Goal: Task Accomplishment & Management: Manage account settings

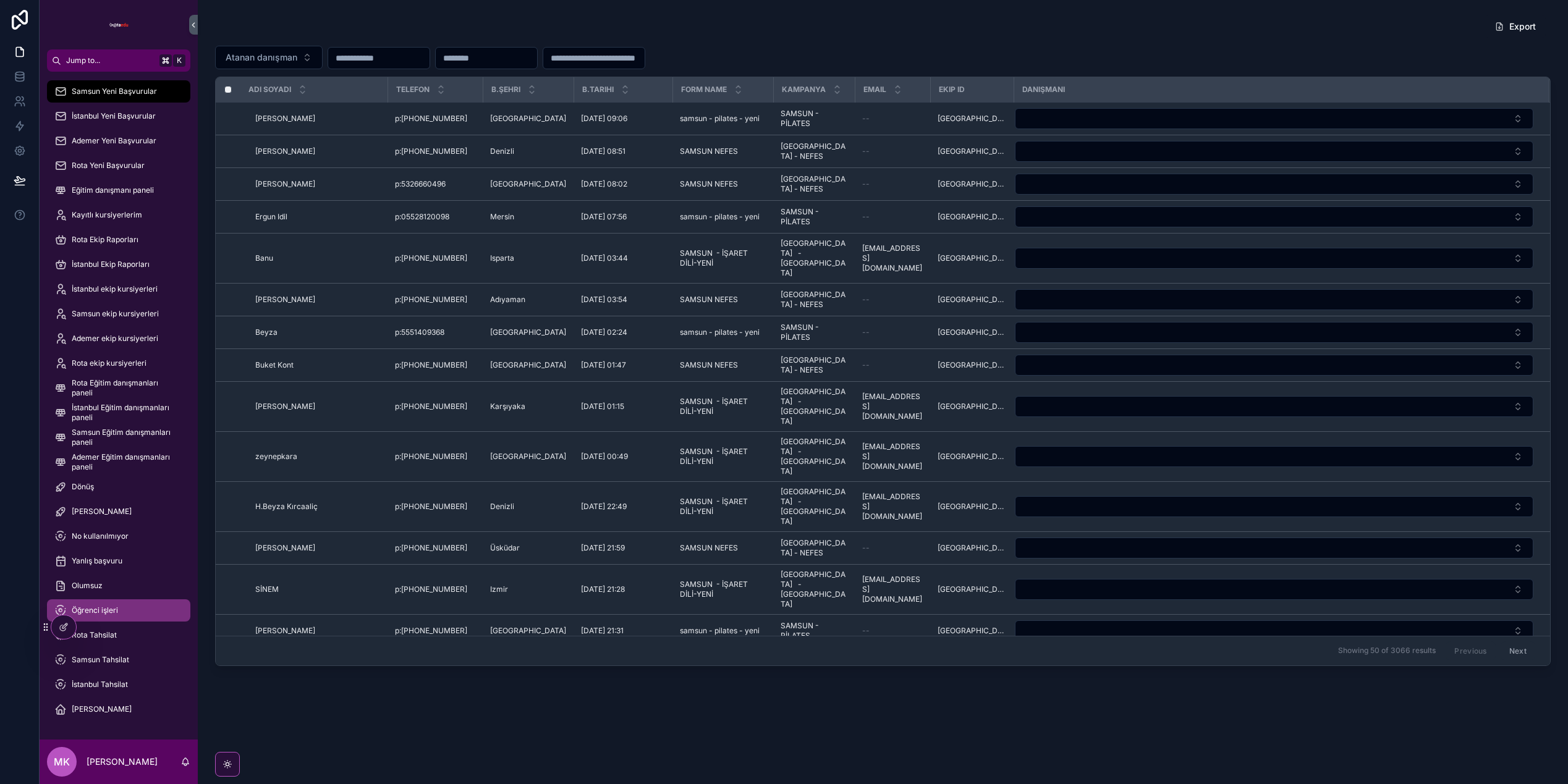
click at [109, 607] on span "Öğrenci işleri" at bounding box center [94, 610] width 46 height 10
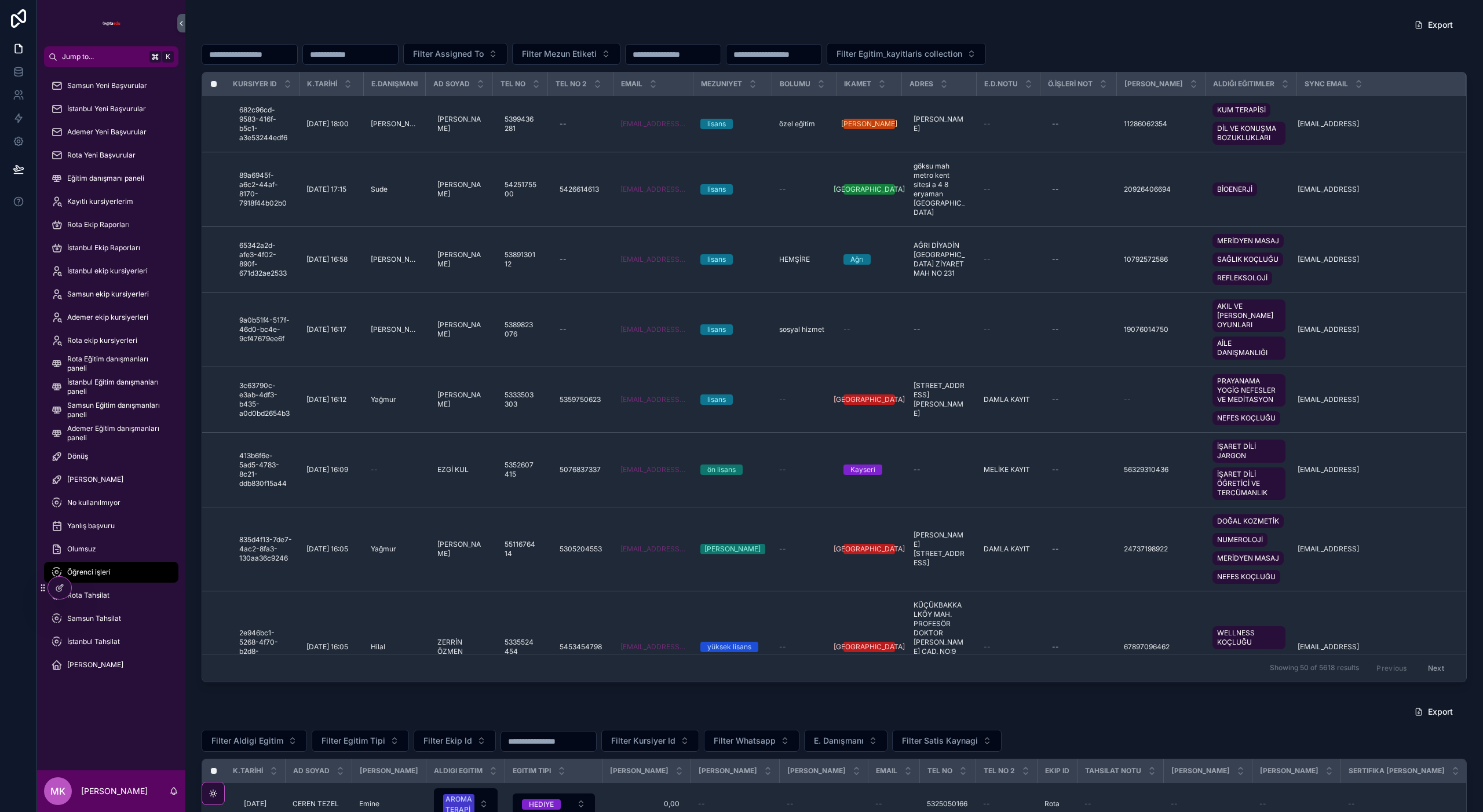
click at [690, 59] on input "scrollable content" at bounding box center [674, 55] width 95 height 17
paste input "**********"
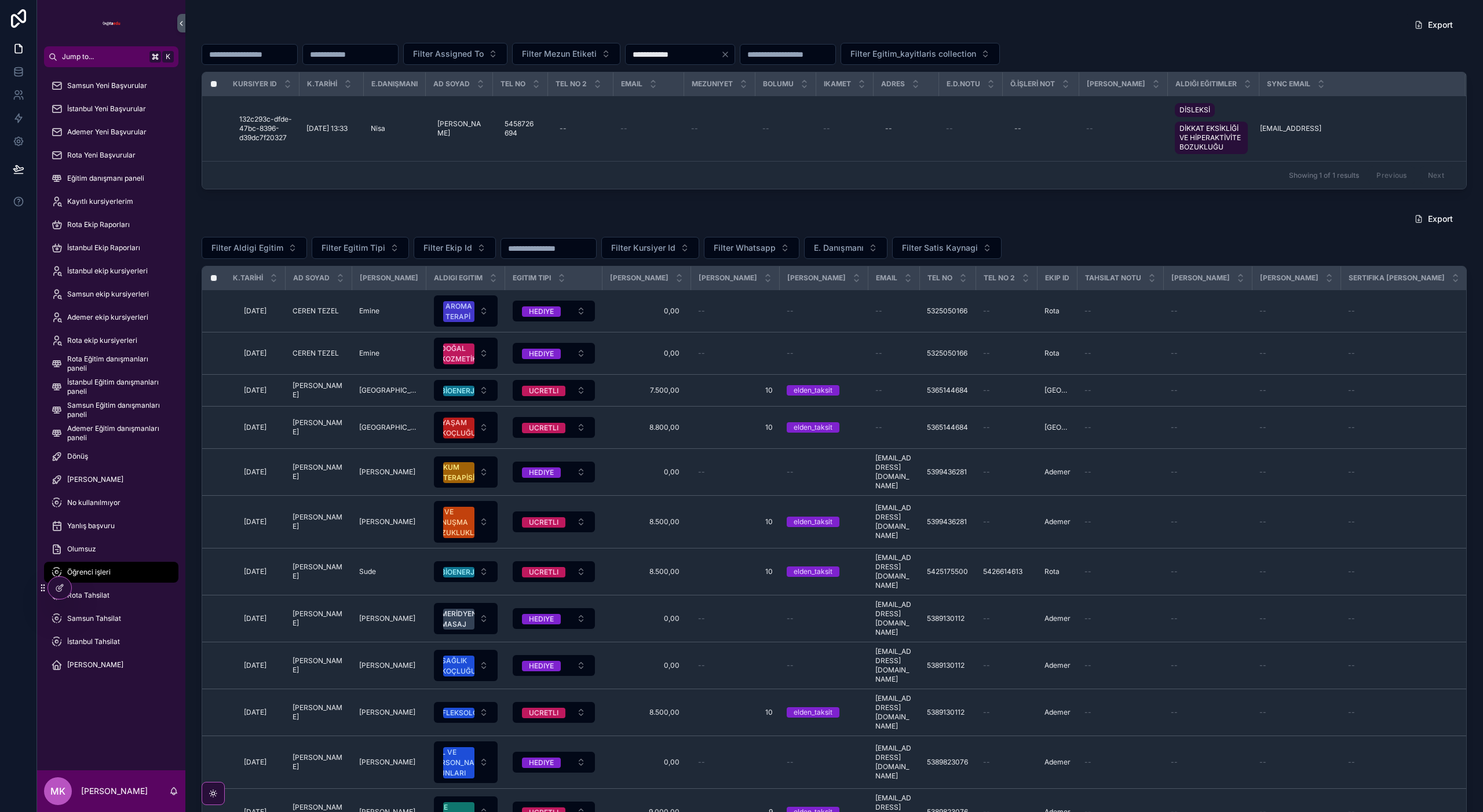
click at [547, 87] on div "TEL NO" at bounding box center [520, 84] width 53 height 22
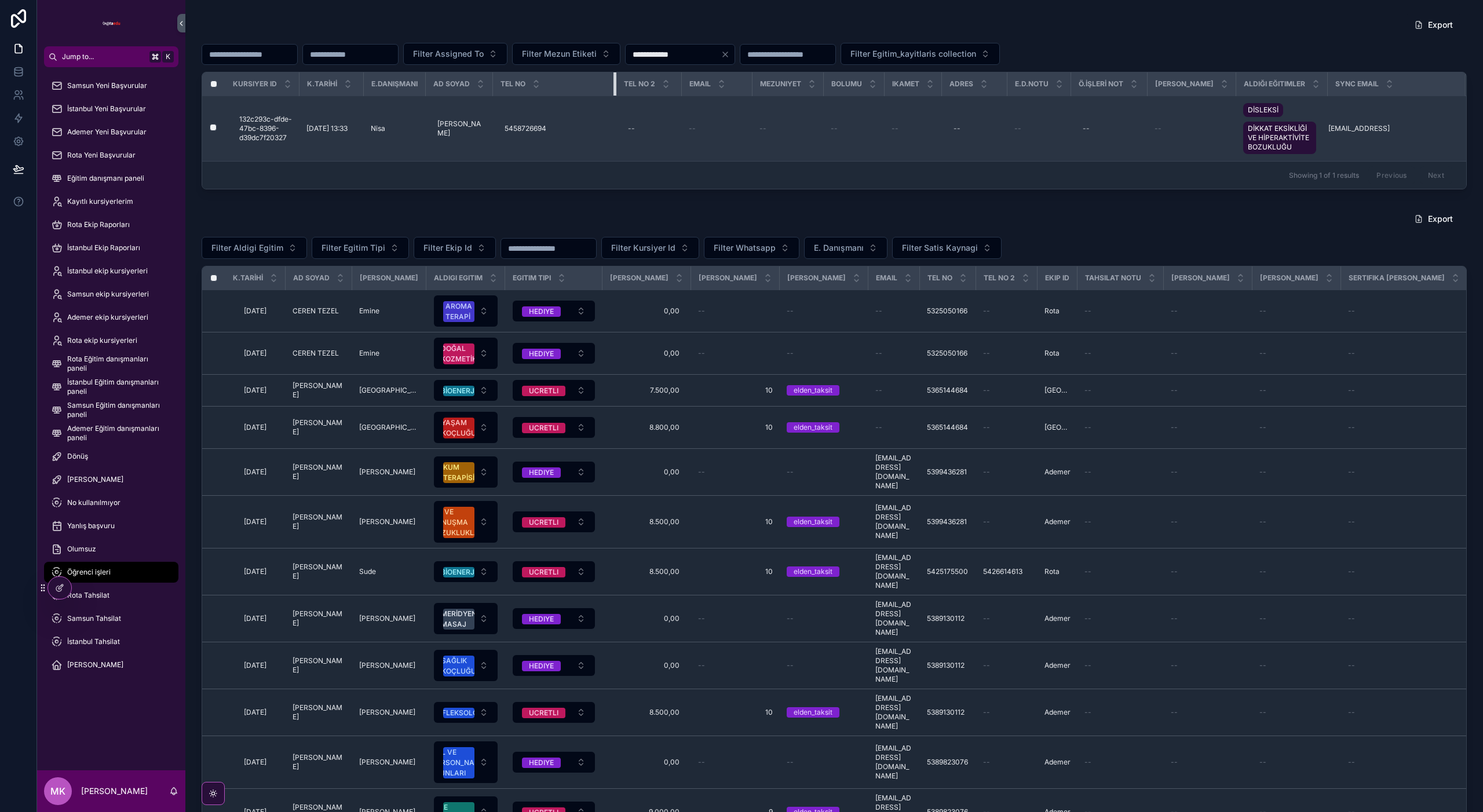
drag, startPoint x: 553, startPoint y: 86, endPoint x: 686, endPoint y: 101, distance: 133.8
click at [689, 100] on table "Kursiyer Id K.TARİHİ E.DANIŞMANI AD SOYAD TEL NO TEL NO 2 Email Mezuniyet Bolum…" at bounding box center [834, 117] width 1264 height 88
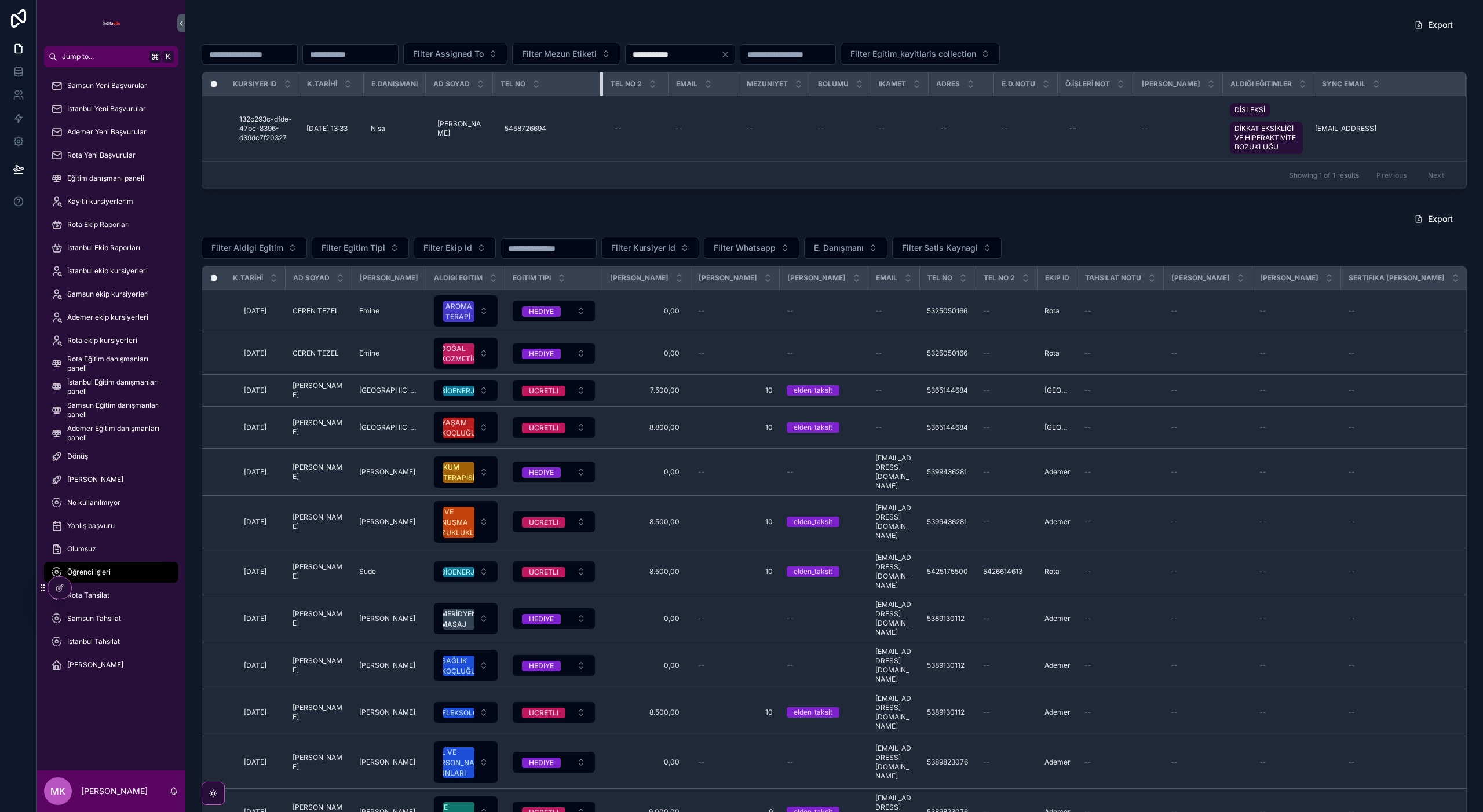
drag, startPoint x: 680, startPoint y: 86, endPoint x: 638, endPoint y: 95, distance: 43.0
click at [605, 88] on div "scrollable content" at bounding box center [602, 84] width 5 height 23
click at [720, 59] on input "**********" at bounding box center [674, 55] width 95 height 17
paste input "scrollable content"
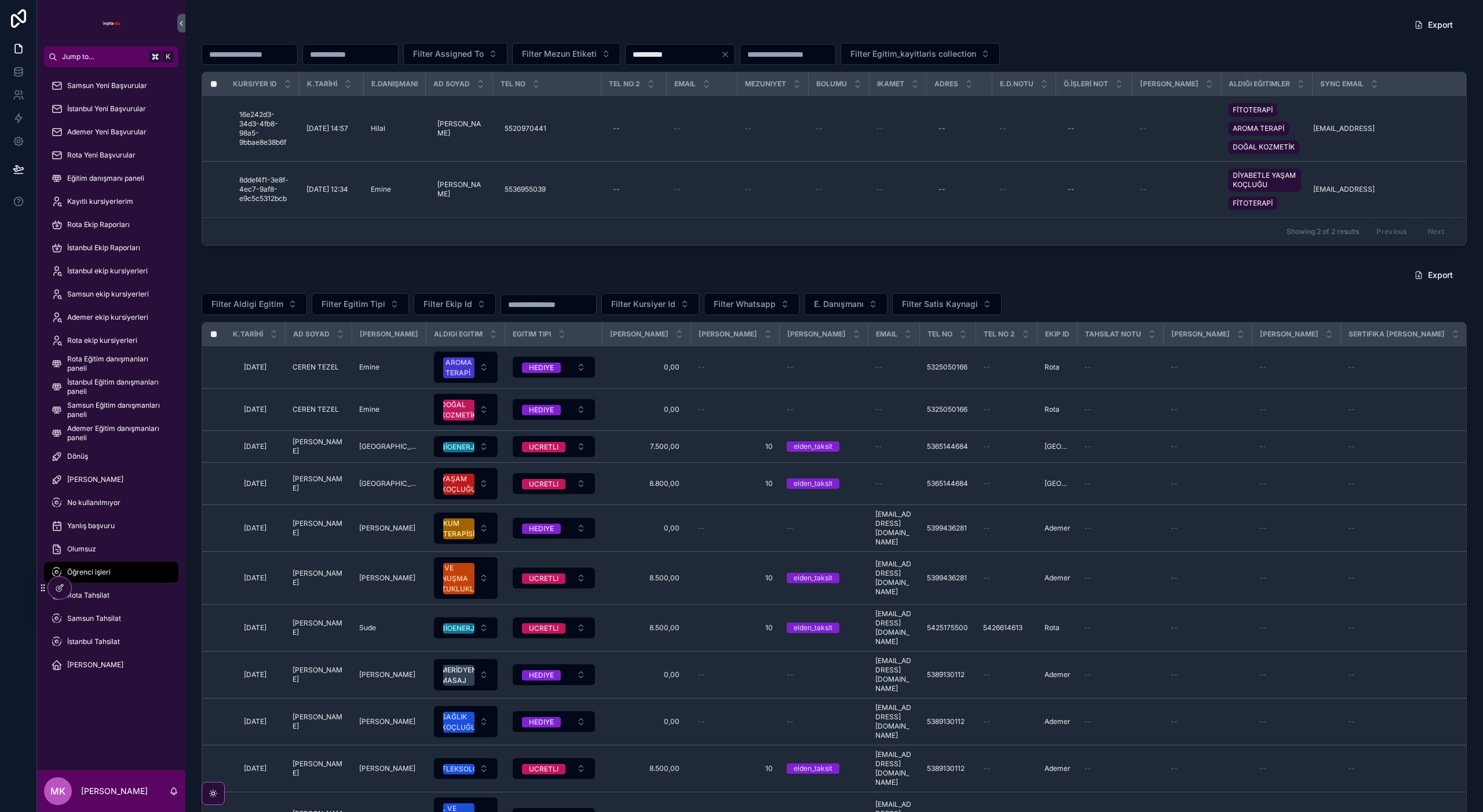
click at [710, 52] on input "**********" at bounding box center [674, 55] width 95 height 17
paste input "*"
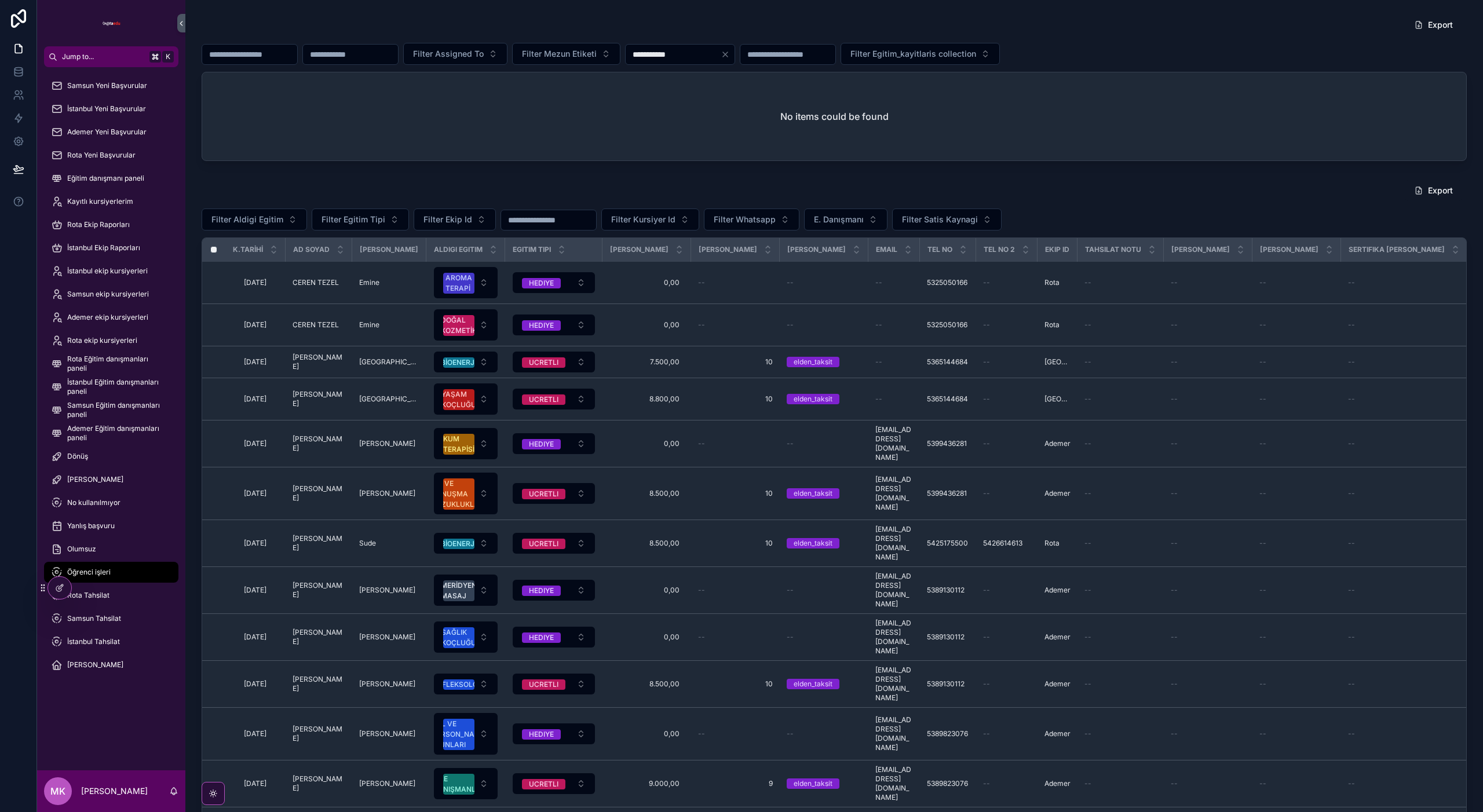
click at [679, 56] on input "**********" at bounding box center [674, 55] width 95 height 17
type input "**********"
click at [22, 120] on icon at bounding box center [18, 118] width 12 height 12
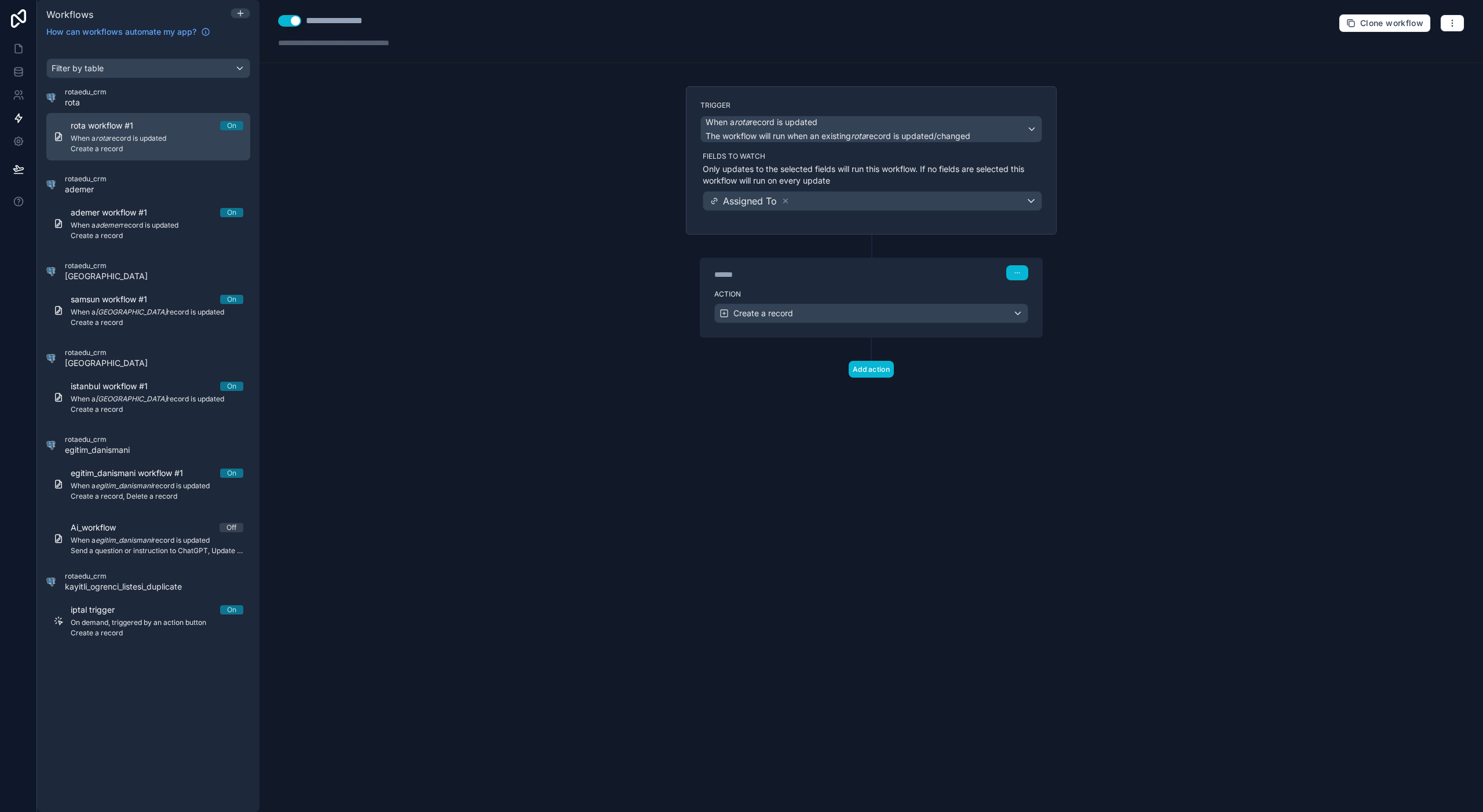
click at [126, 139] on span "When a rota record is updated" at bounding box center [157, 138] width 173 height 9
click at [888, 286] on div "Action Create a record" at bounding box center [871, 311] width 342 height 52
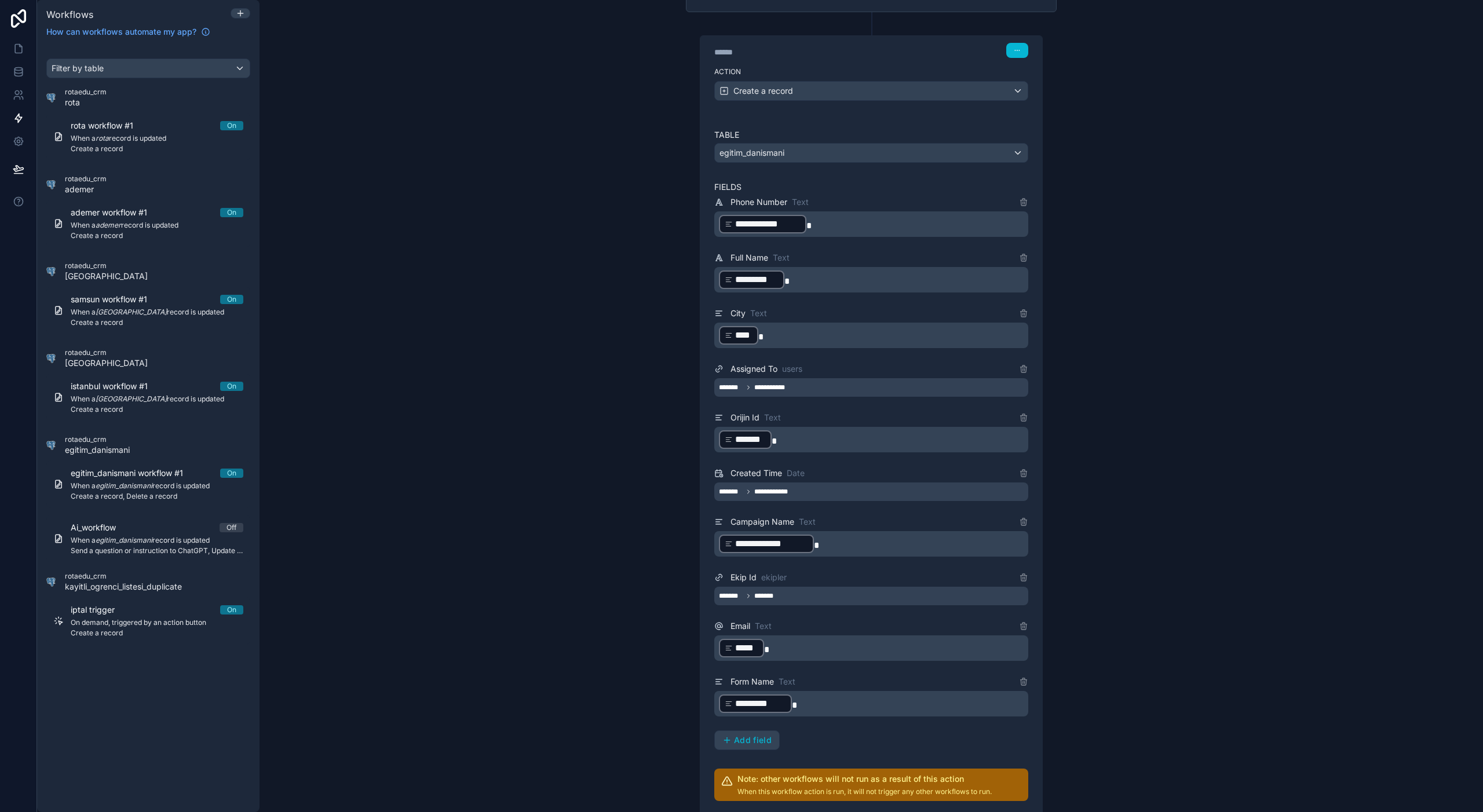
scroll to position [333, 0]
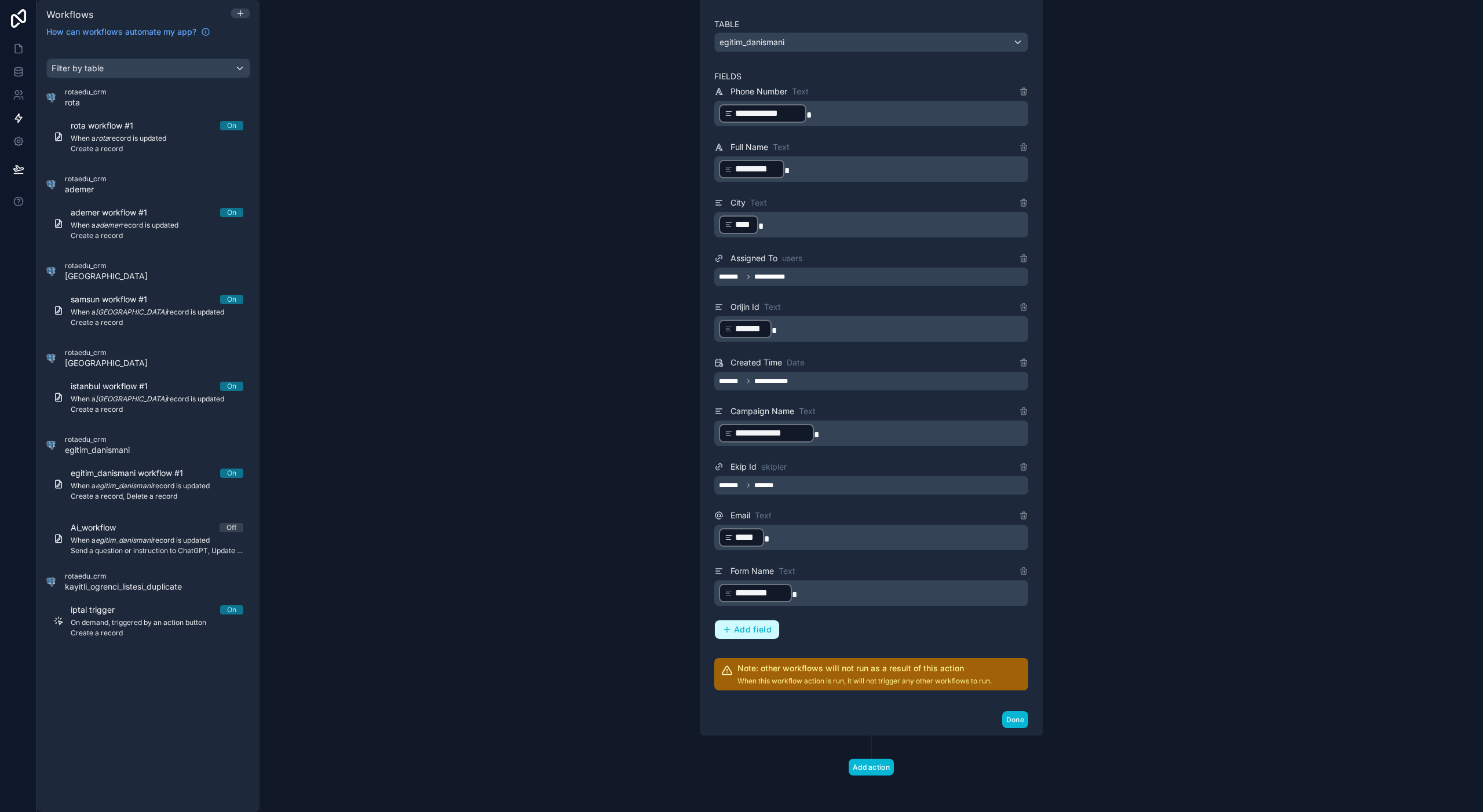
click at [749, 633] on span "Add field" at bounding box center [752, 629] width 38 height 10
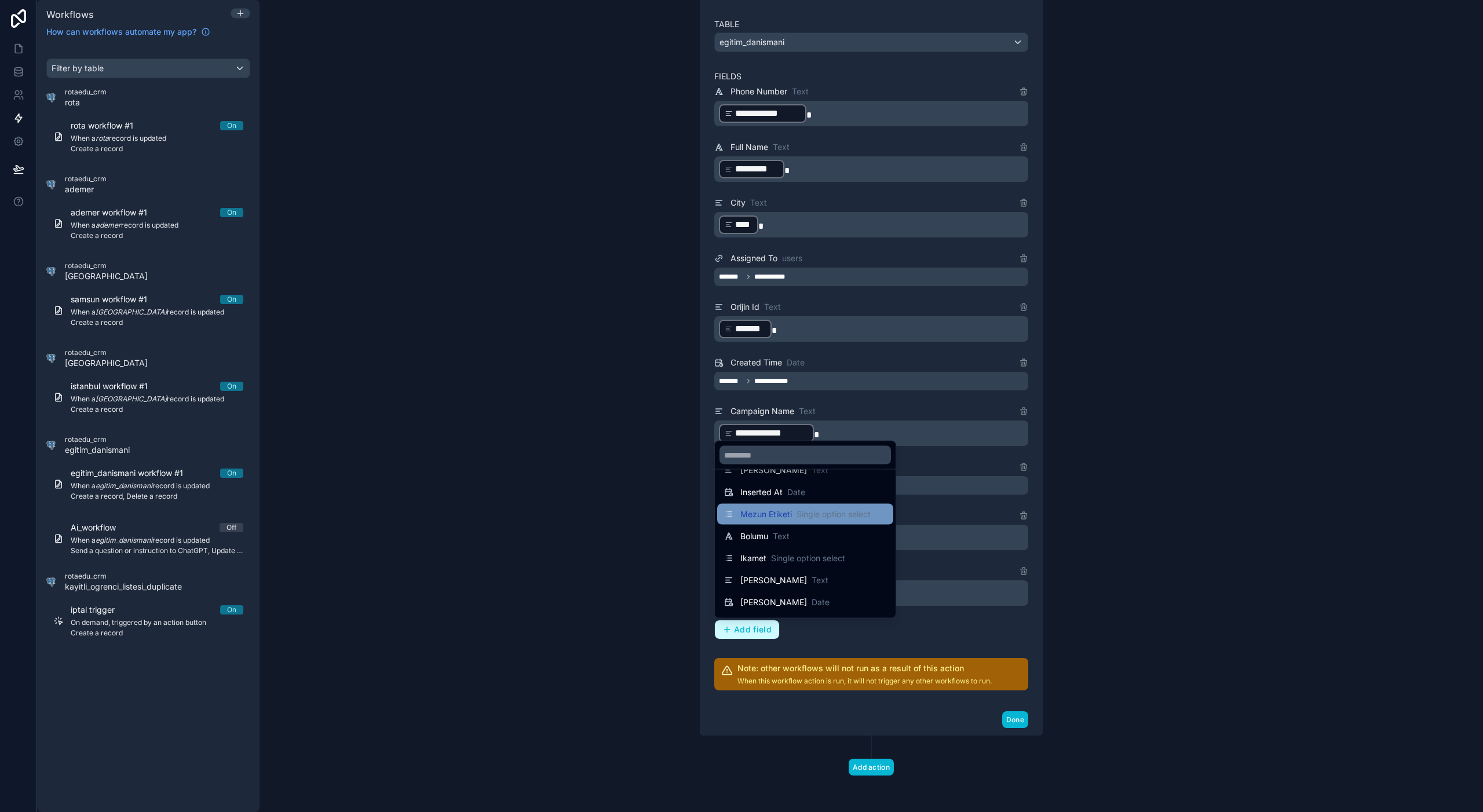
scroll to position [16, 0]
click at [763, 537] on span "Bolumu" at bounding box center [754, 539] width 28 height 12
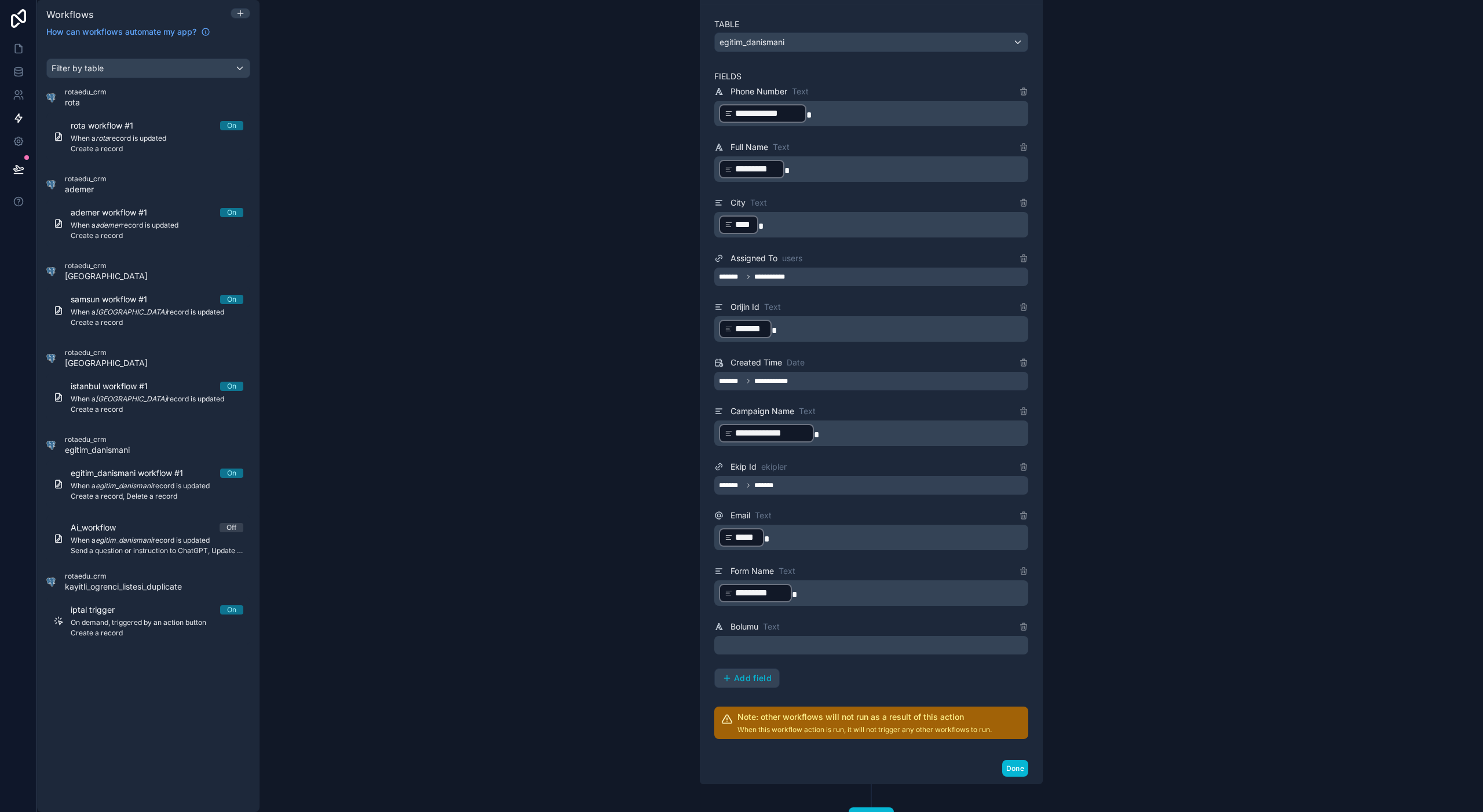
click at [765, 650] on p "﻿" at bounding box center [872, 645] width 307 height 14
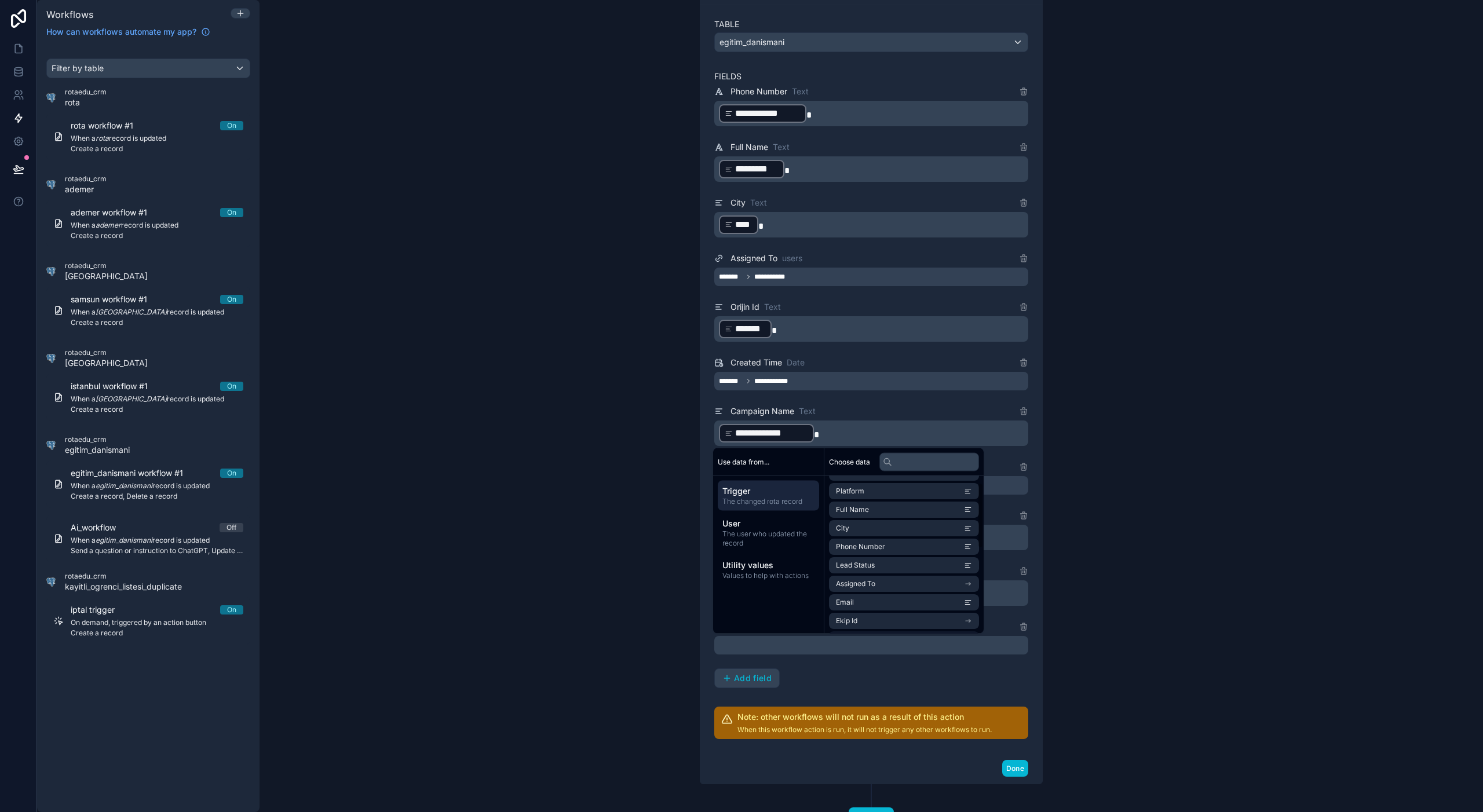
scroll to position [220, 0]
click at [916, 606] on li "Mezuniyet Durumunuz" at bounding box center [903, 602] width 150 height 17
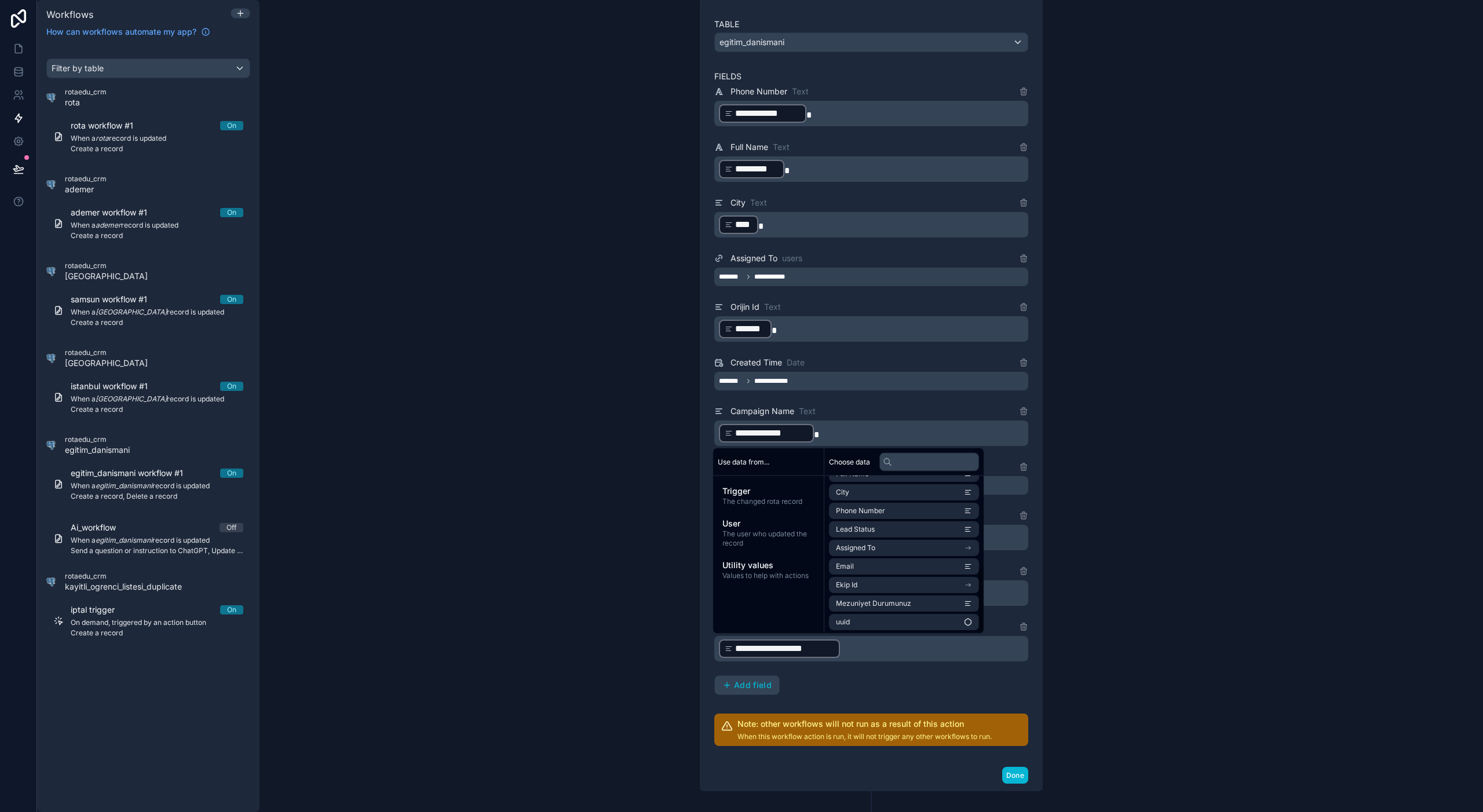
click at [907, 680] on div "**********" at bounding box center [871, 390] width 314 height 611
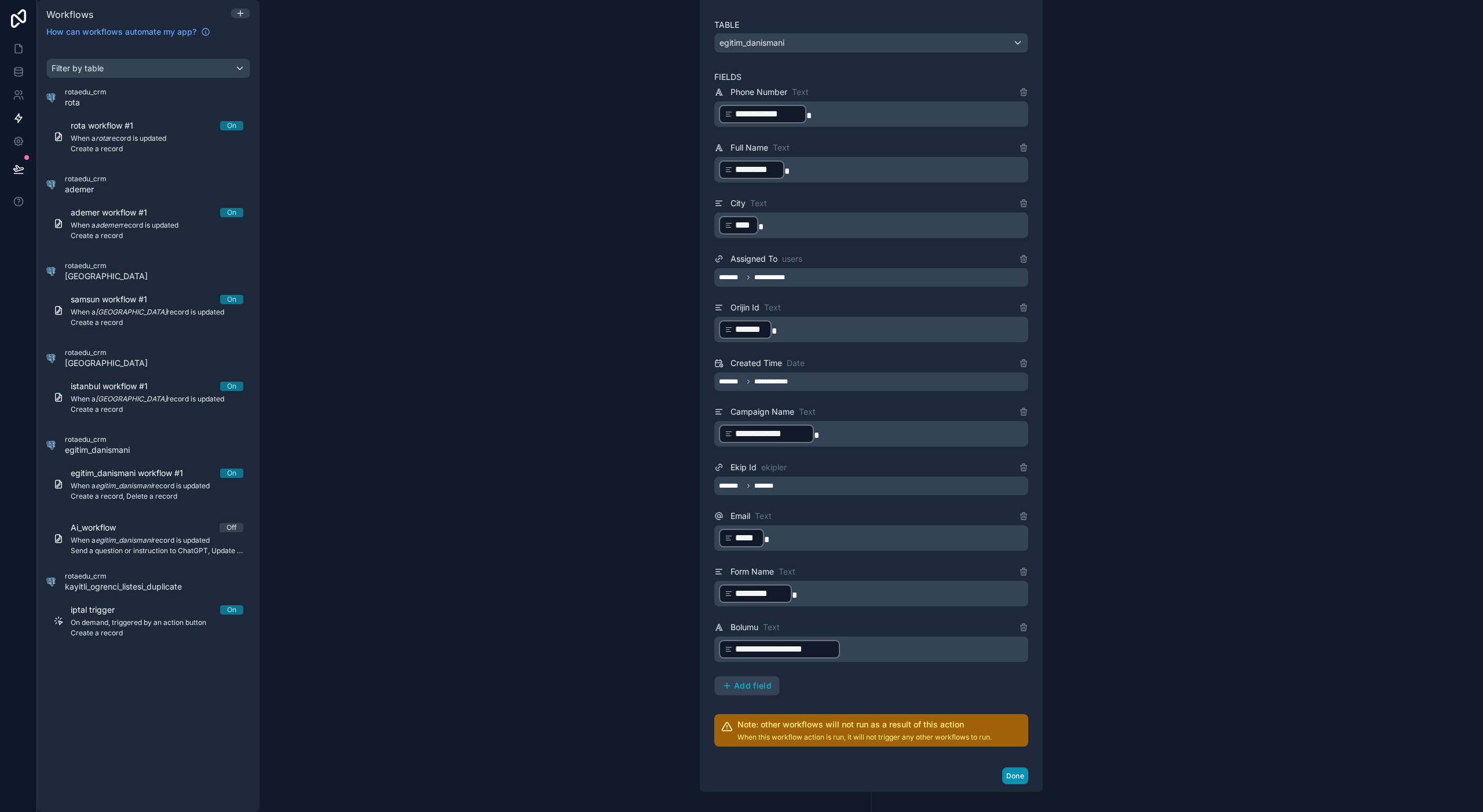
click at [1013, 734] on button "Done" at bounding box center [1015, 775] width 26 height 17
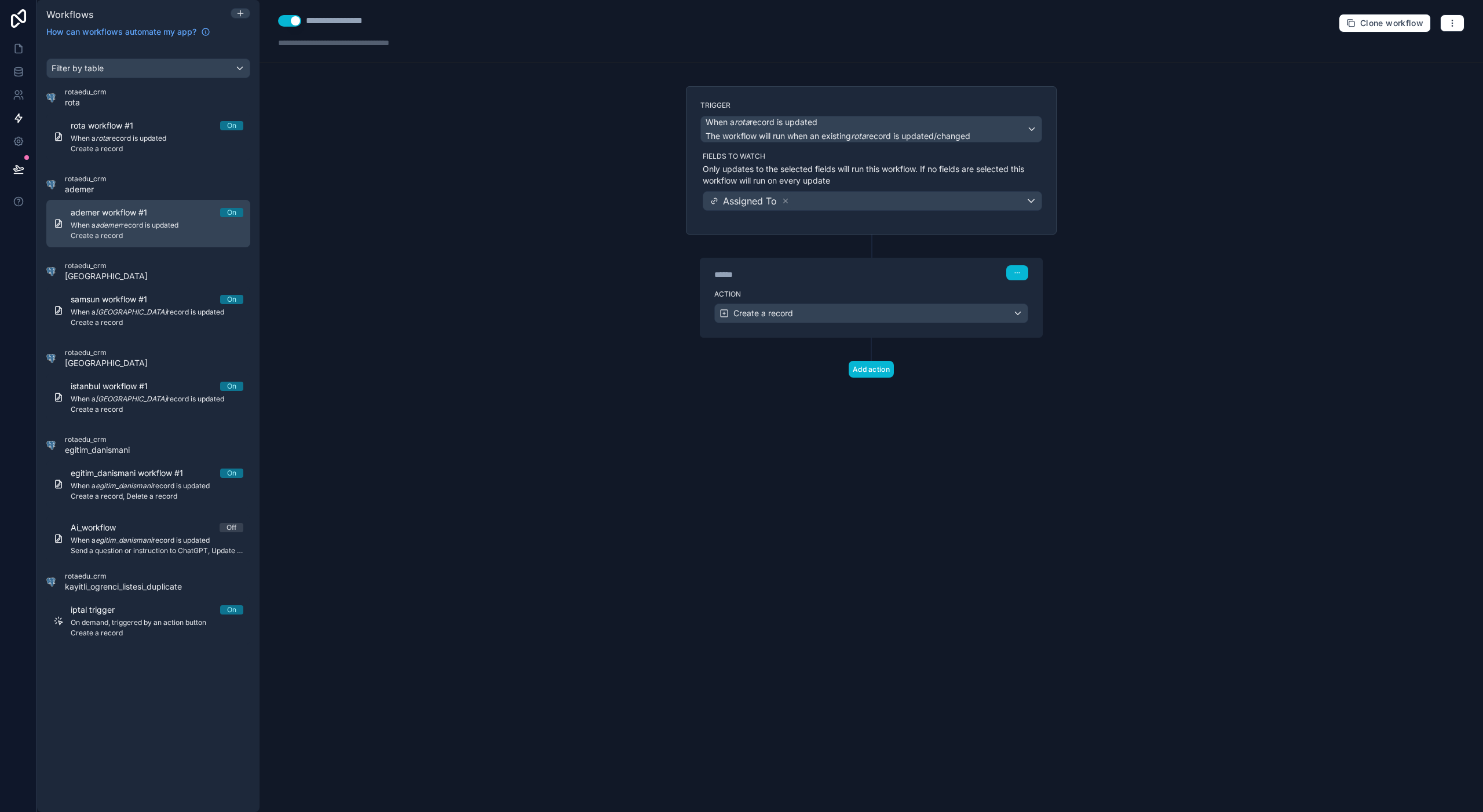
click at [135, 217] on span "ademer workflow #1" at bounding box center [115, 212] width 90 height 12
click at [780, 273] on div "******" at bounding box center [801, 274] width 174 height 12
click at [809, 291] on label "Action" at bounding box center [871, 294] width 314 height 9
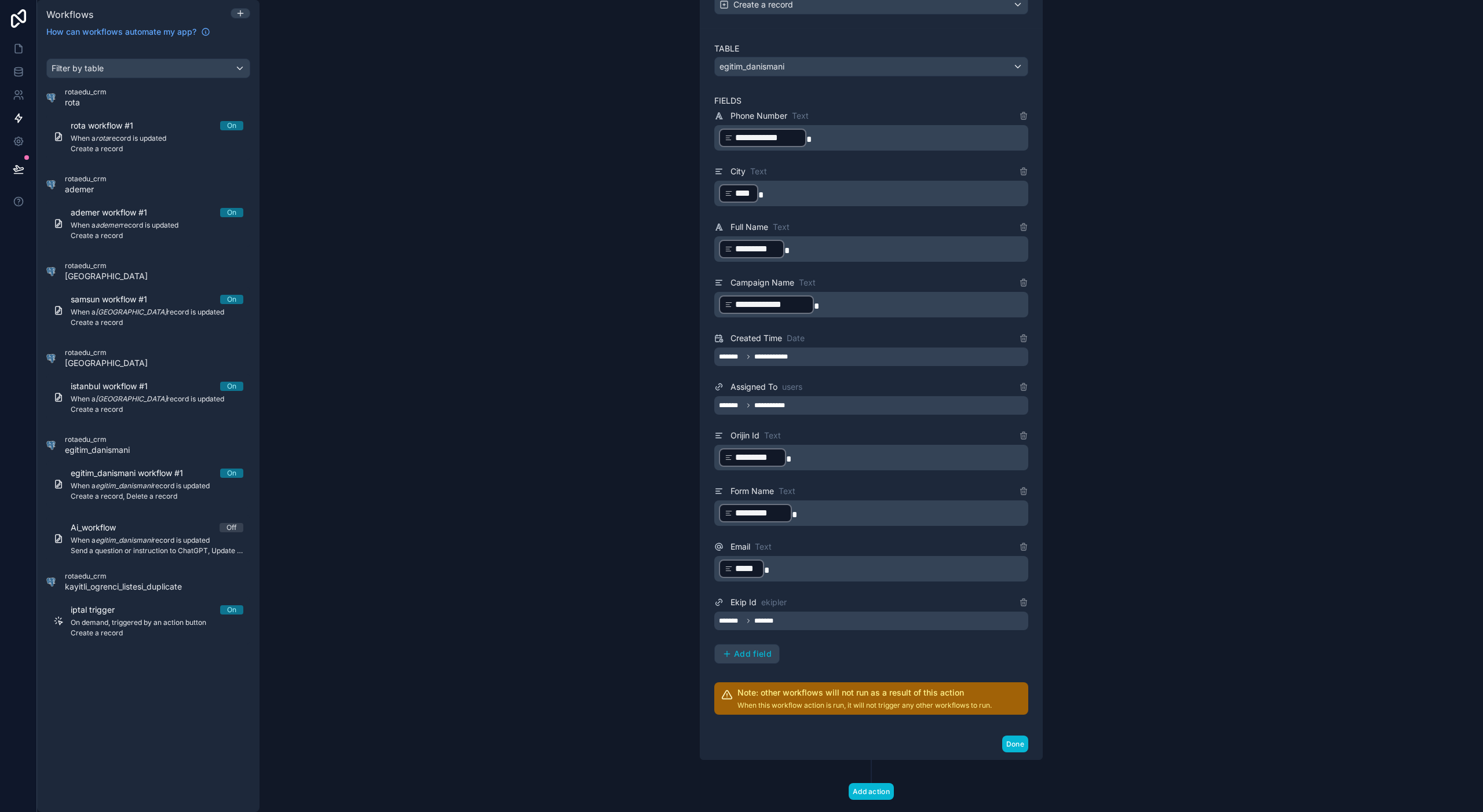
scroll to position [333, 0]
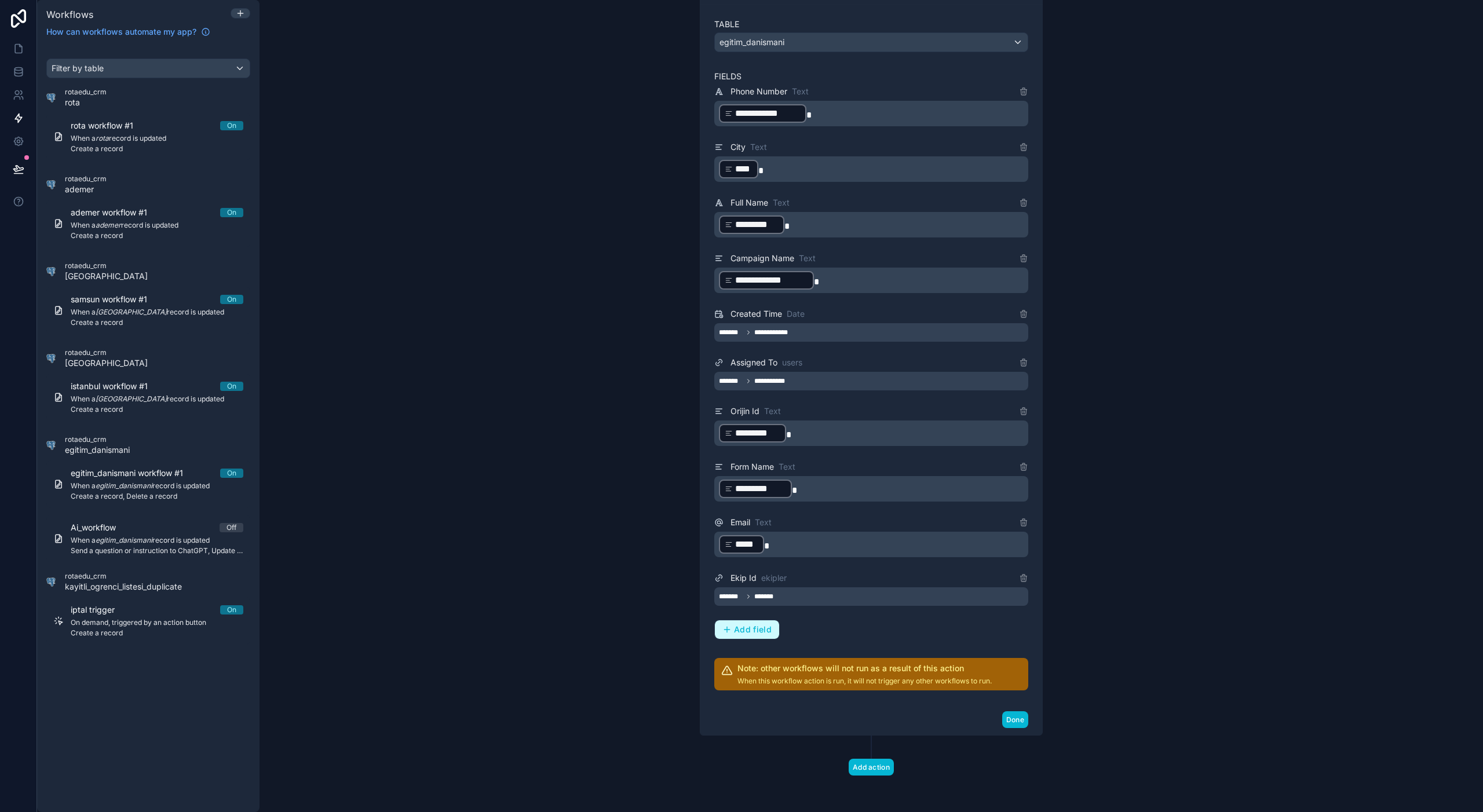
click at [750, 633] on span "Add field" at bounding box center [752, 629] width 38 height 10
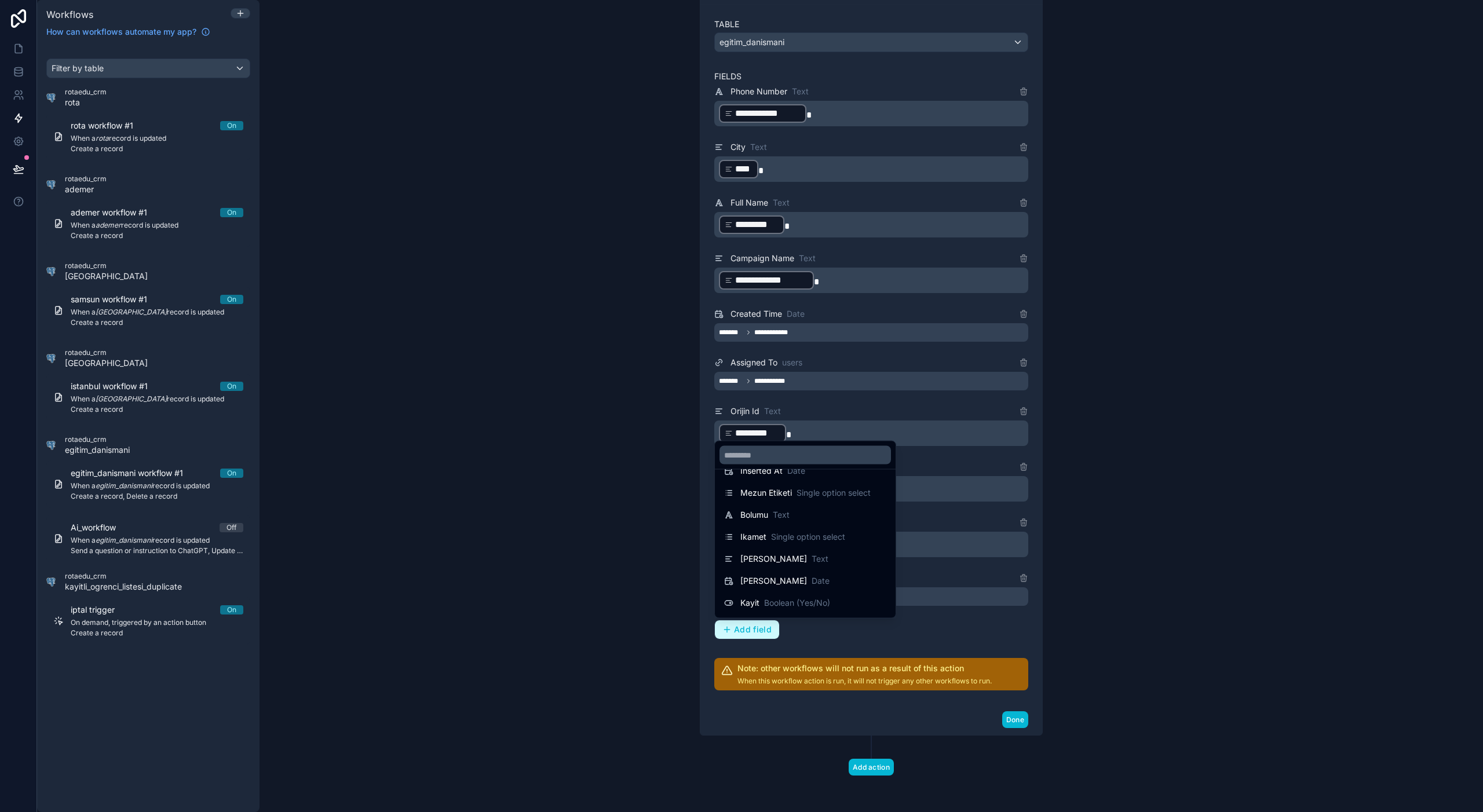
scroll to position [7, 0]
click at [812, 545] on div "Bolumu Text" at bounding box center [805, 548] width 162 height 14
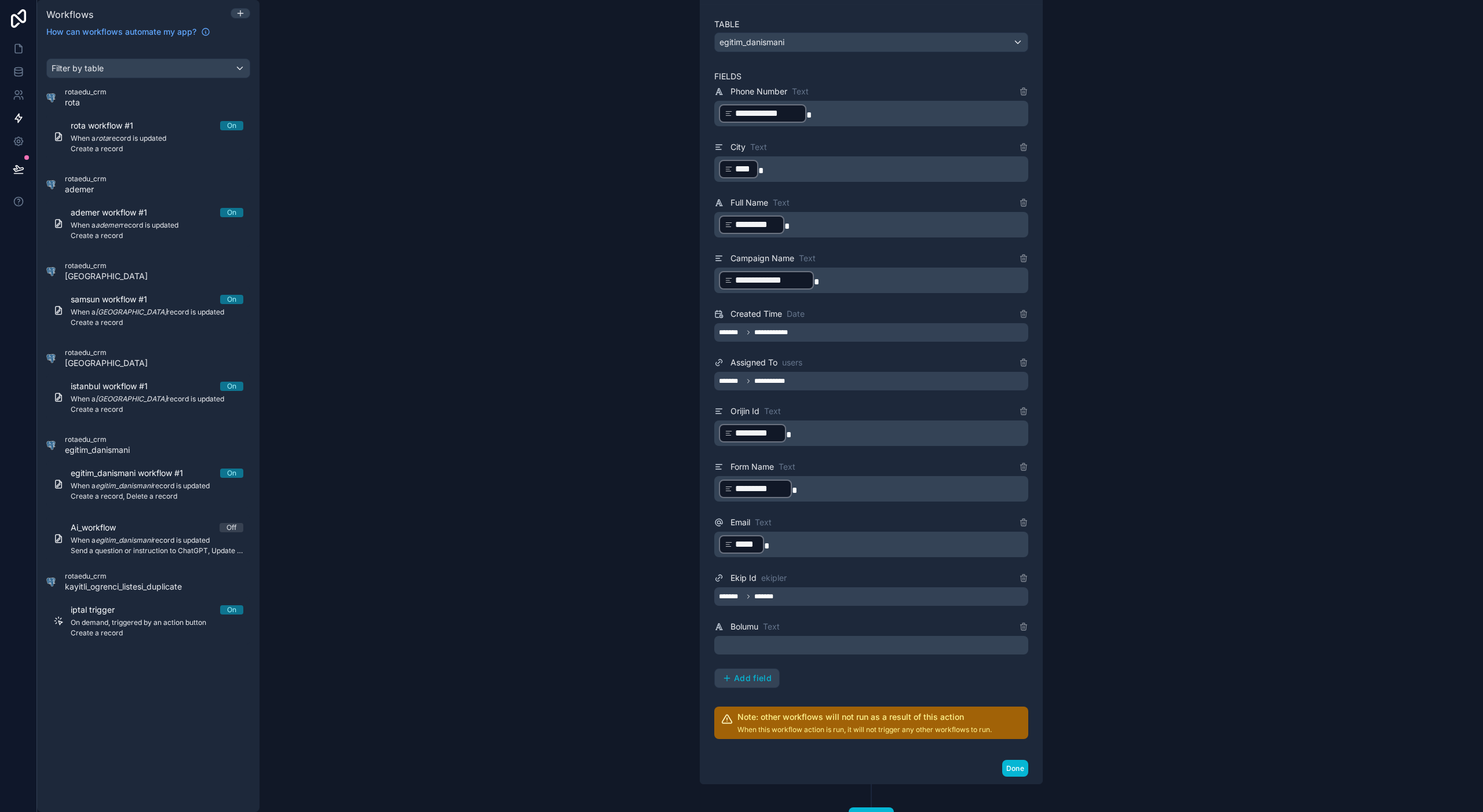
click at [767, 644] on p "﻿" at bounding box center [872, 645] width 307 height 14
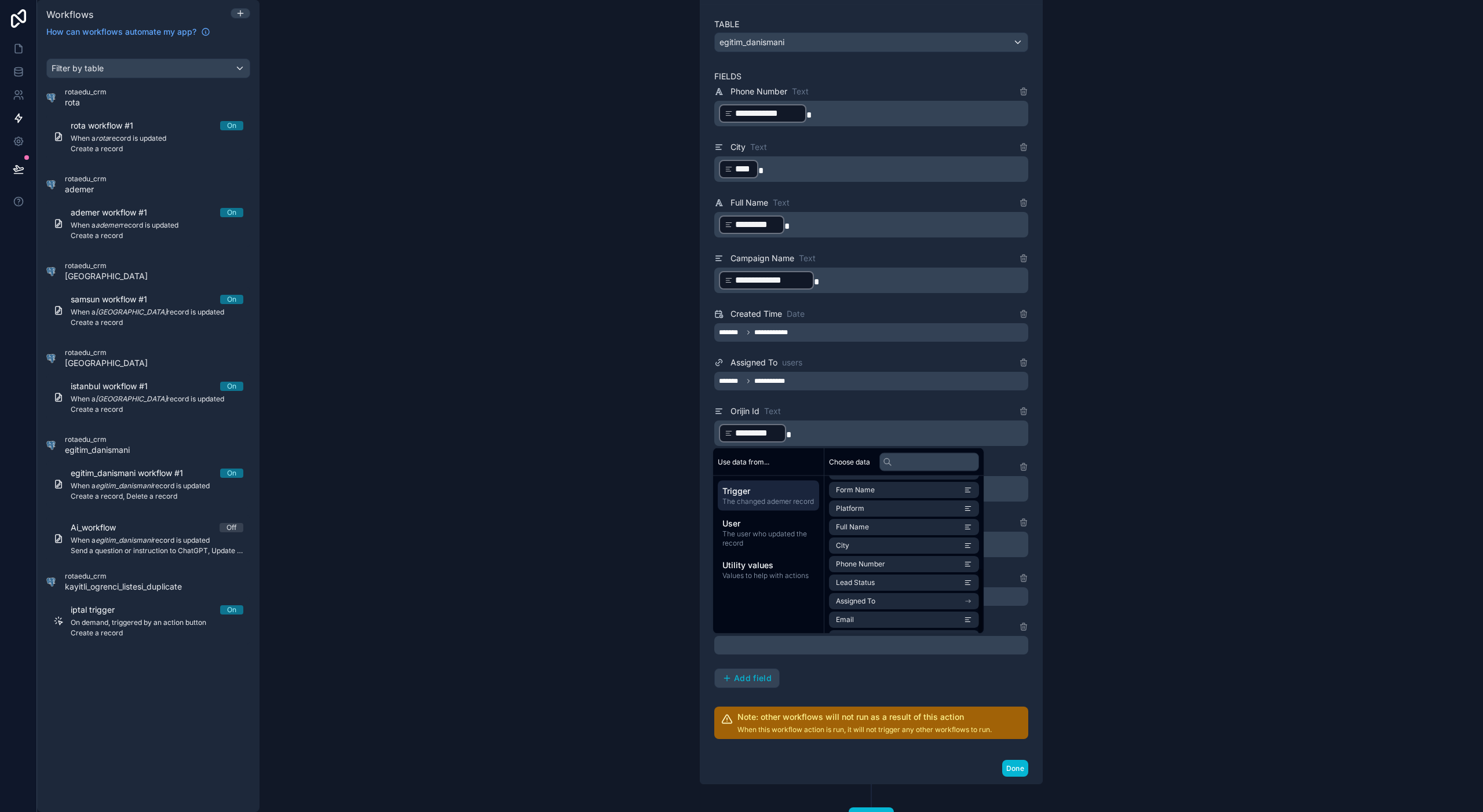
scroll to position [220, 0]
click at [912, 600] on li "Mezuniyet Durumunuz" at bounding box center [903, 602] width 150 height 17
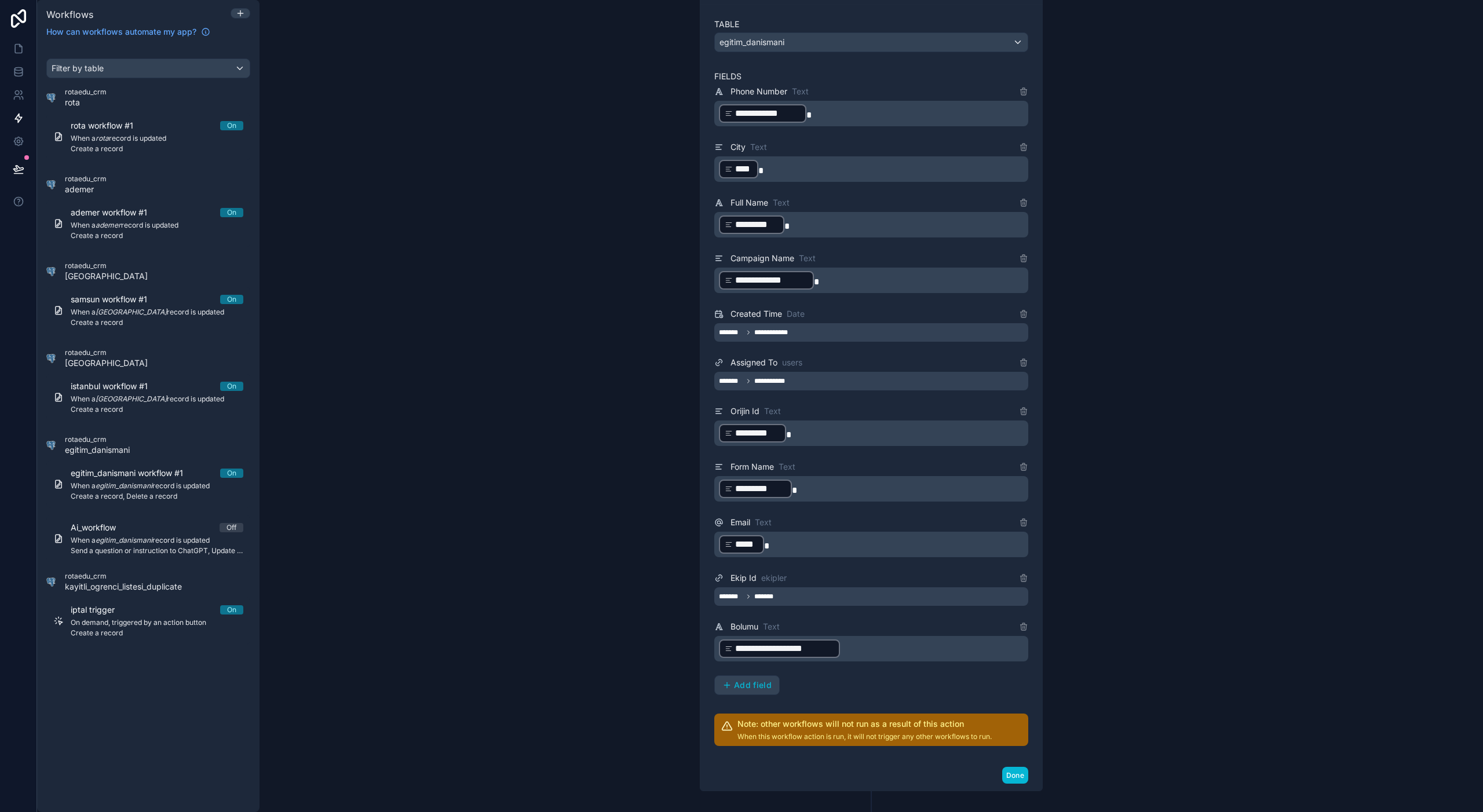
click at [866, 675] on div "**********" at bounding box center [871, 390] width 314 height 611
click at [1021, 734] on button "Done" at bounding box center [1015, 775] width 26 height 17
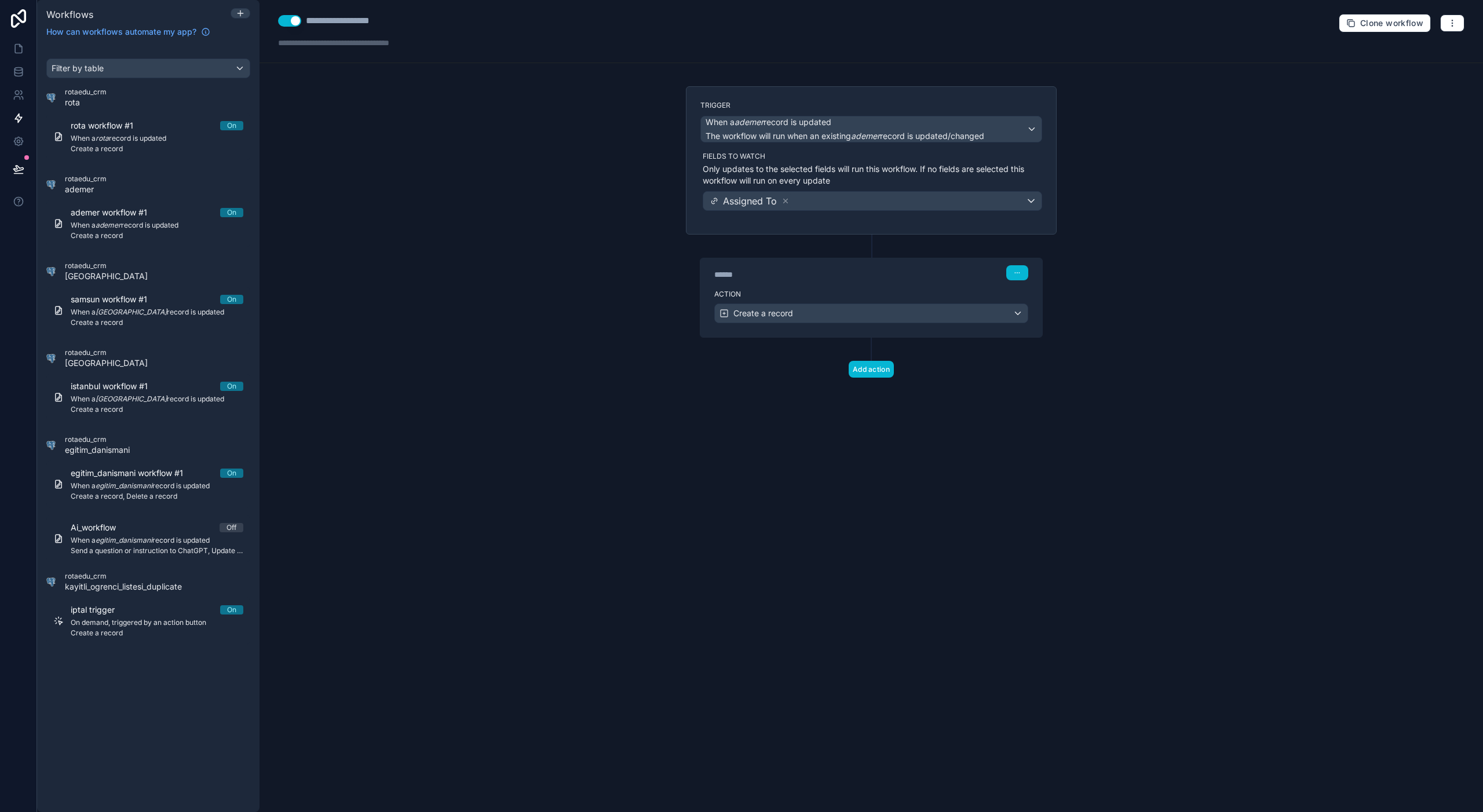
scroll to position [0, 0]
click at [170, 308] on span "When a samsun record is updated" at bounding box center [157, 312] width 173 height 9
click at [819, 295] on label "Action" at bounding box center [871, 294] width 314 height 9
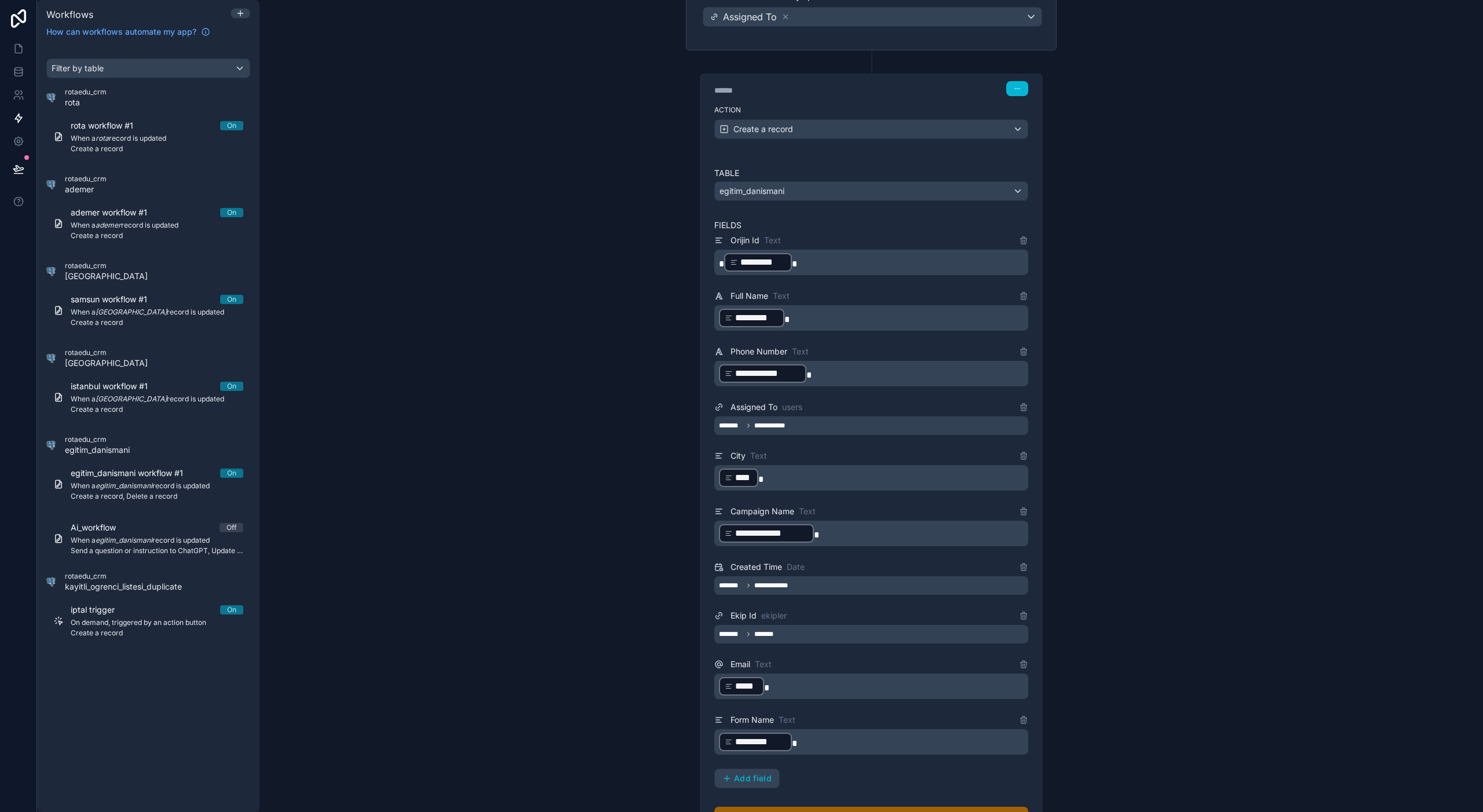
scroll to position [333, 0]
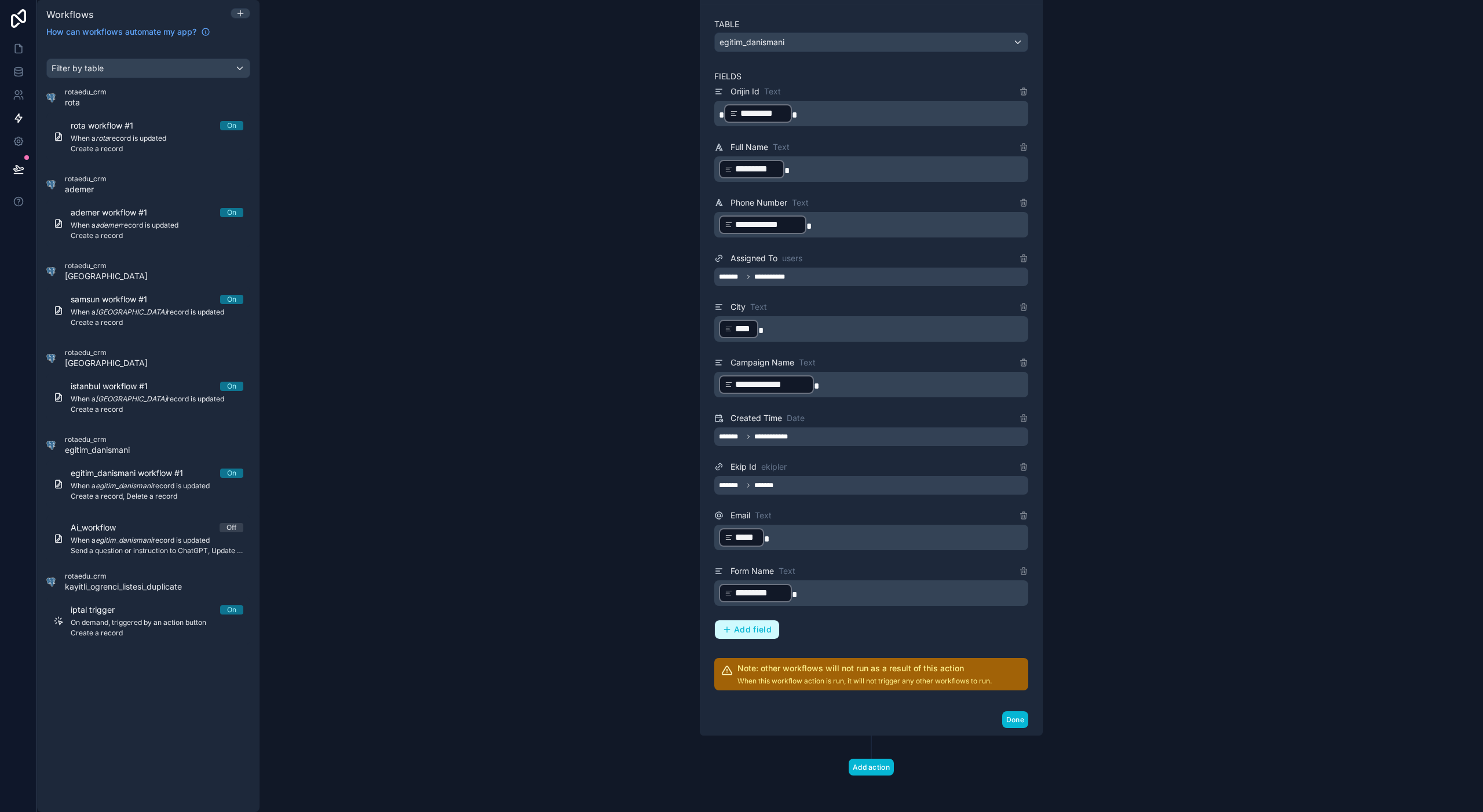
click at [758, 633] on span "Add field" at bounding box center [752, 629] width 38 height 10
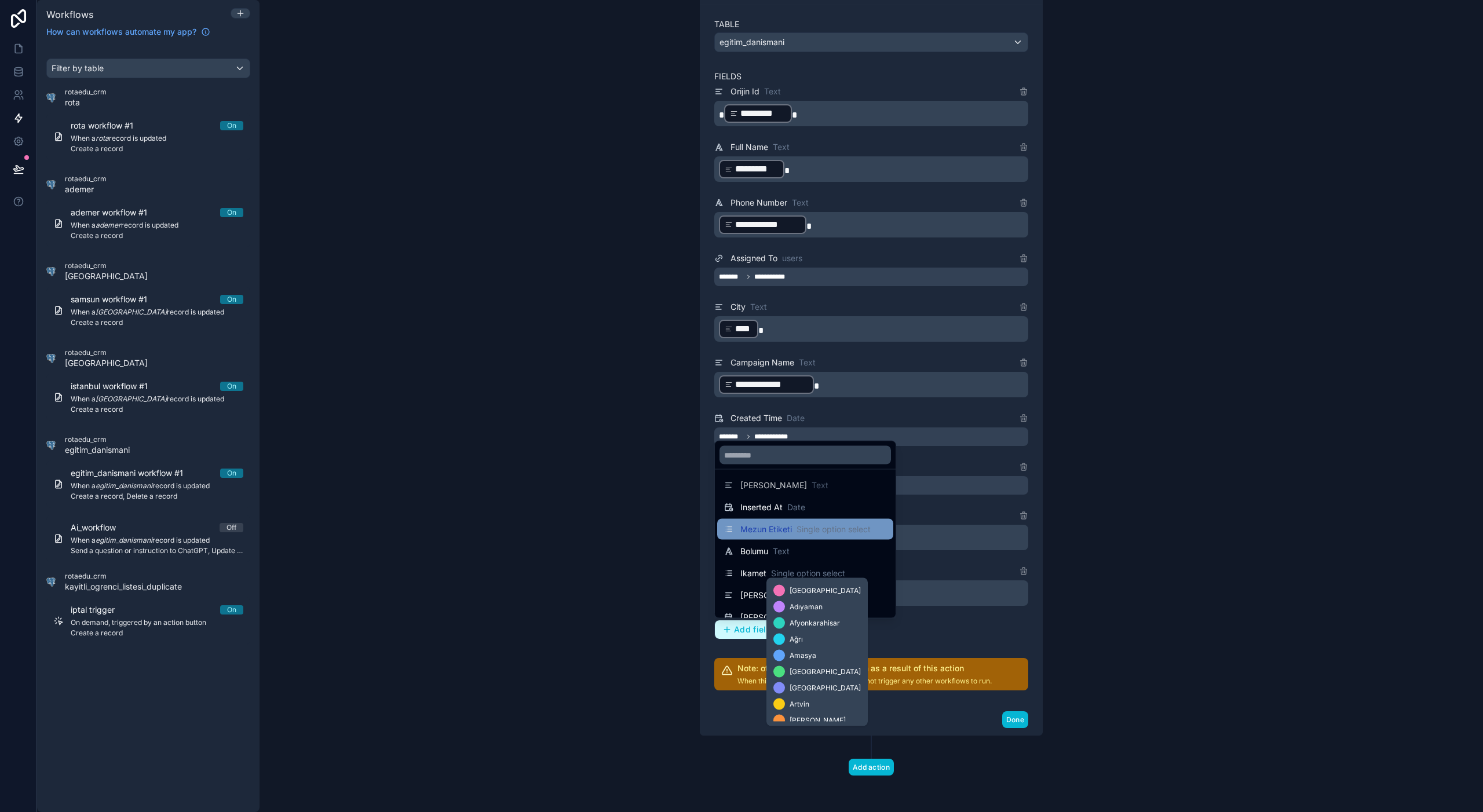
scroll to position [0, 0]
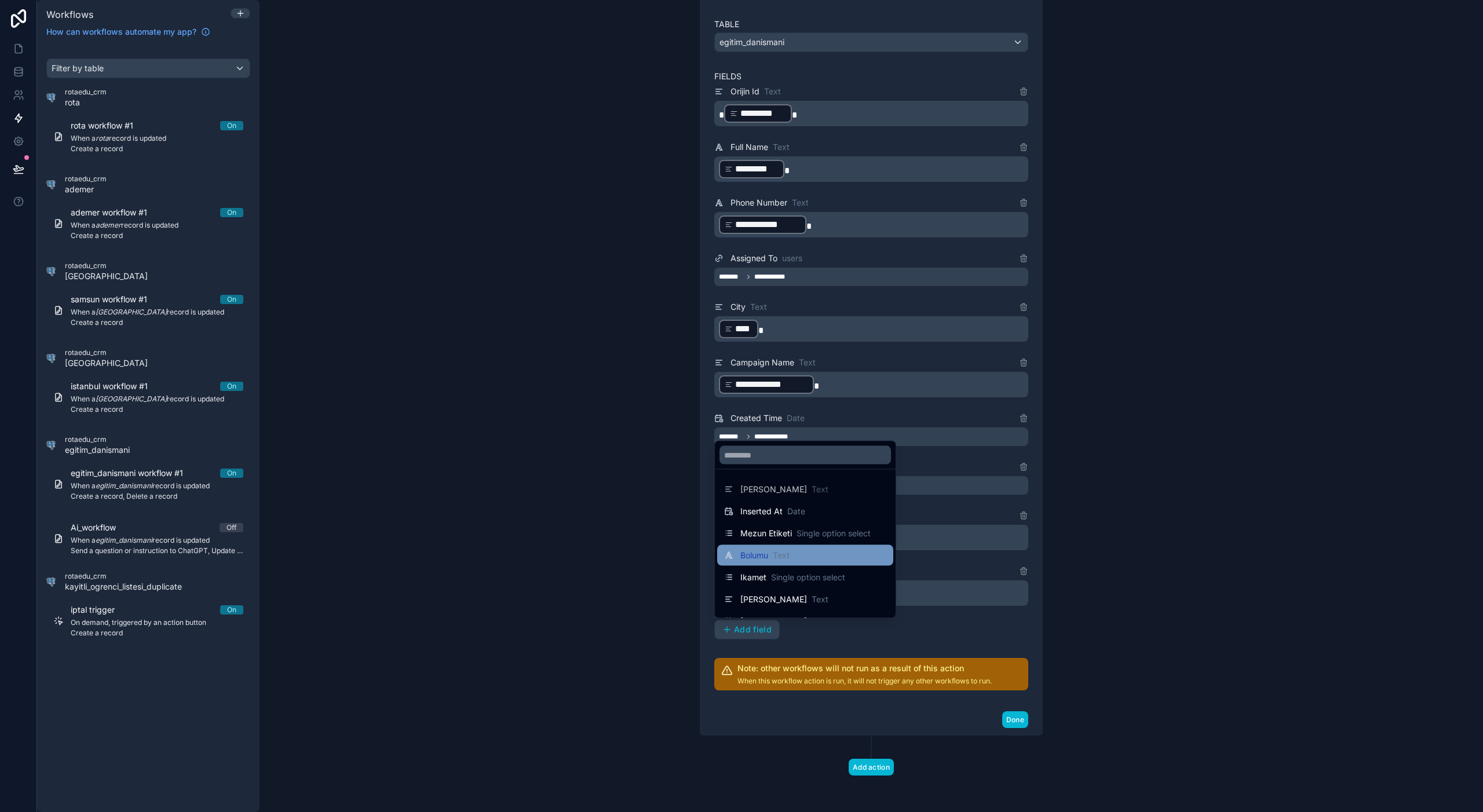
click at [783, 553] on span "Text" at bounding box center [781, 555] width 17 height 12
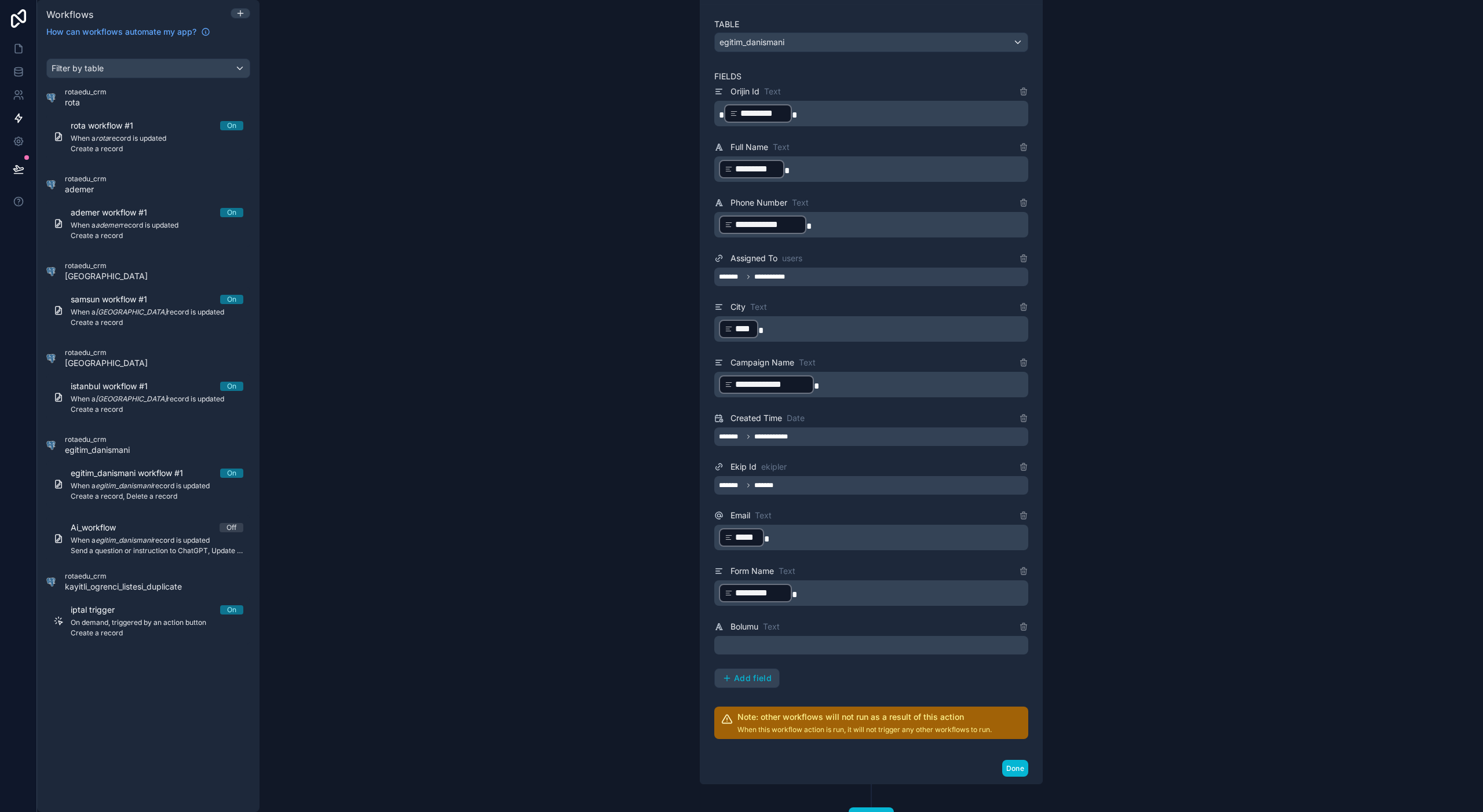
click at [808, 648] on p "﻿" at bounding box center [872, 645] width 307 height 14
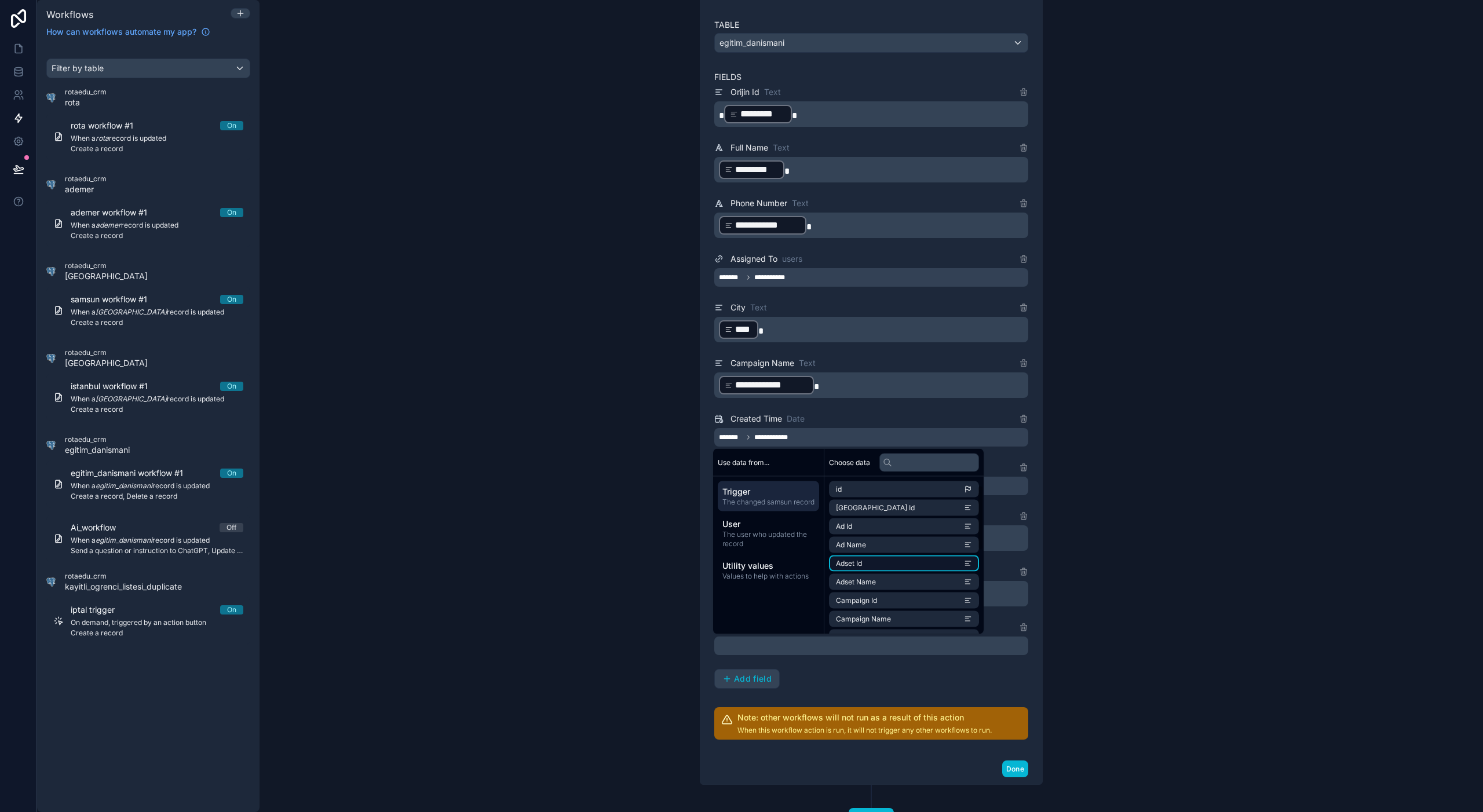
scroll to position [220, 0]
click at [901, 606] on span "Mezuniyet Durumunuz" at bounding box center [873, 602] width 75 height 9
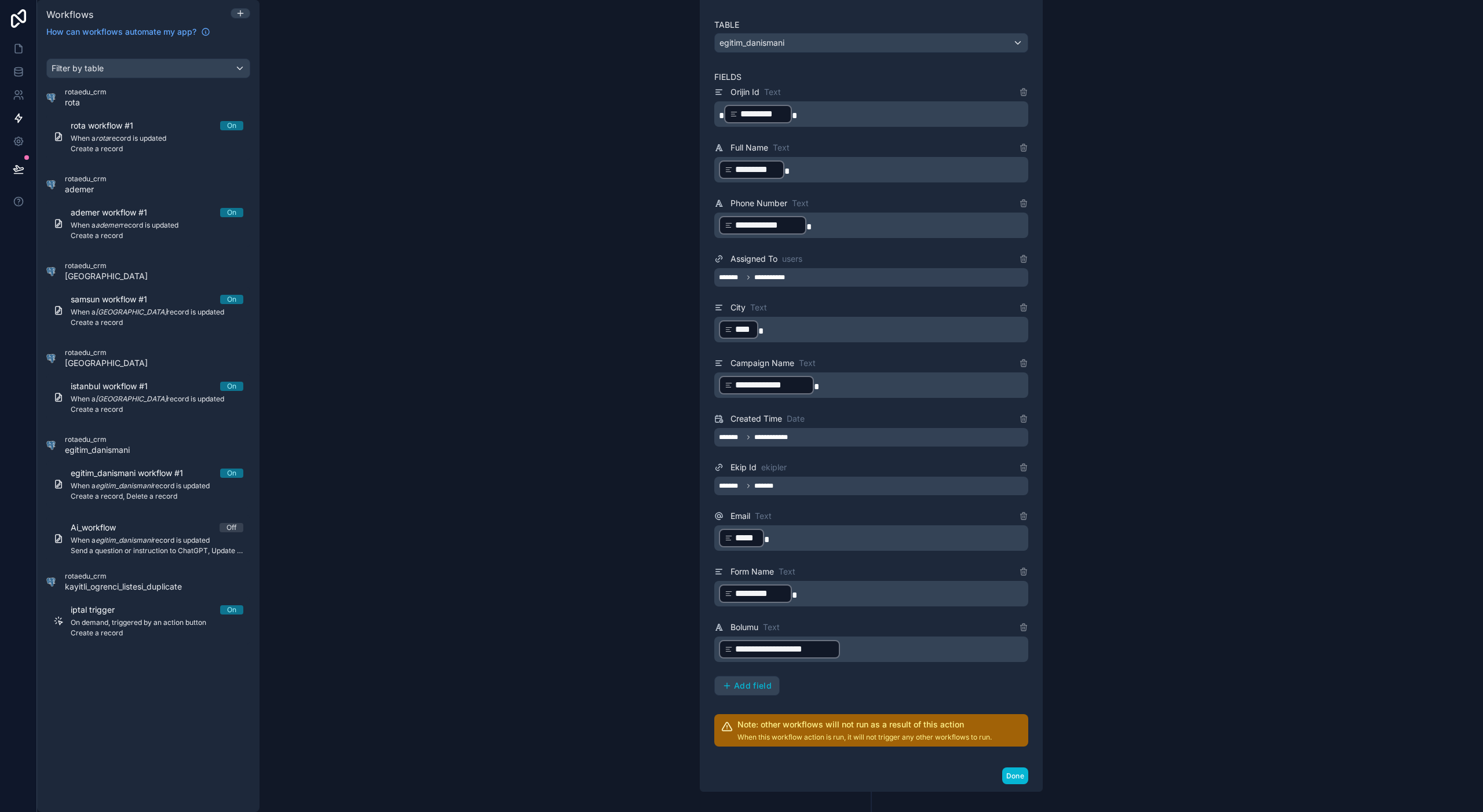
click at [889, 675] on div "**********" at bounding box center [871, 390] width 314 height 611
click at [1015, 734] on button "Done" at bounding box center [1015, 776] width 26 height 17
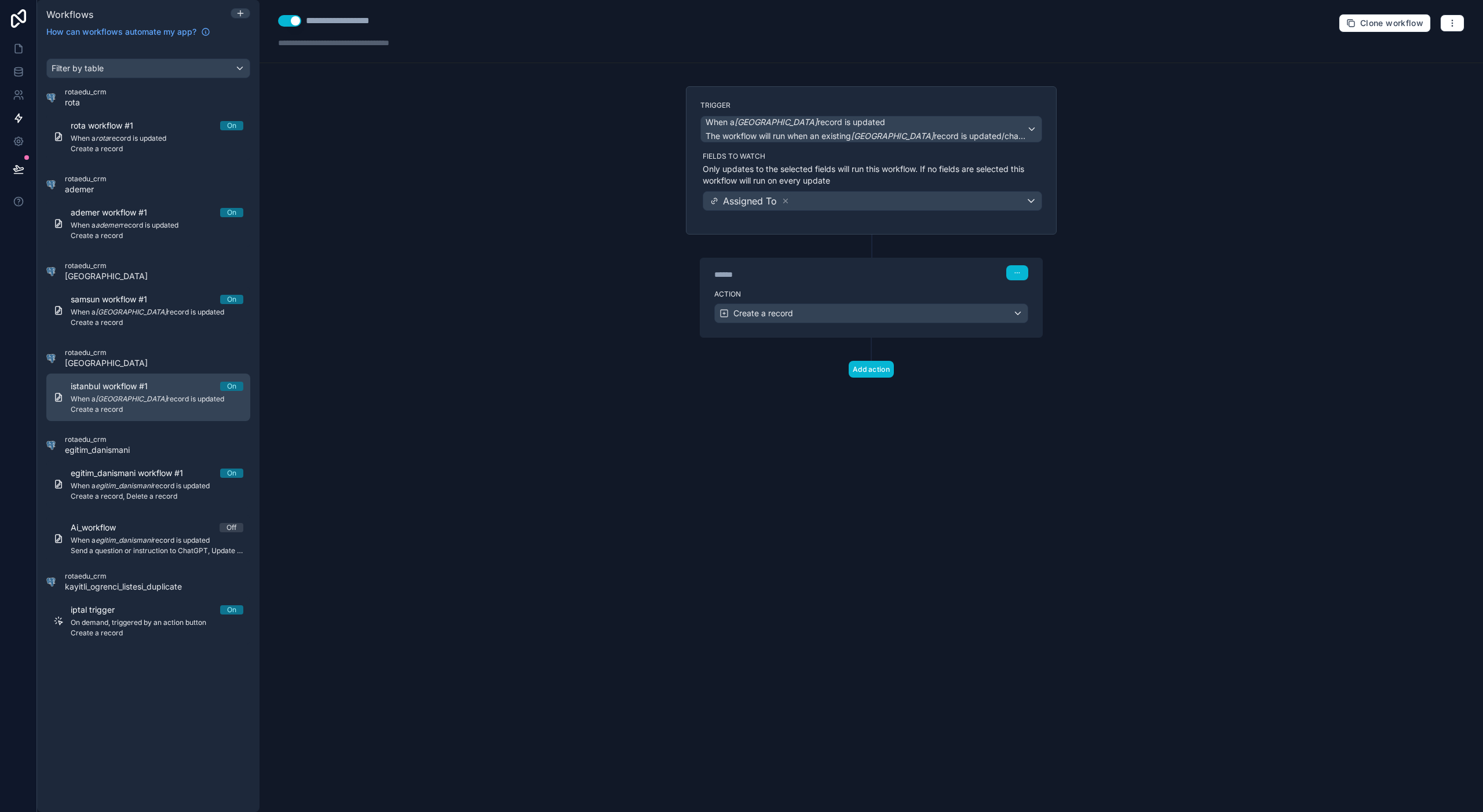
click at [164, 395] on span "When a istanbul record is updated" at bounding box center [157, 399] width 173 height 9
click at [910, 286] on div "Action Create a record" at bounding box center [871, 311] width 342 height 52
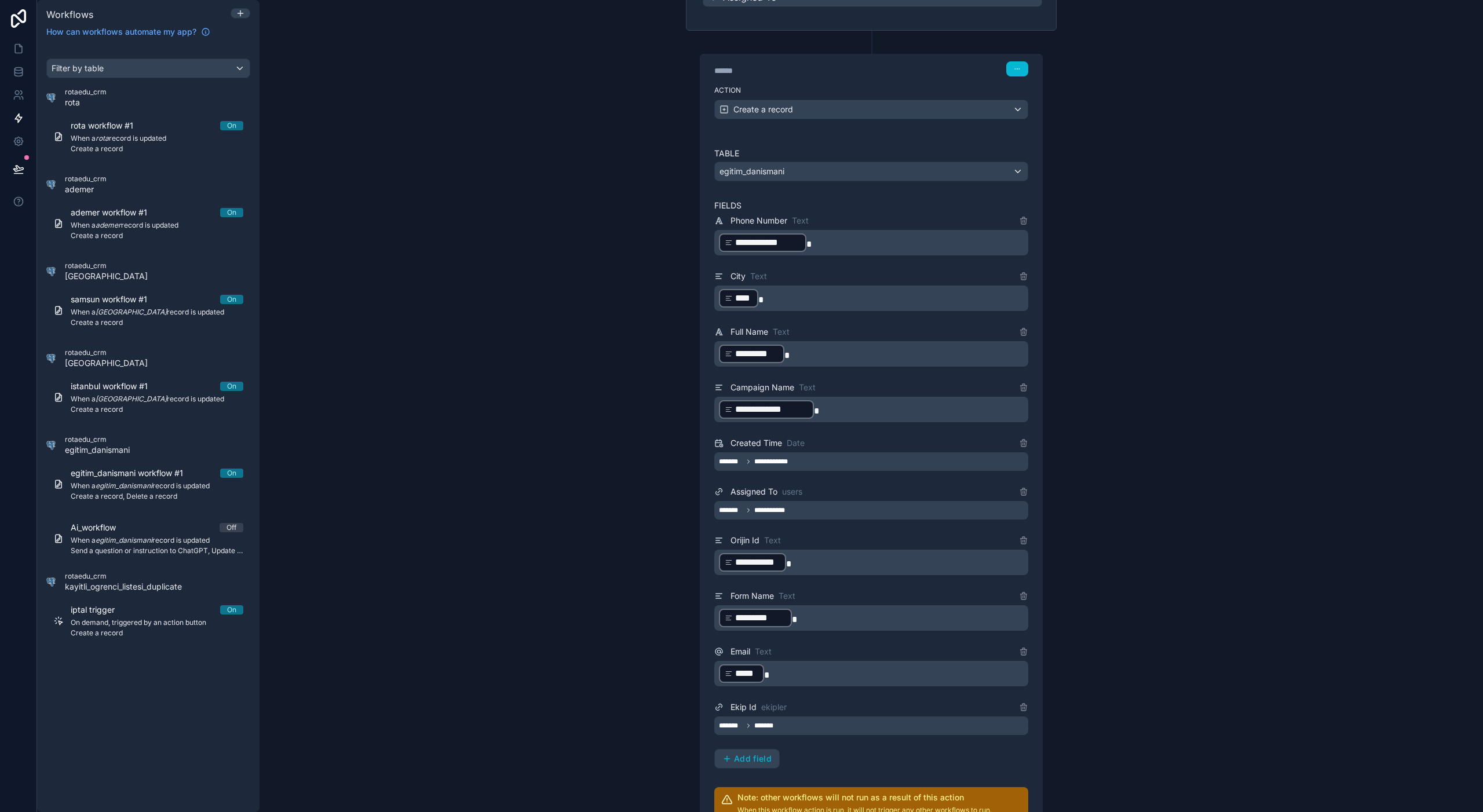
scroll to position [333, 0]
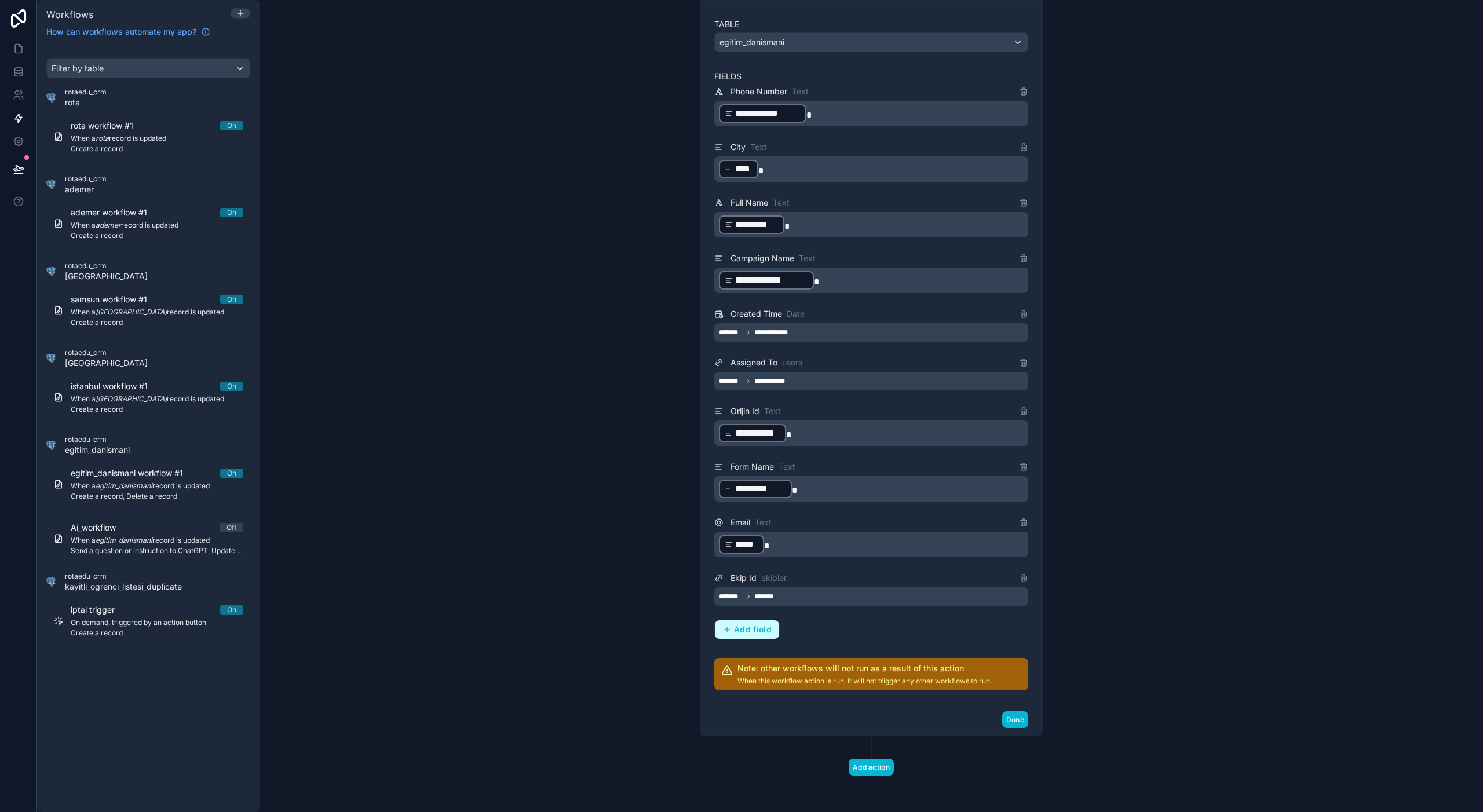
click at [767, 628] on span "Add field" at bounding box center [752, 629] width 38 height 10
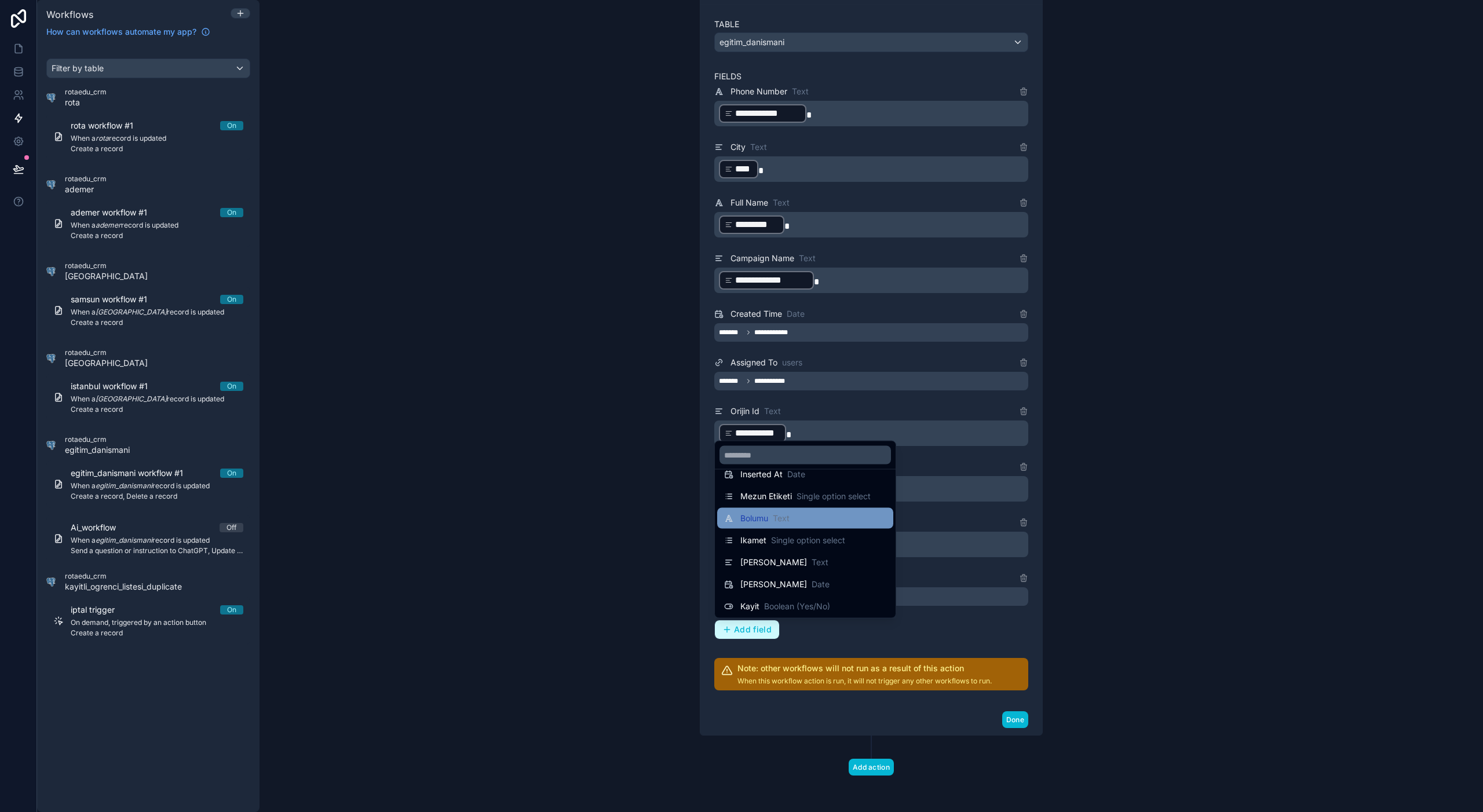
scroll to position [32, 0]
click at [813, 524] on div "Bolumu Text" at bounding box center [805, 523] width 162 height 14
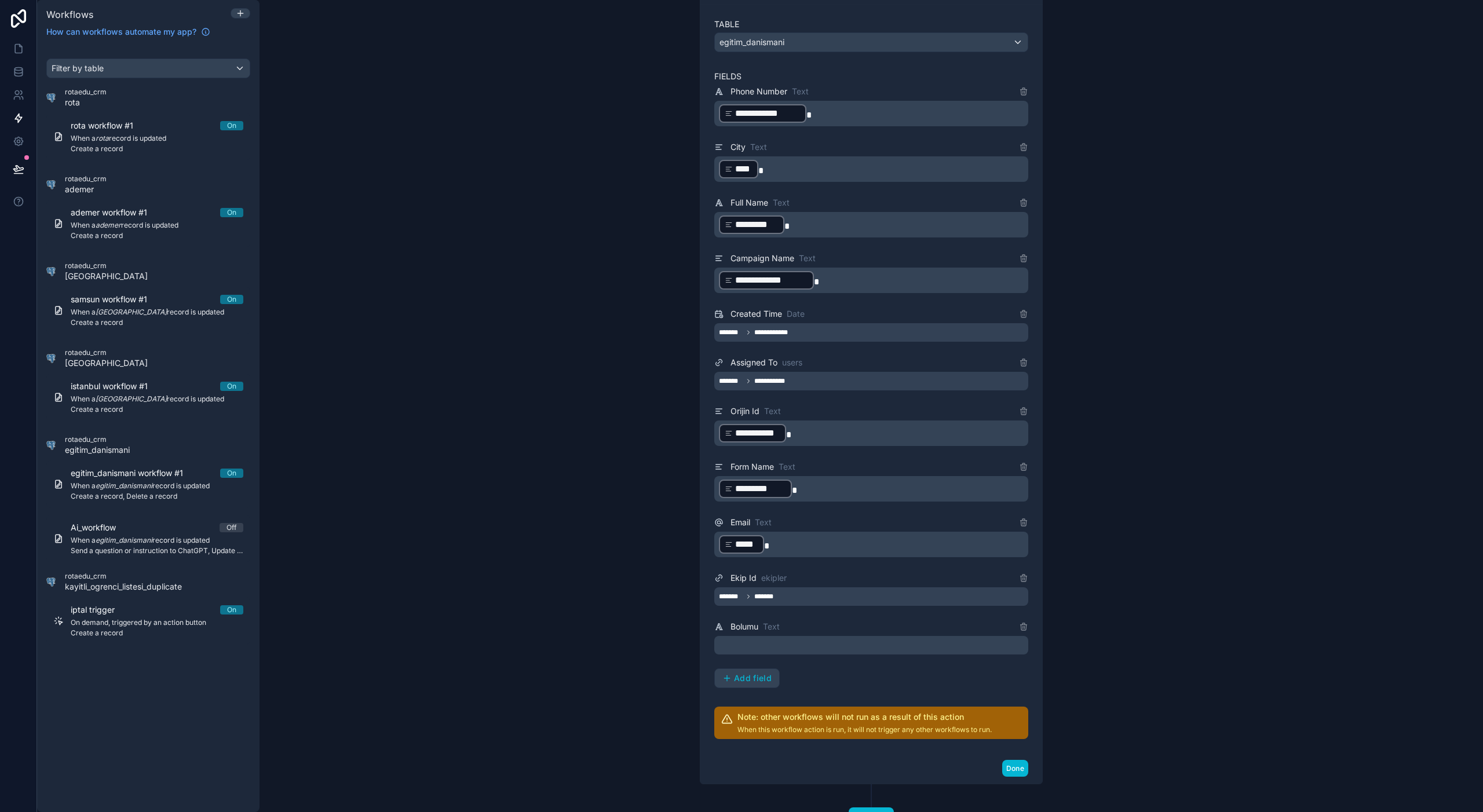
click at [873, 651] on div "﻿" at bounding box center [871, 645] width 314 height 19
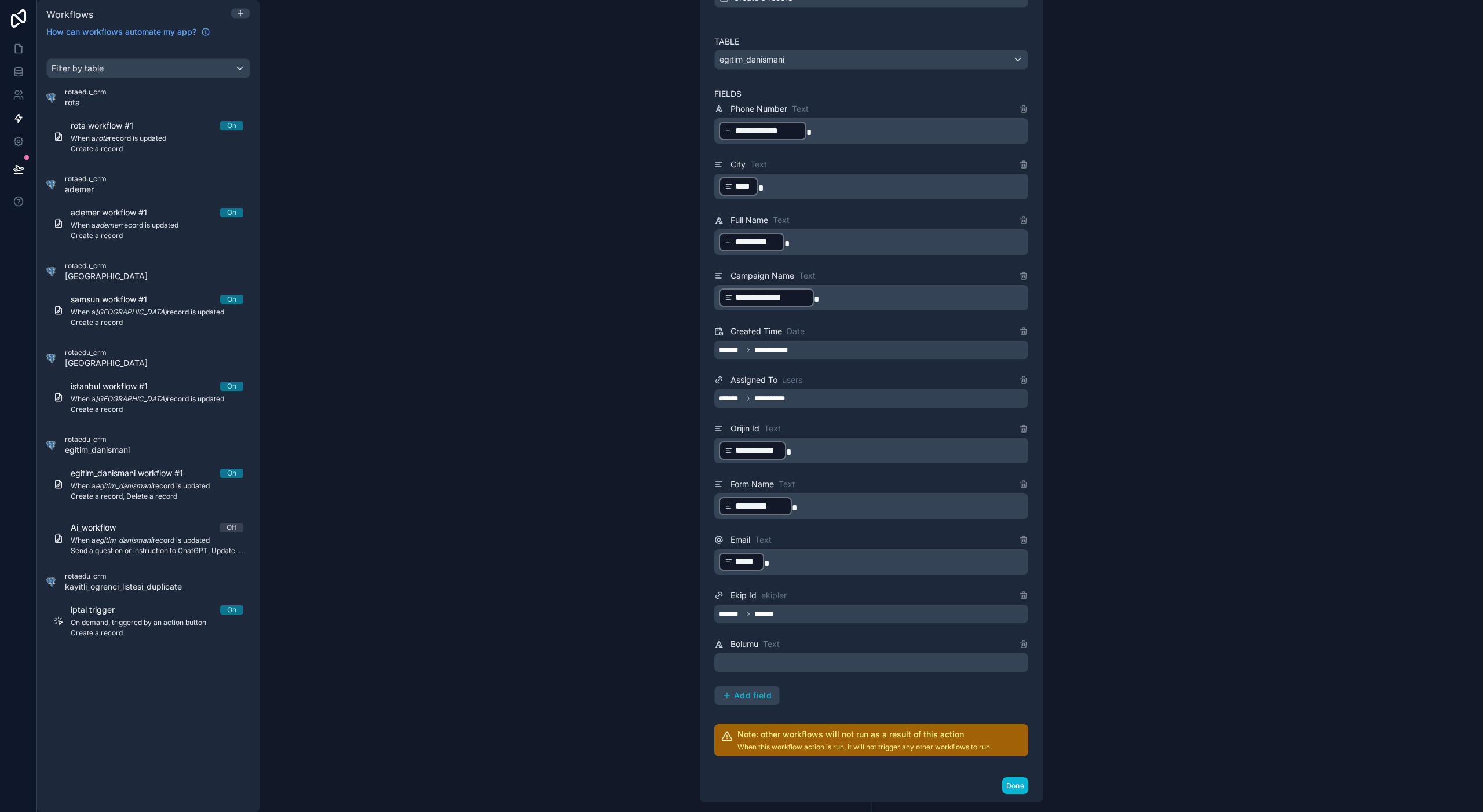
scroll to position [311, 0]
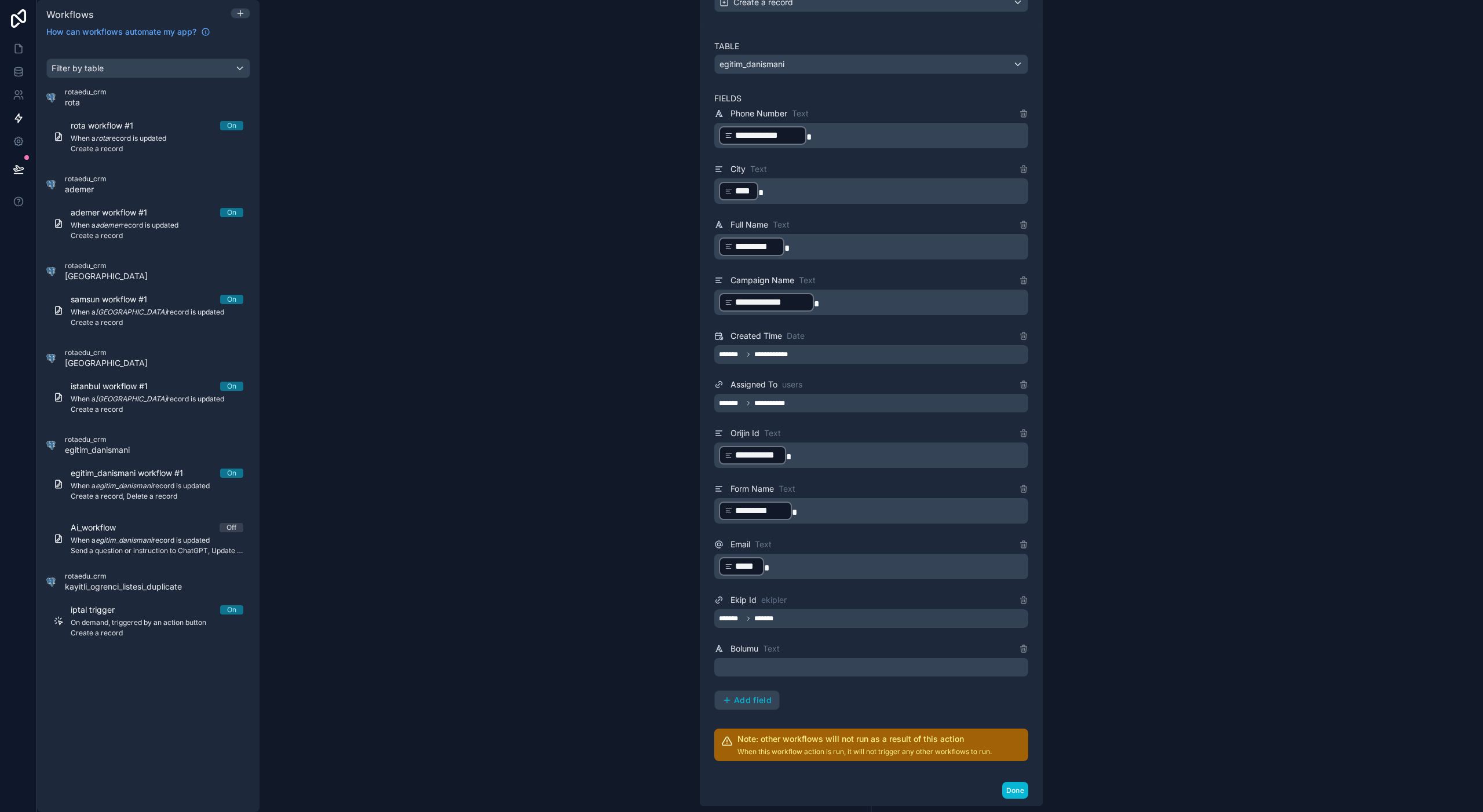
click at [834, 668] on p "﻿" at bounding box center [872, 667] width 307 height 14
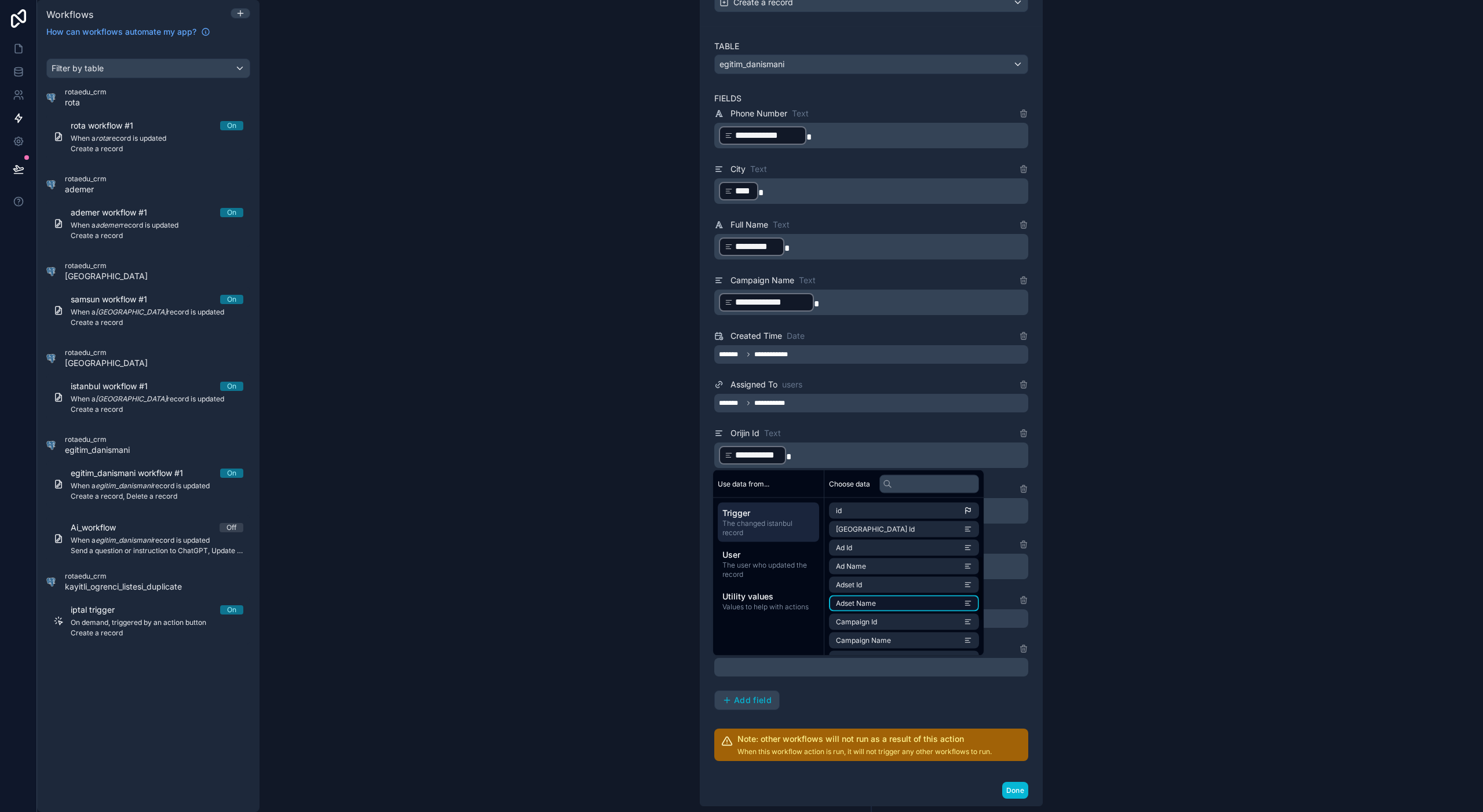
scroll to position [220, 0]
click at [952, 621] on li "Mezuniyet Durumunuz" at bounding box center [903, 624] width 150 height 17
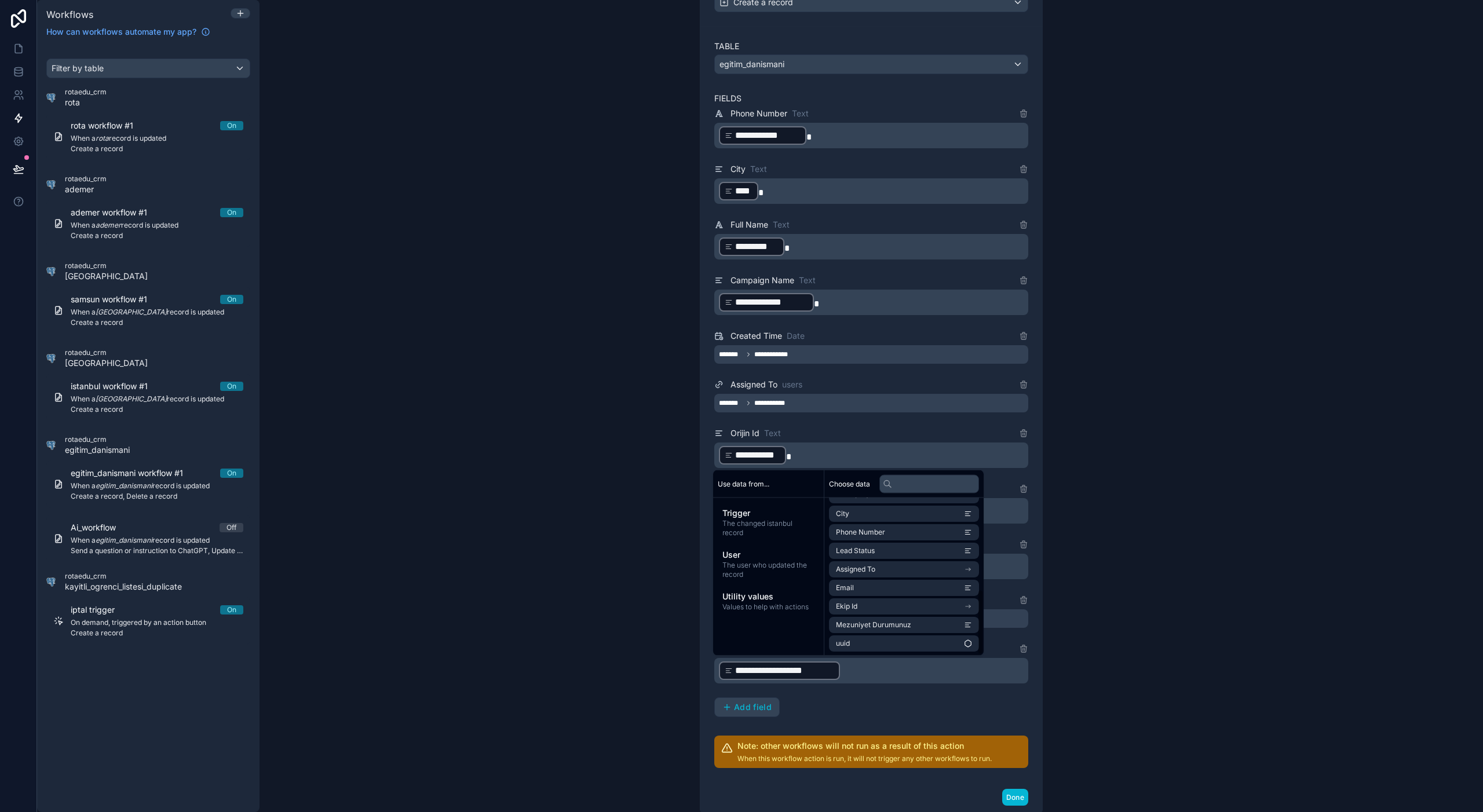
click at [898, 703] on div "**********" at bounding box center [871, 411] width 314 height 611
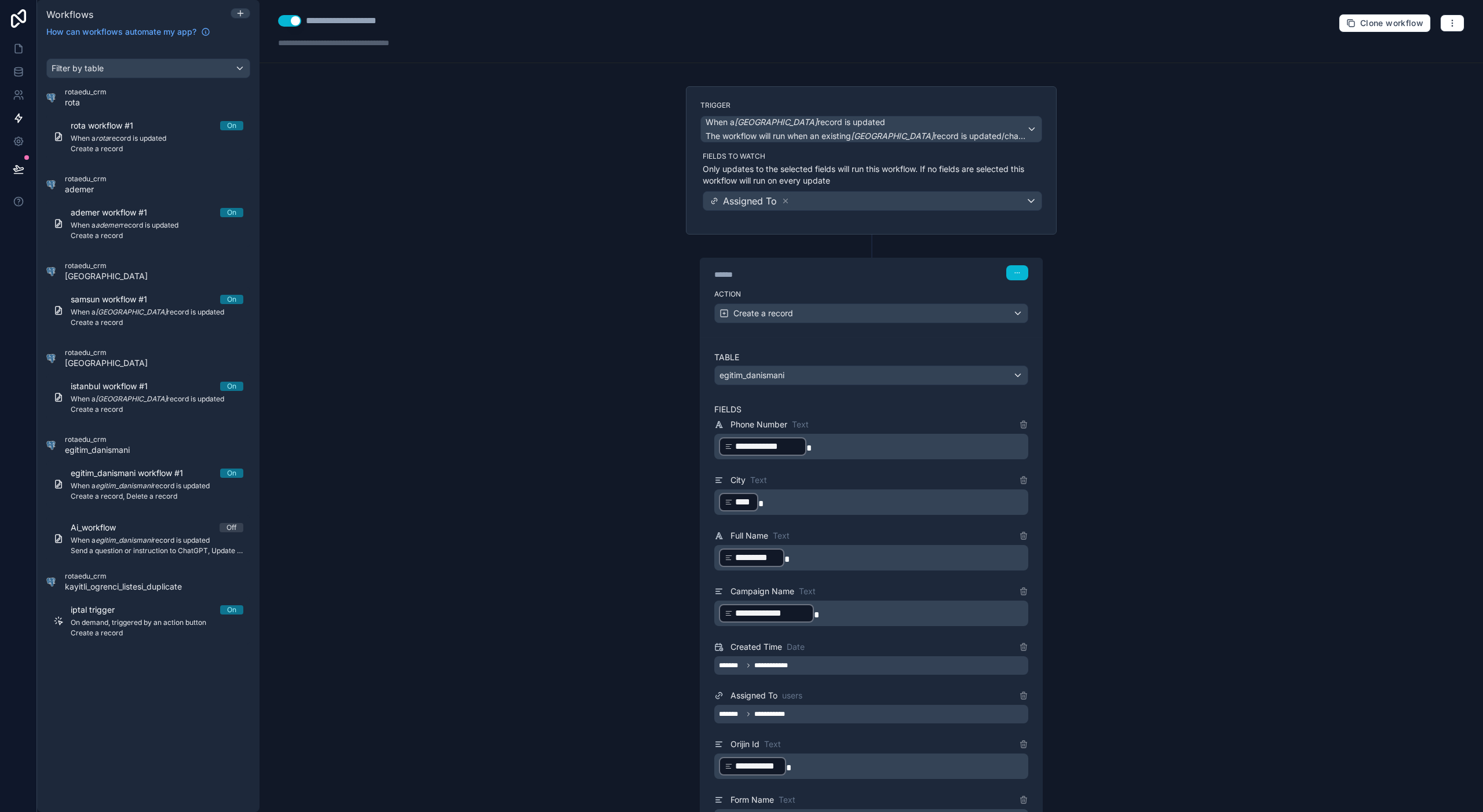
scroll to position [388, 0]
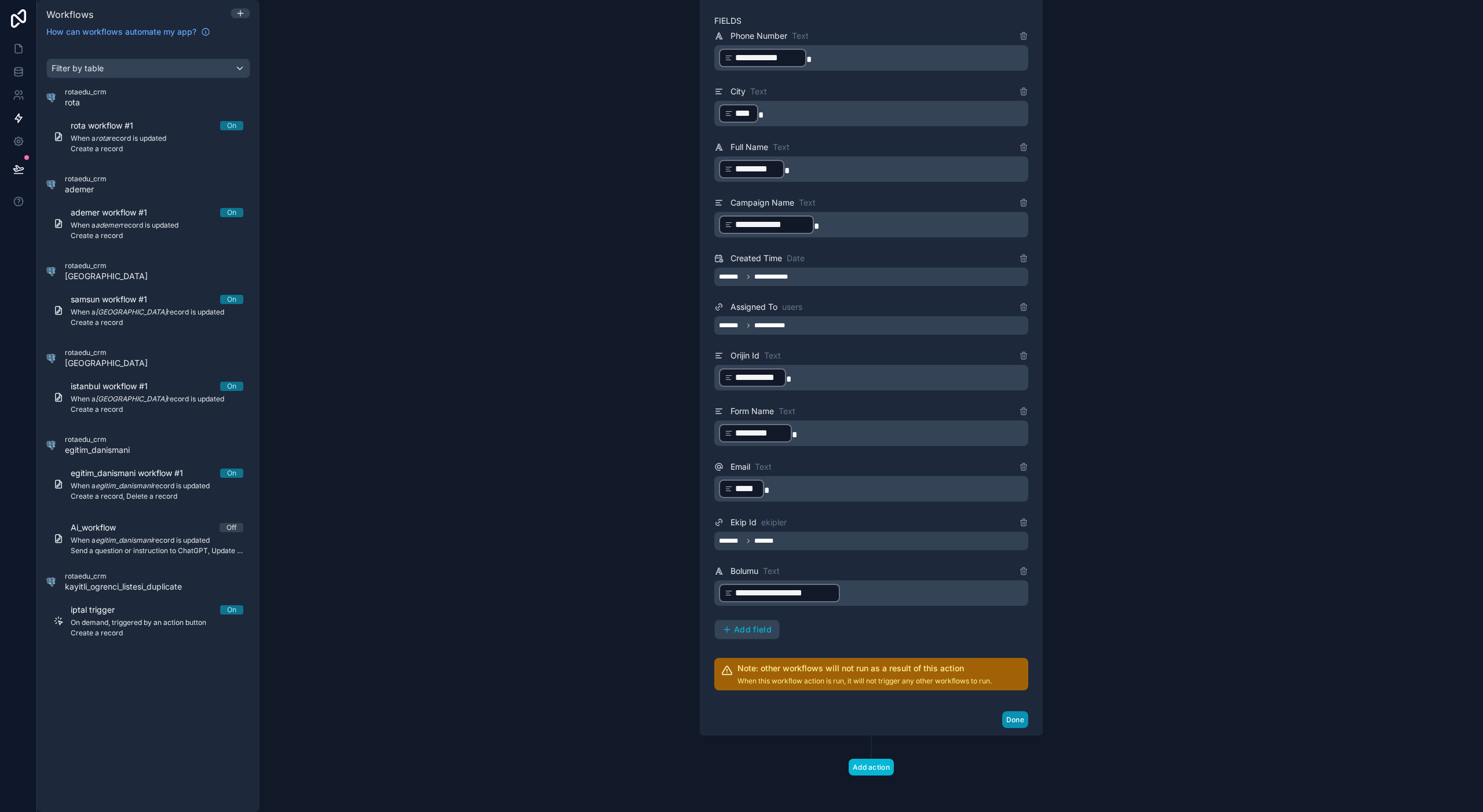
click at [1016, 713] on button "Done" at bounding box center [1015, 720] width 26 height 17
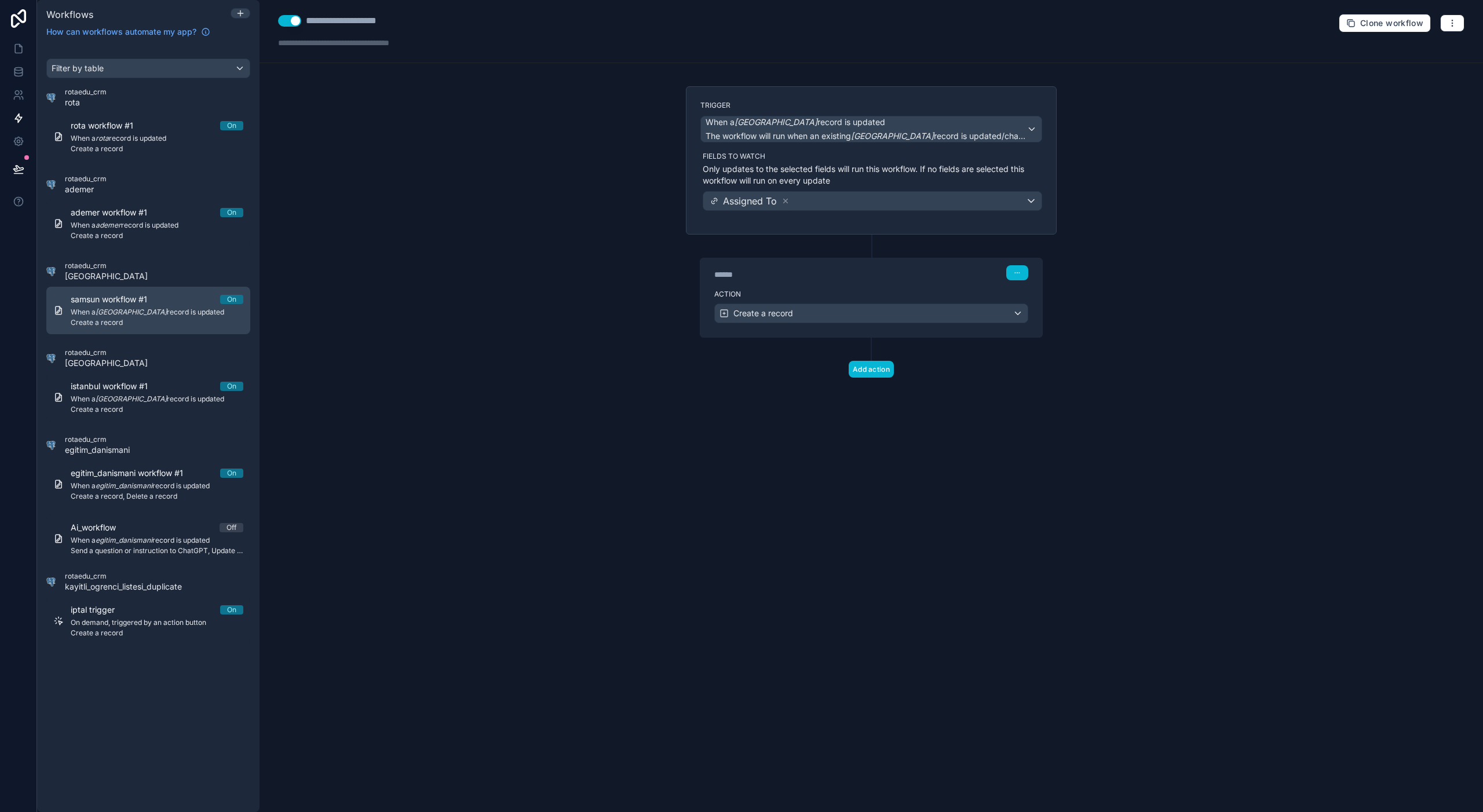
click at [161, 320] on span "Create a record" at bounding box center [157, 322] width 173 height 9
click at [852, 279] on div "******" at bounding box center [801, 274] width 174 height 12
click at [956, 297] on label "Action" at bounding box center [871, 294] width 314 height 9
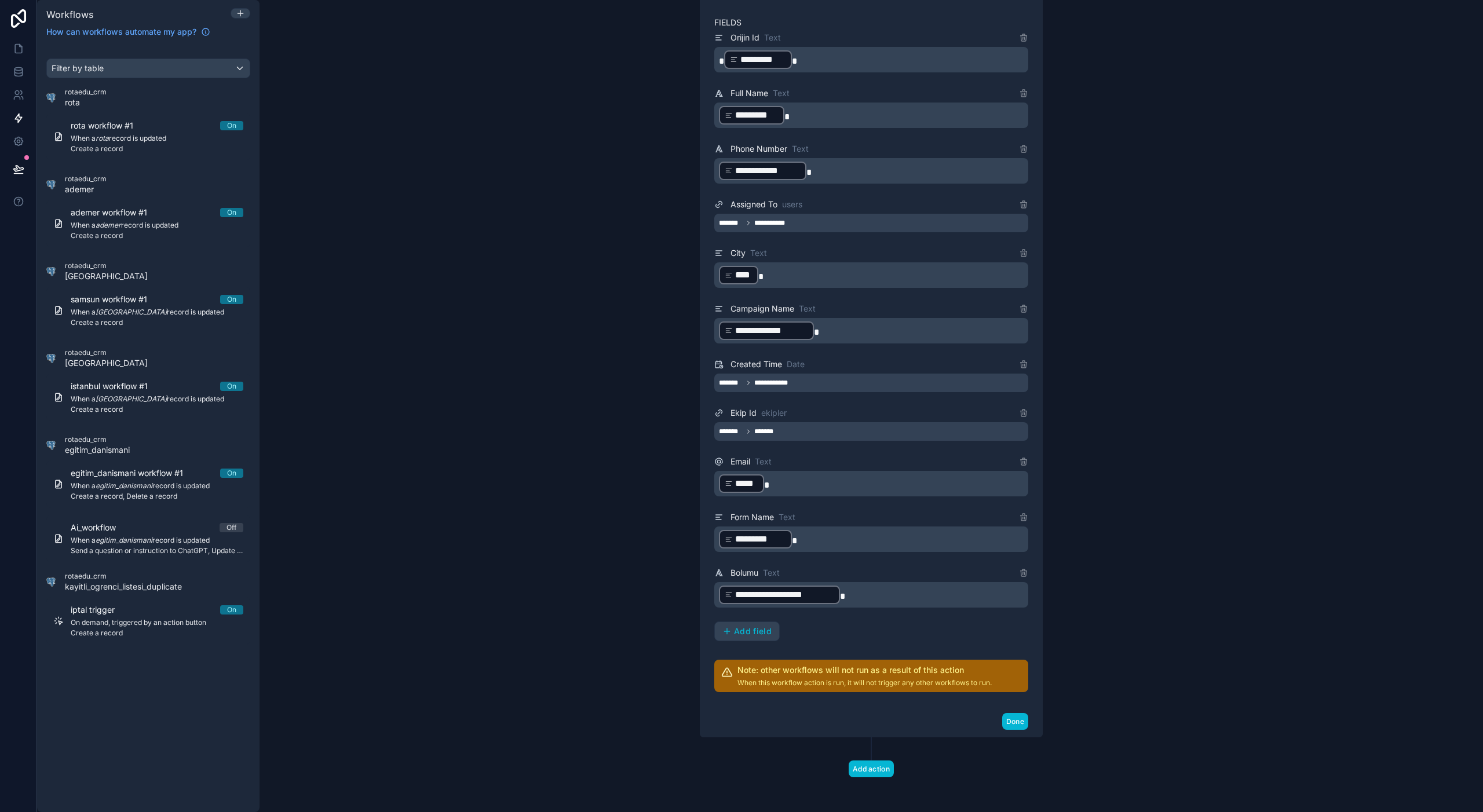
scroll to position [388, 0]
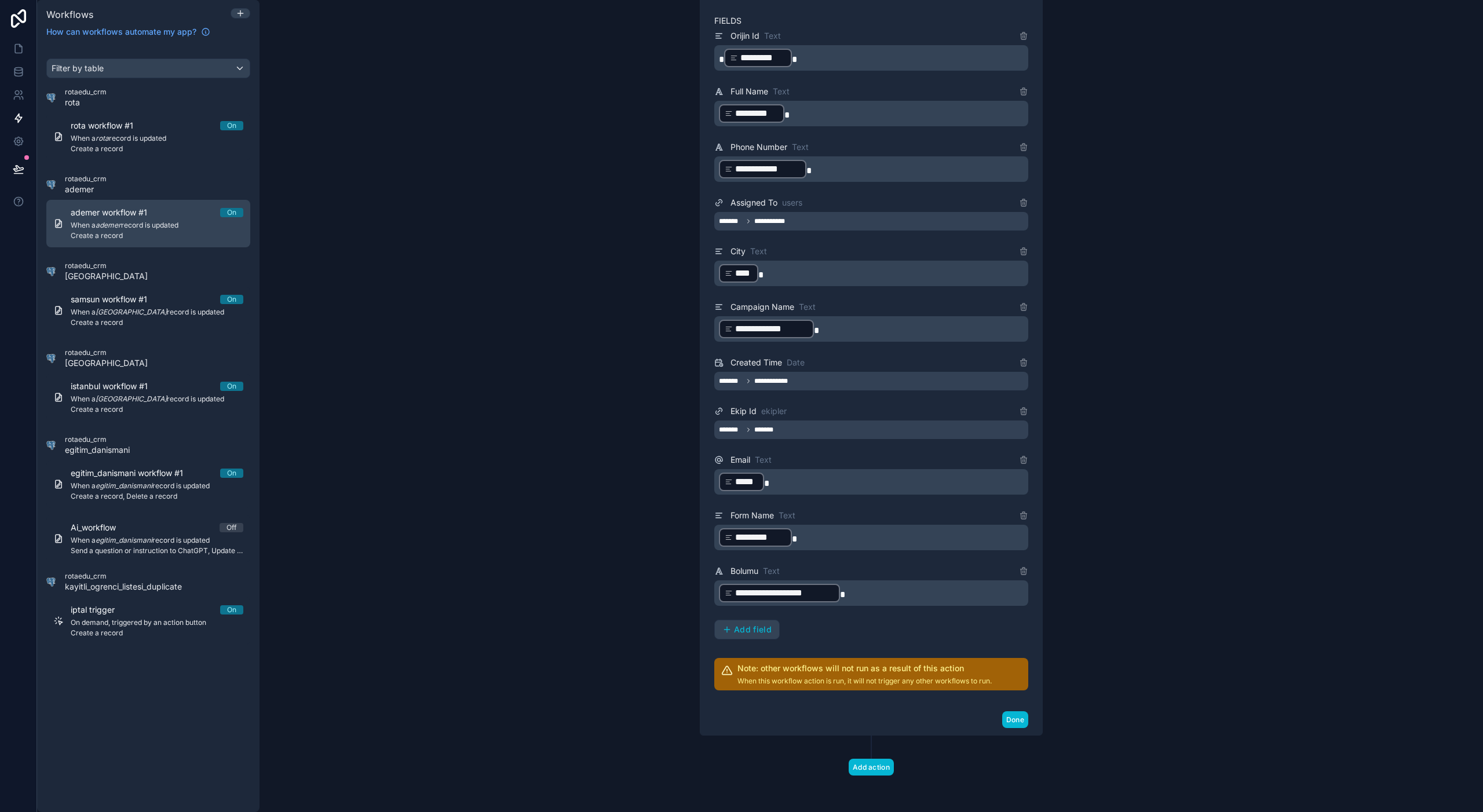
click at [146, 238] on span "Create a record" at bounding box center [157, 235] width 173 height 9
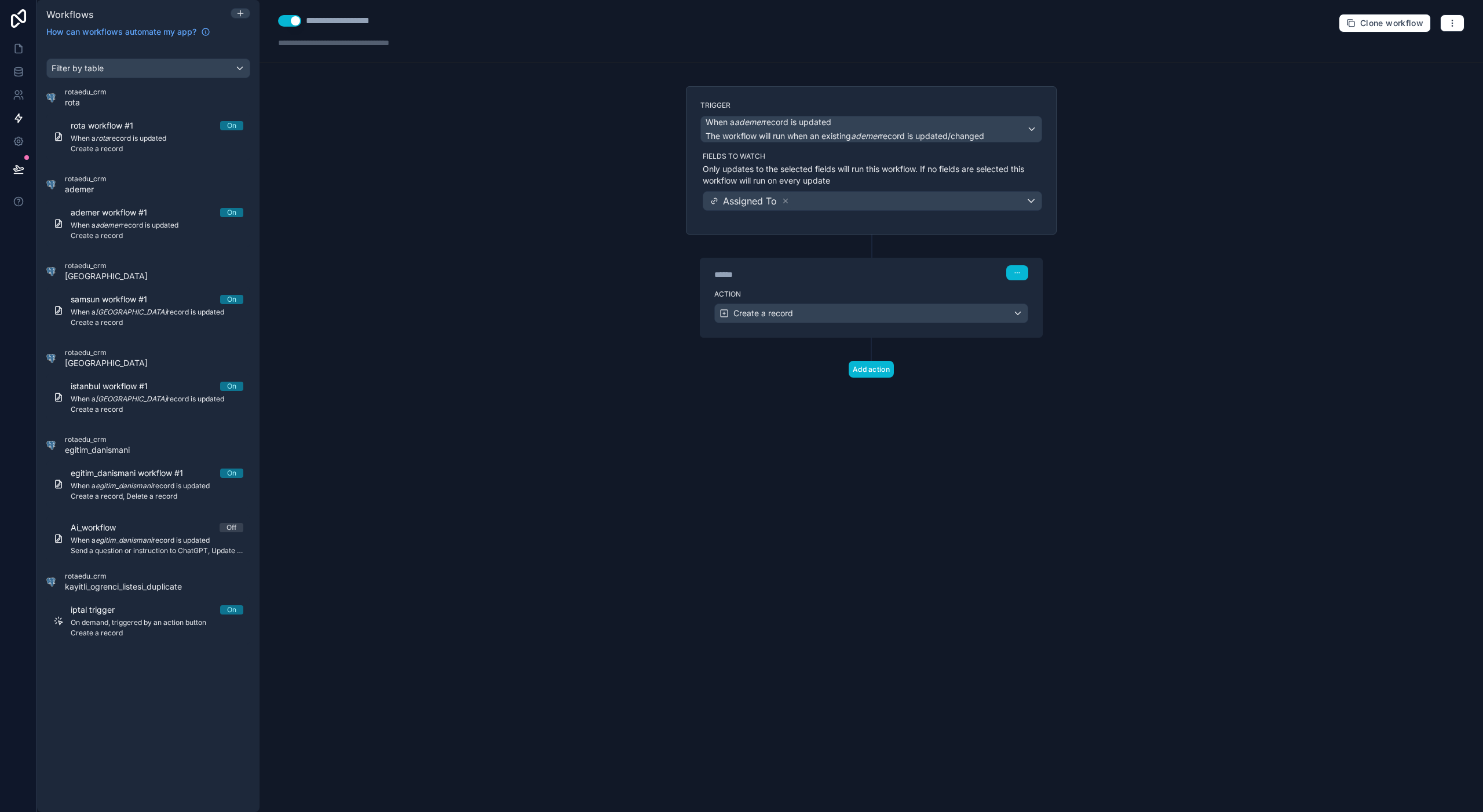
click at [831, 290] on label "Action" at bounding box center [871, 294] width 314 height 9
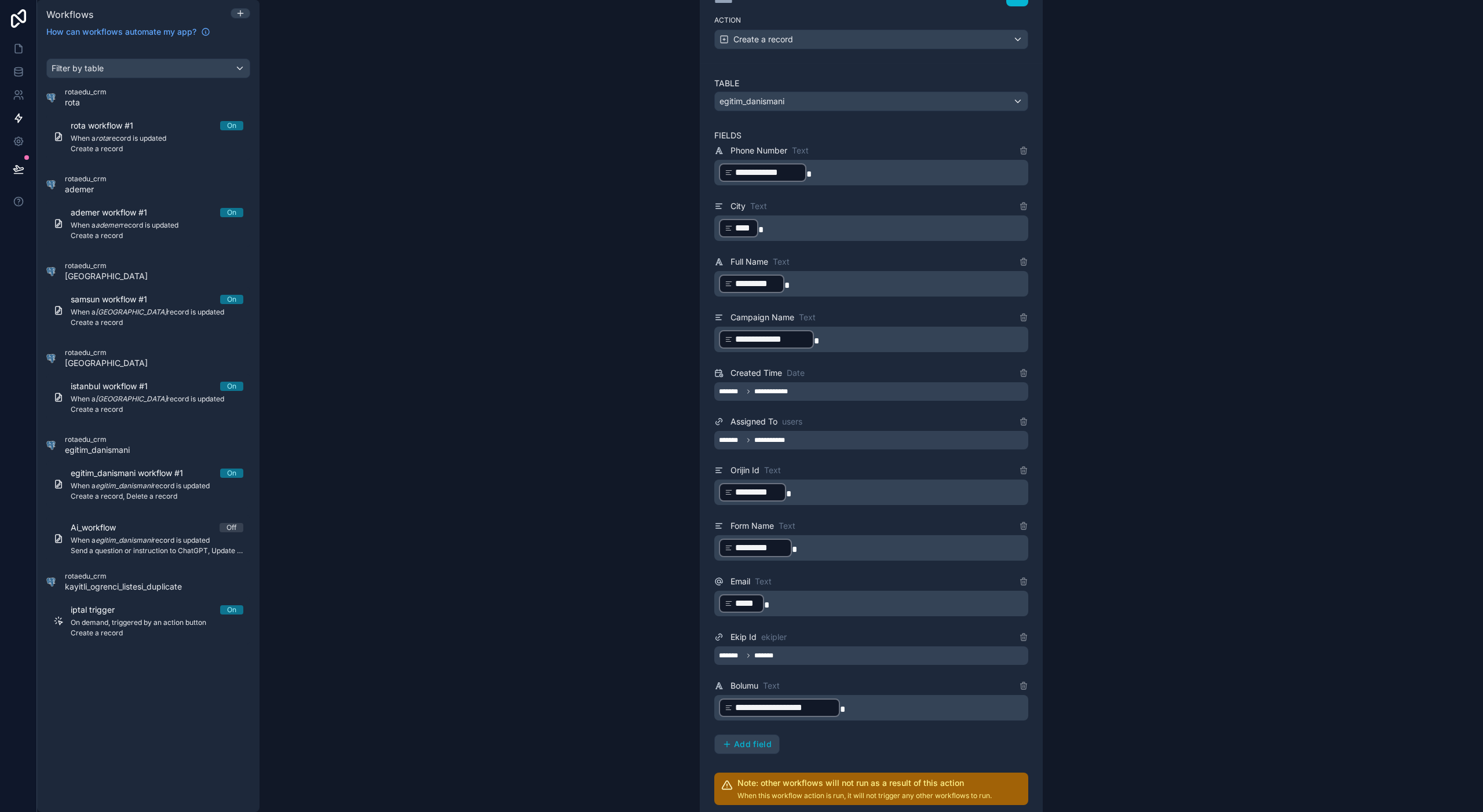
scroll to position [388, 0]
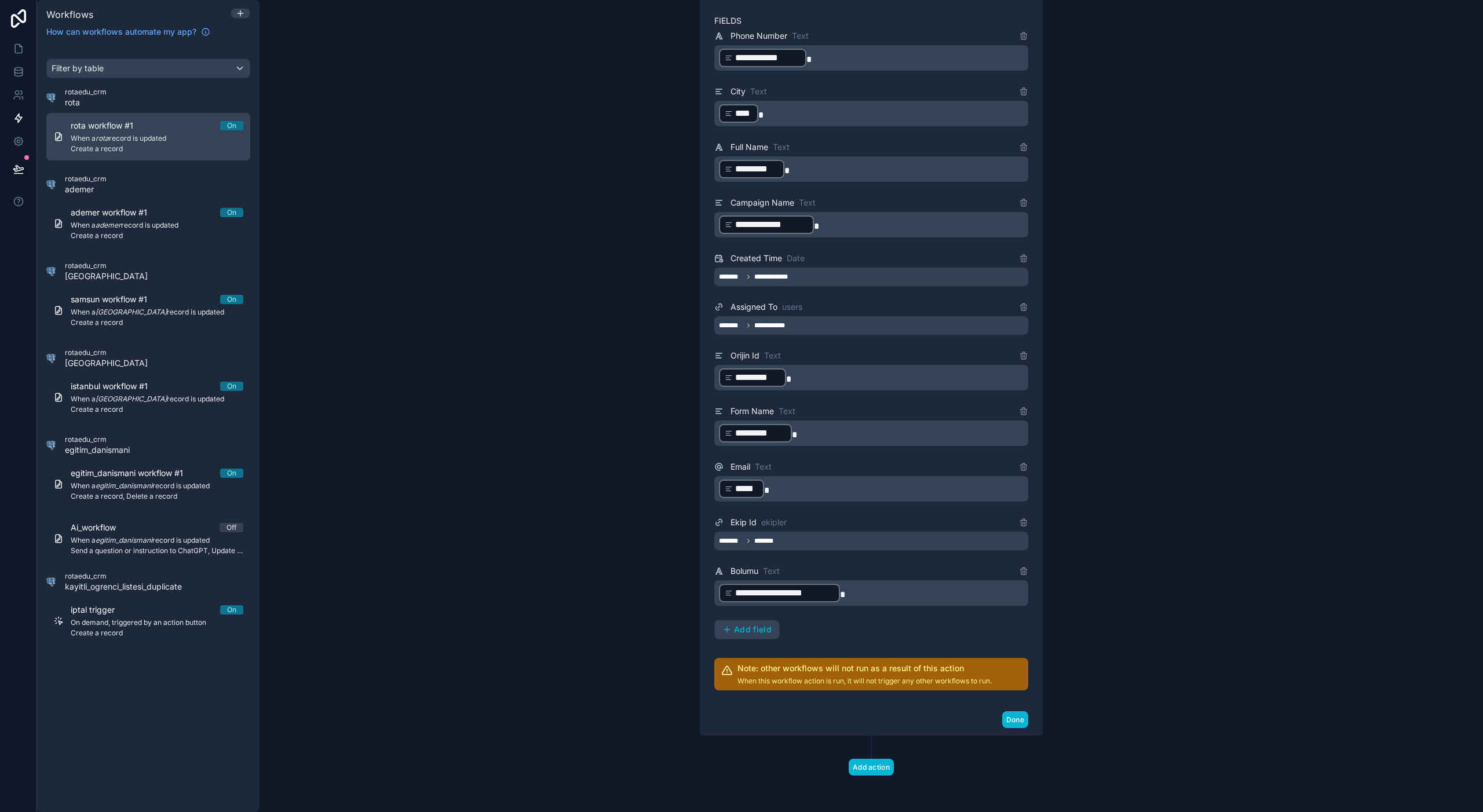
click at [106, 146] on span "Create a record" at bounding box center [157, 148] width 173 height 9
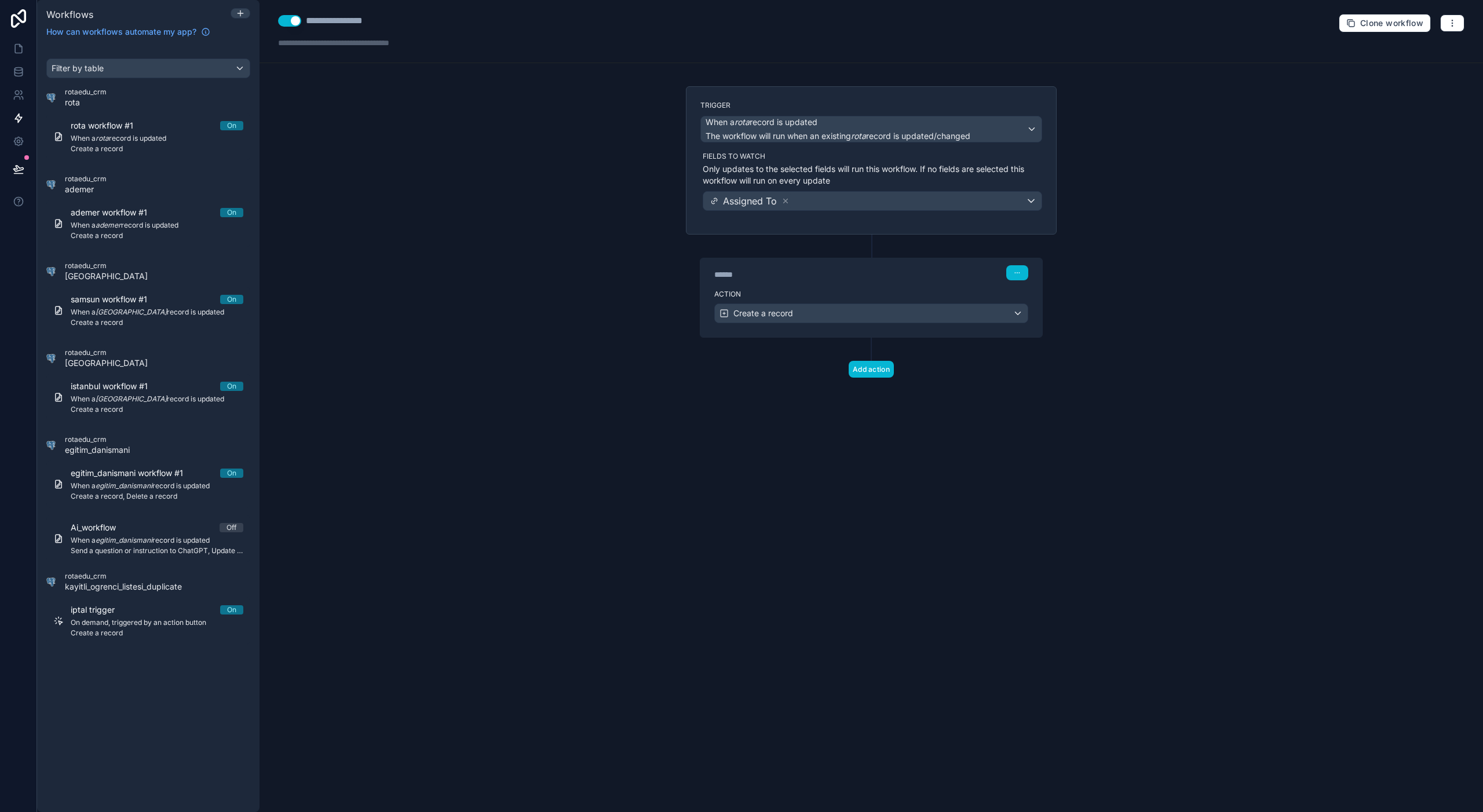
drag, startPoint x: 877, startPoint y: 276, endPoint x: 893, endPoint y: 286, distance: 18.9
click at [876, 276] on div "******" at bounding box center [801, 274] width 174 height 12
click at [903, 290] on label "Action" at bounding box center [871, 294] width 314 height 9
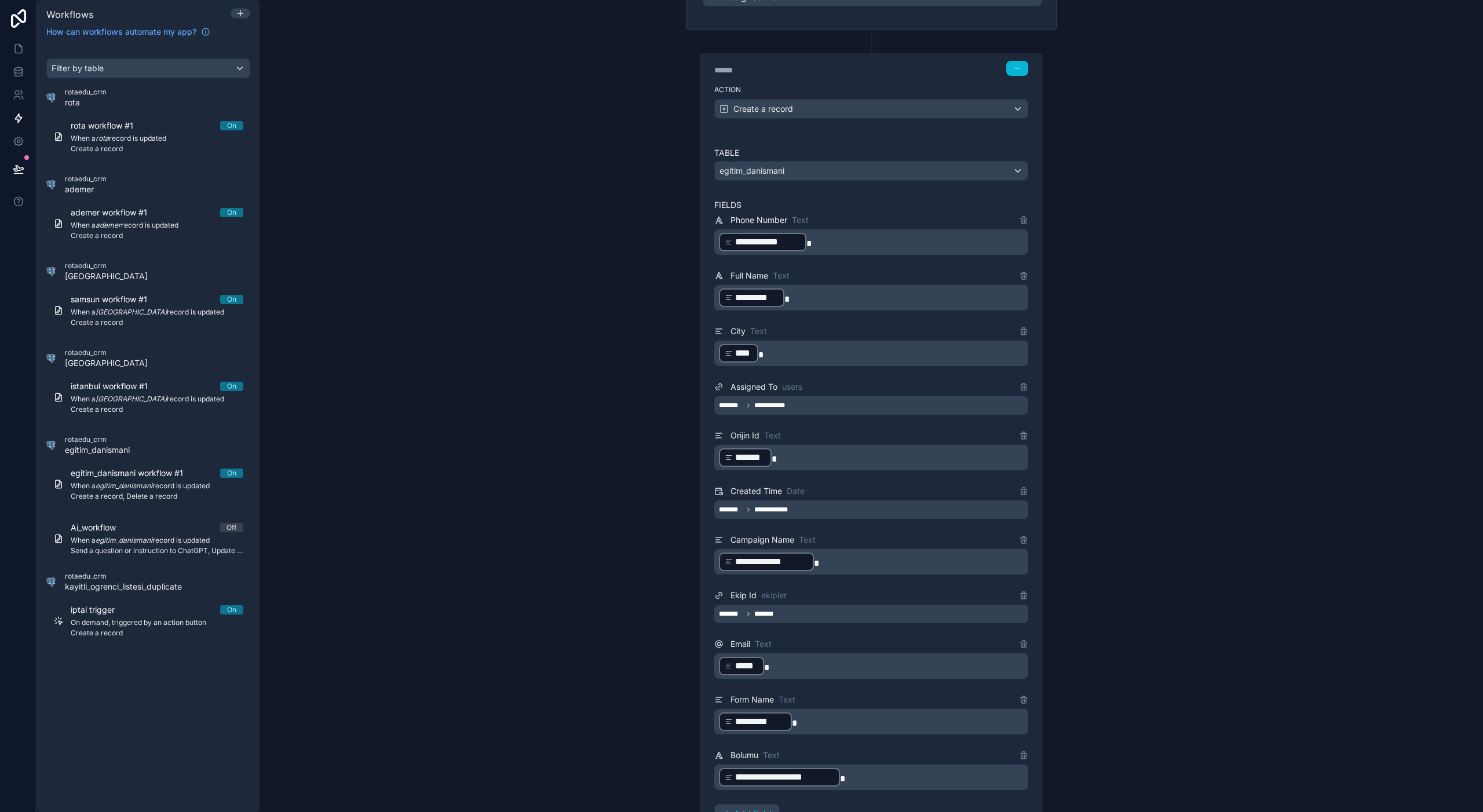
scroll to position [388, 0]
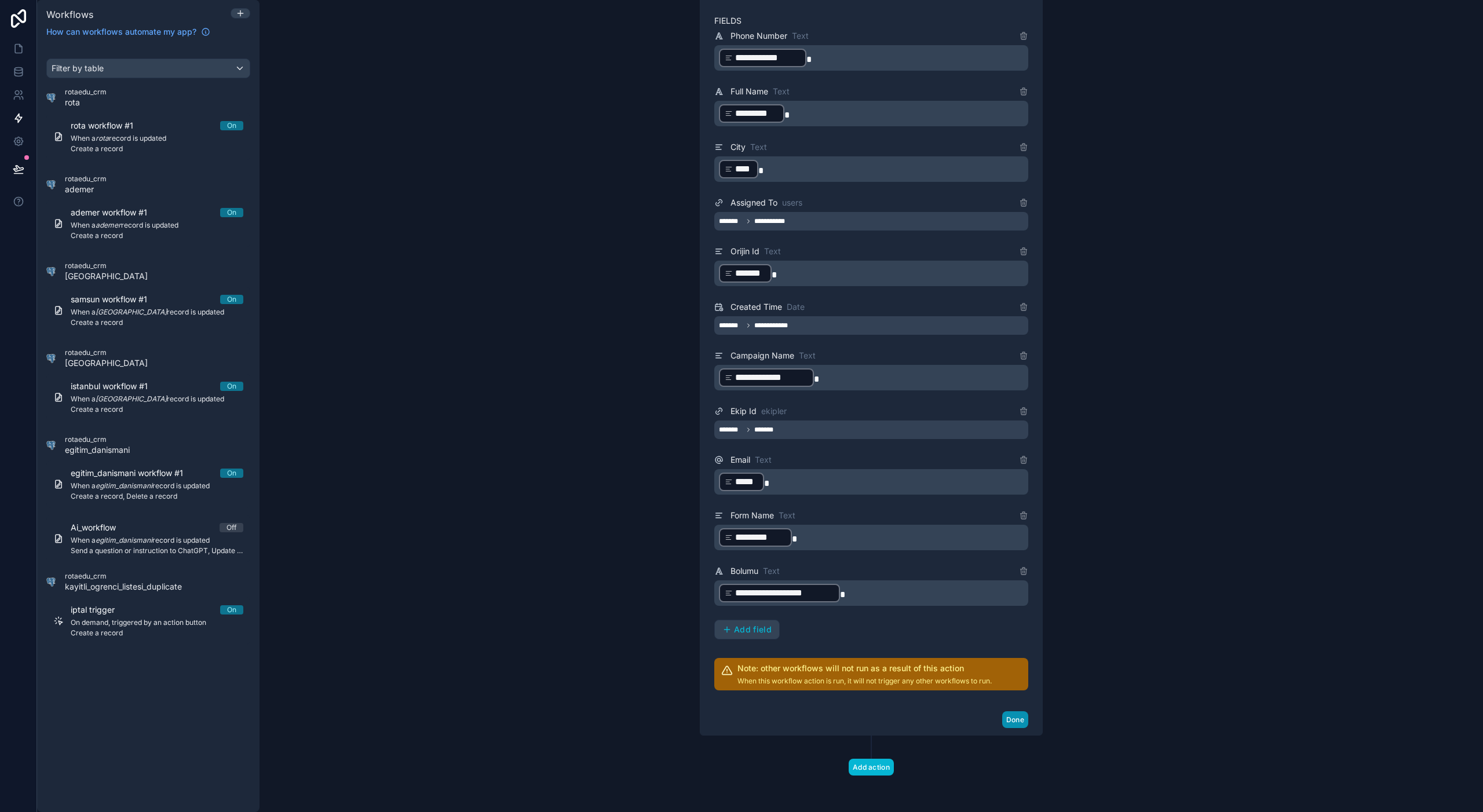
click at [1013, 716] on button "Done" at bounding box center [1015, 720] width 26 height 17
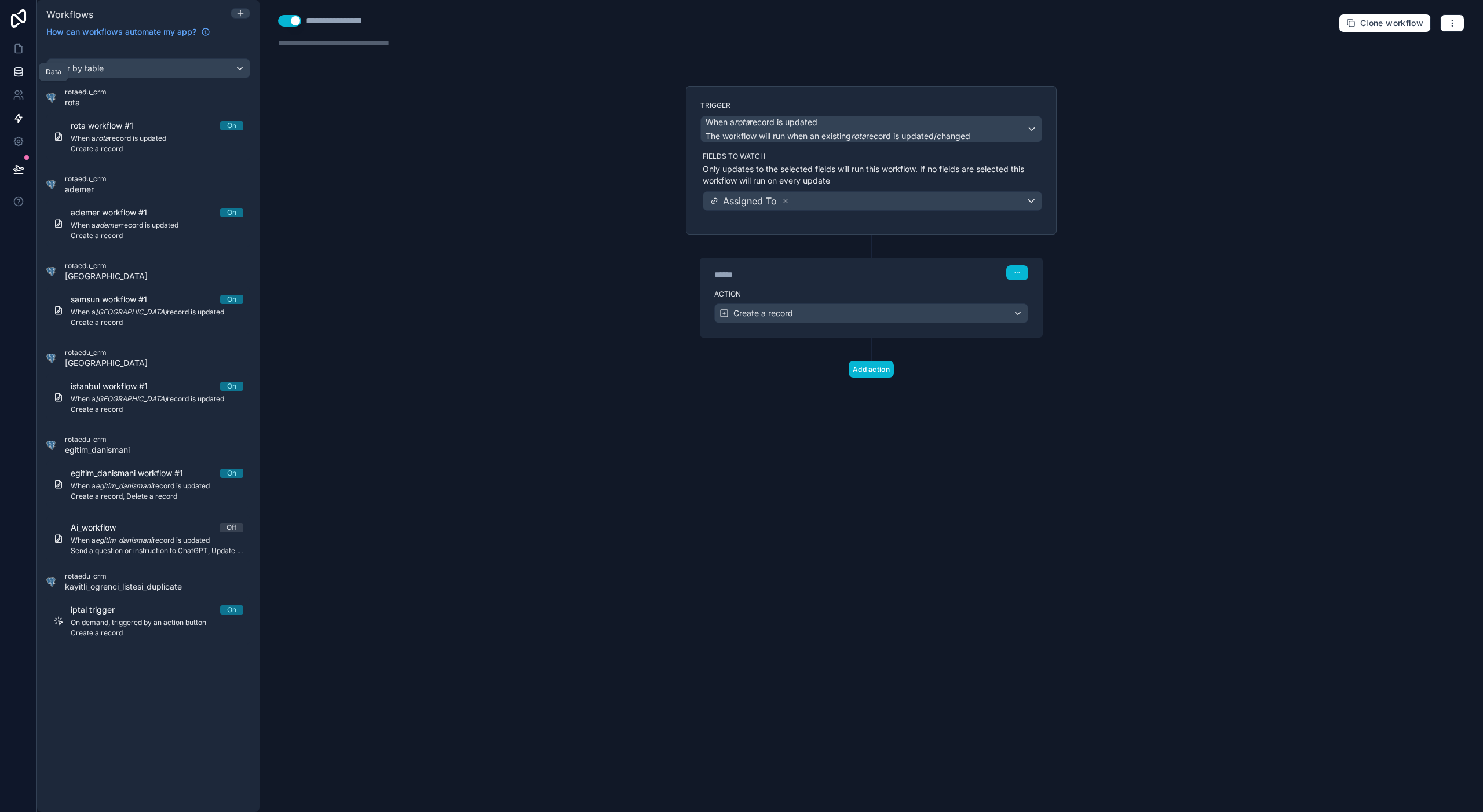
click at [23, 80] on link at bounding box center [18, 72] width 37 height 23
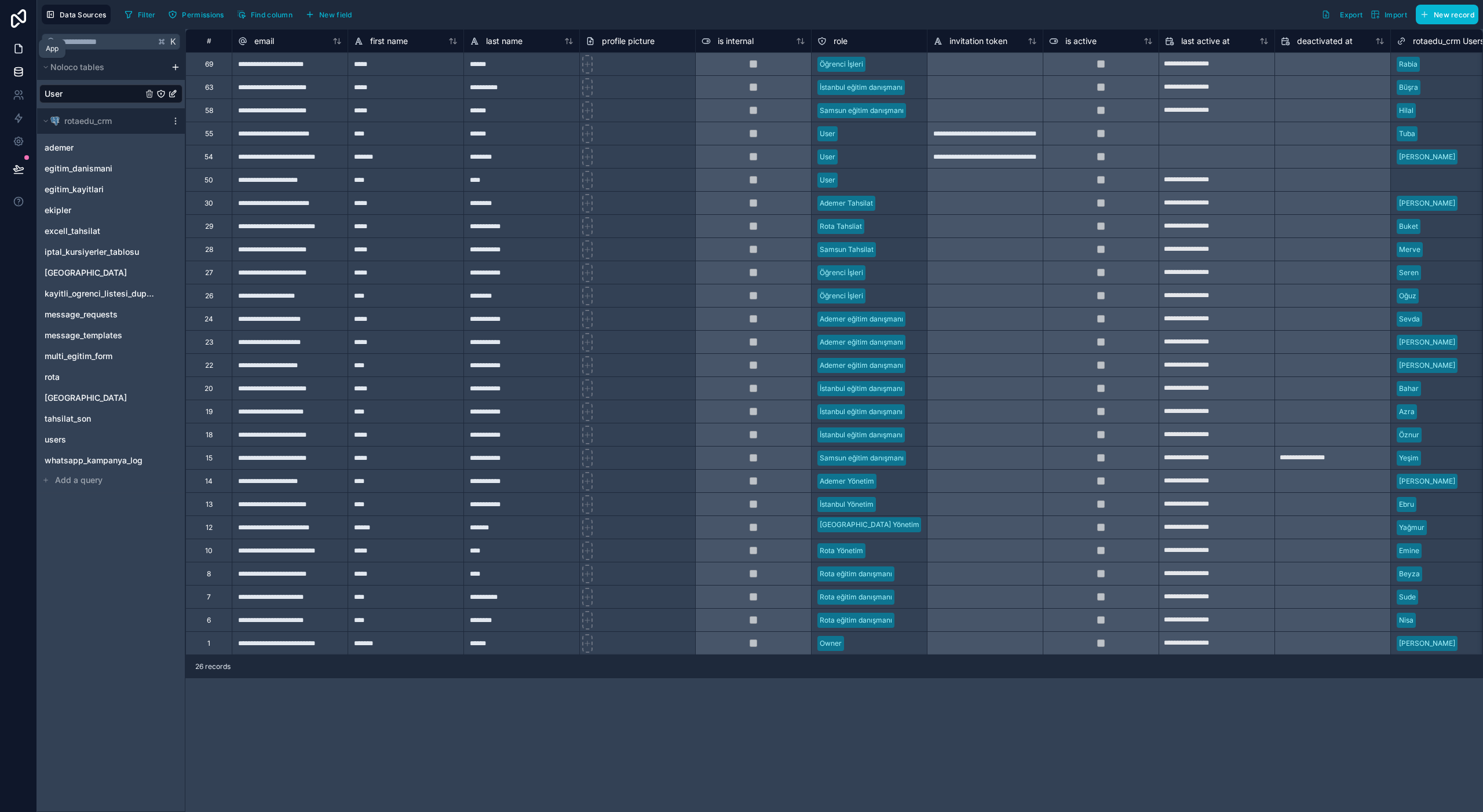
click at [16, 51] on icon at bounding box center [18, 48] width 12 height 12
click at [21, 49] on icon at bounding box center [19, 49] width 7 height 9
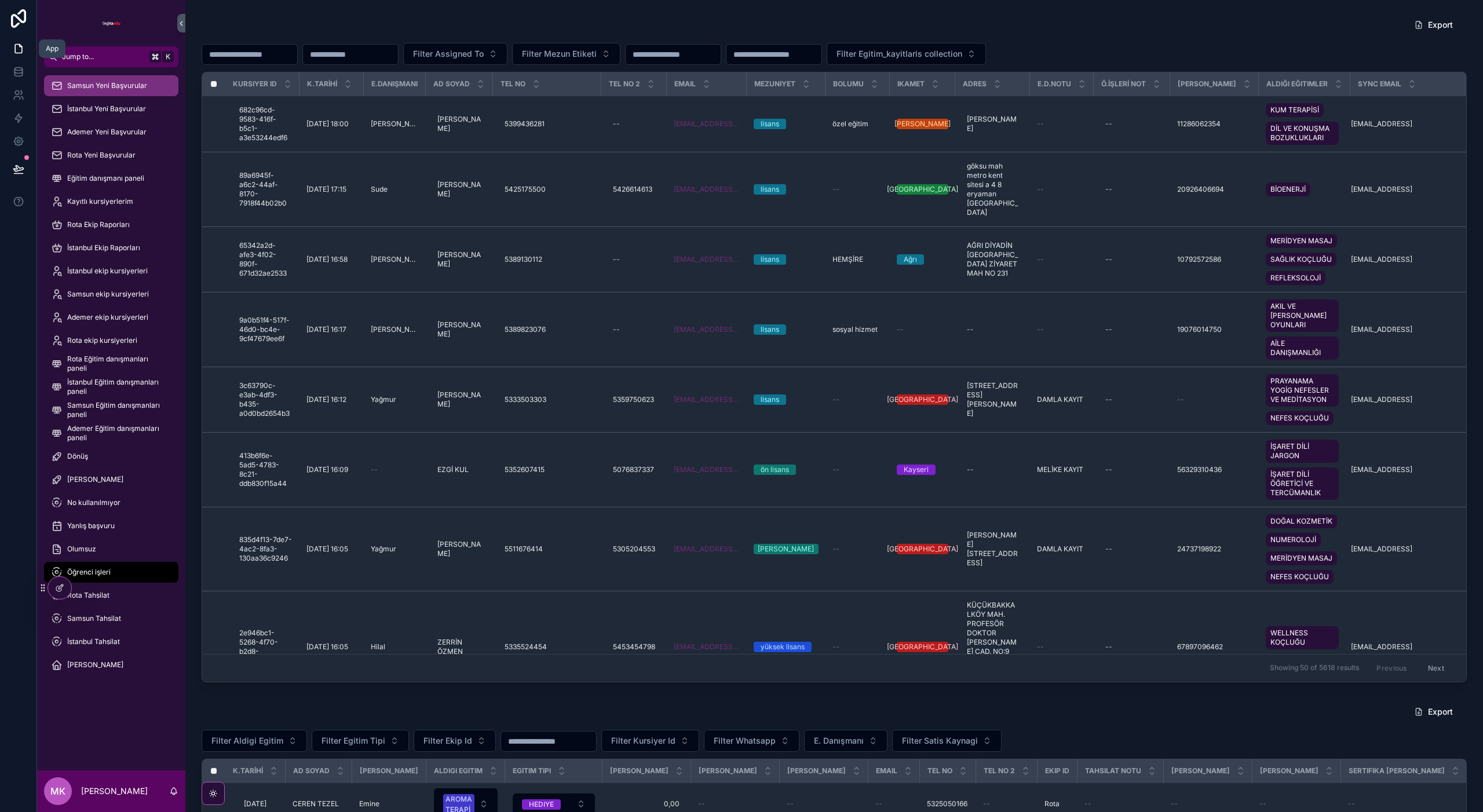
click at [111, 92] on div "Samsun Yeni Başvurular" at bounding box center [111, 86] width 121 height 19
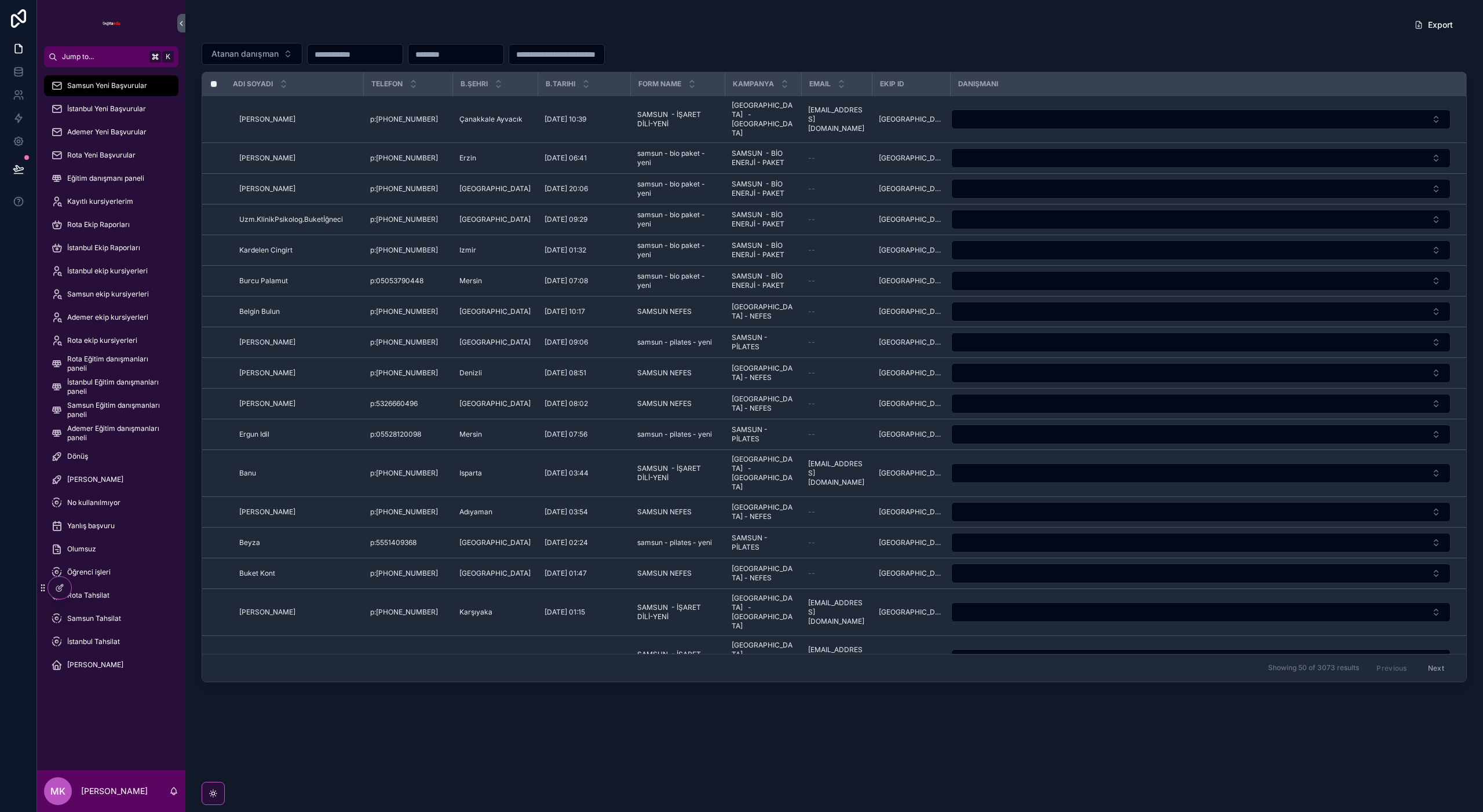
drag, startPoint x: 1181, startPoint y: 43, endPoint x: 1245, endPoint y: 42, distance: 64.0
click at [1181, 43] on div "Atanan danışman" at bounding box center [834, 54] width 1265 height 22
click at [61, 591] on icon at bounding box center [59, 587] width 9 height 9
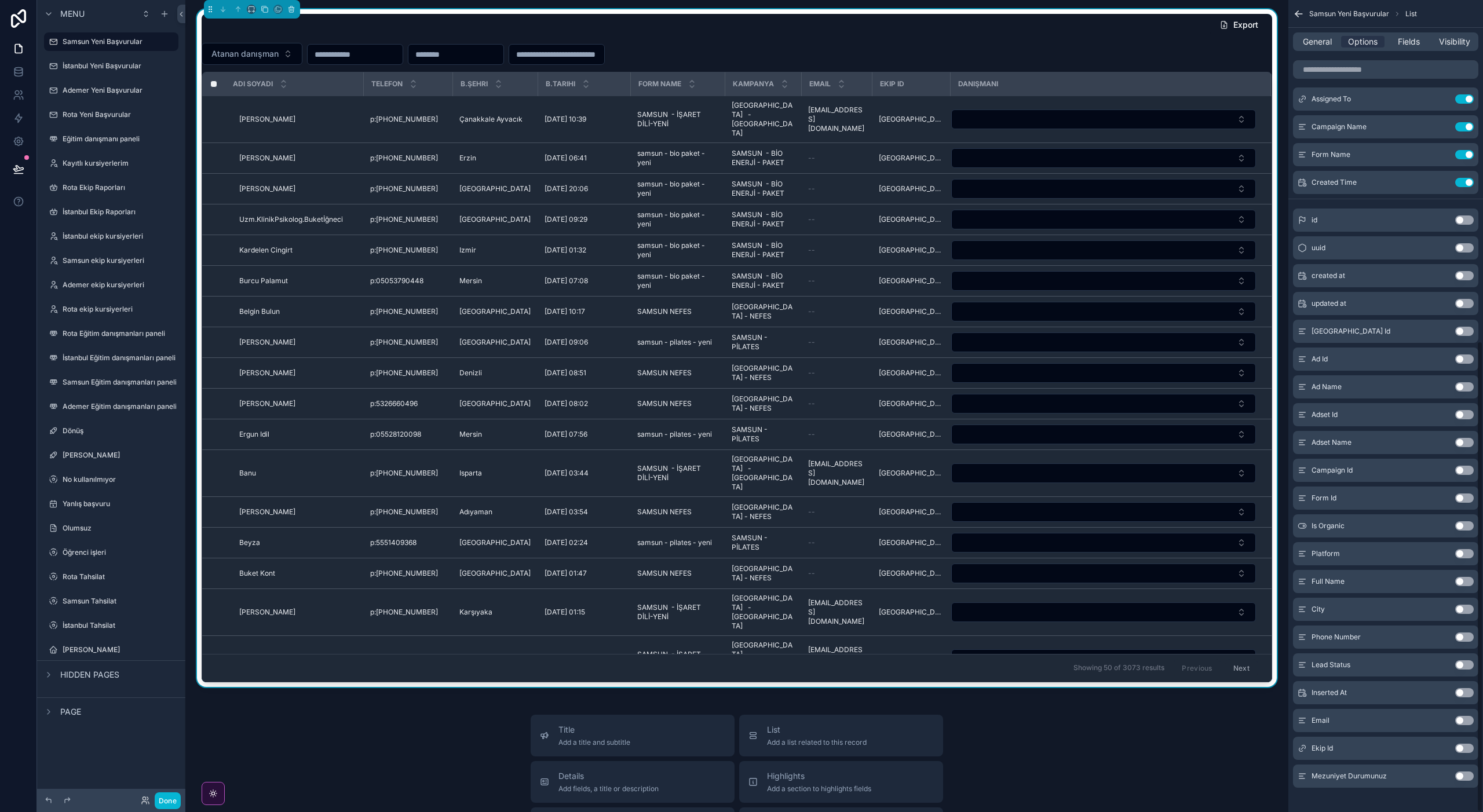
scroll to position [586, 0]
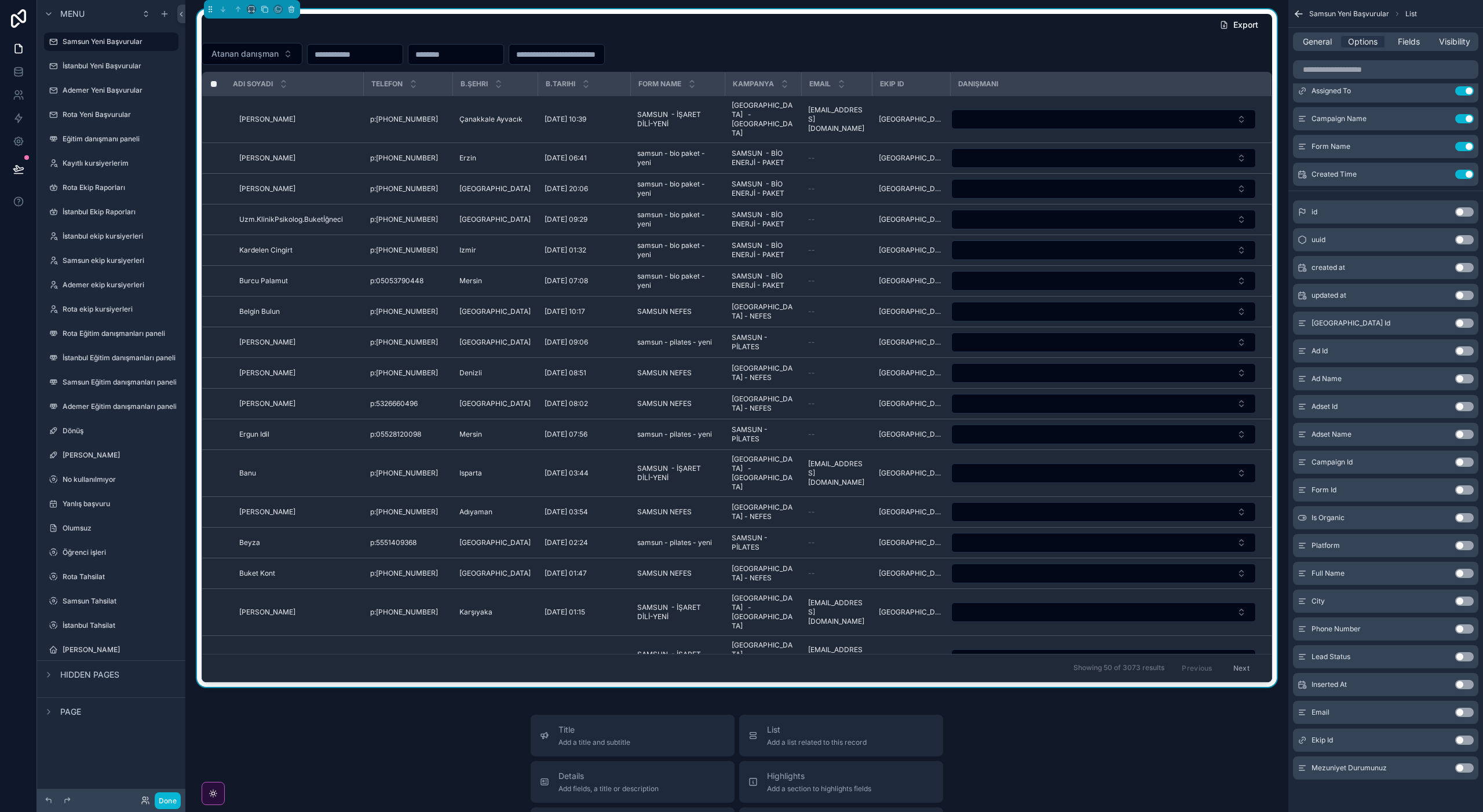
click at [1460, 626] on button "Use setting" at bounding box center [1464, 628] width 19 height 9
click at [77, 70] on label "İstanbul Yeni Başvurular" at bounding box center [109, 66] width 92 height 9
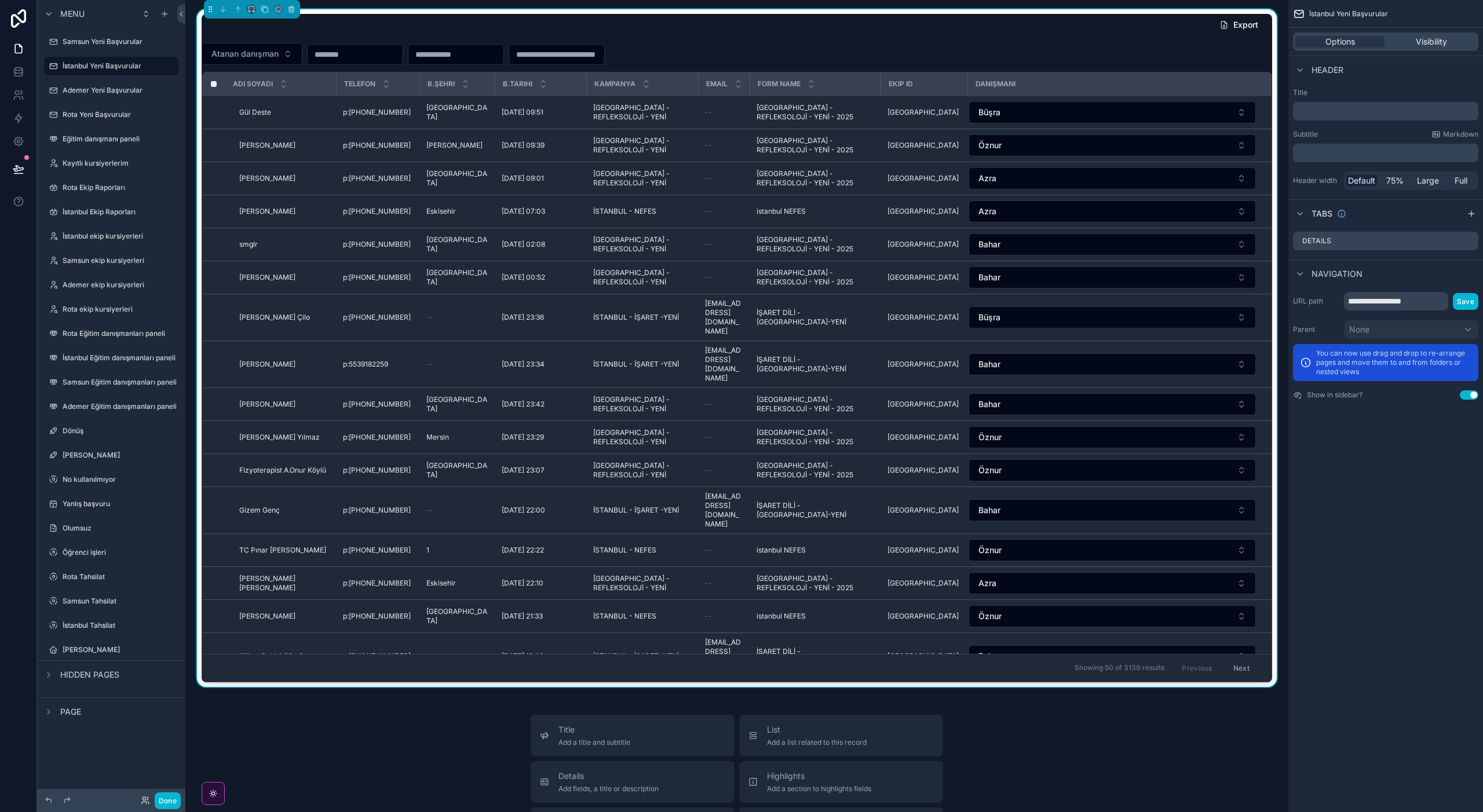
click at [1081, 57] on div "Atanan danışman" at bounding box center [736, 54] width 1070 height 22
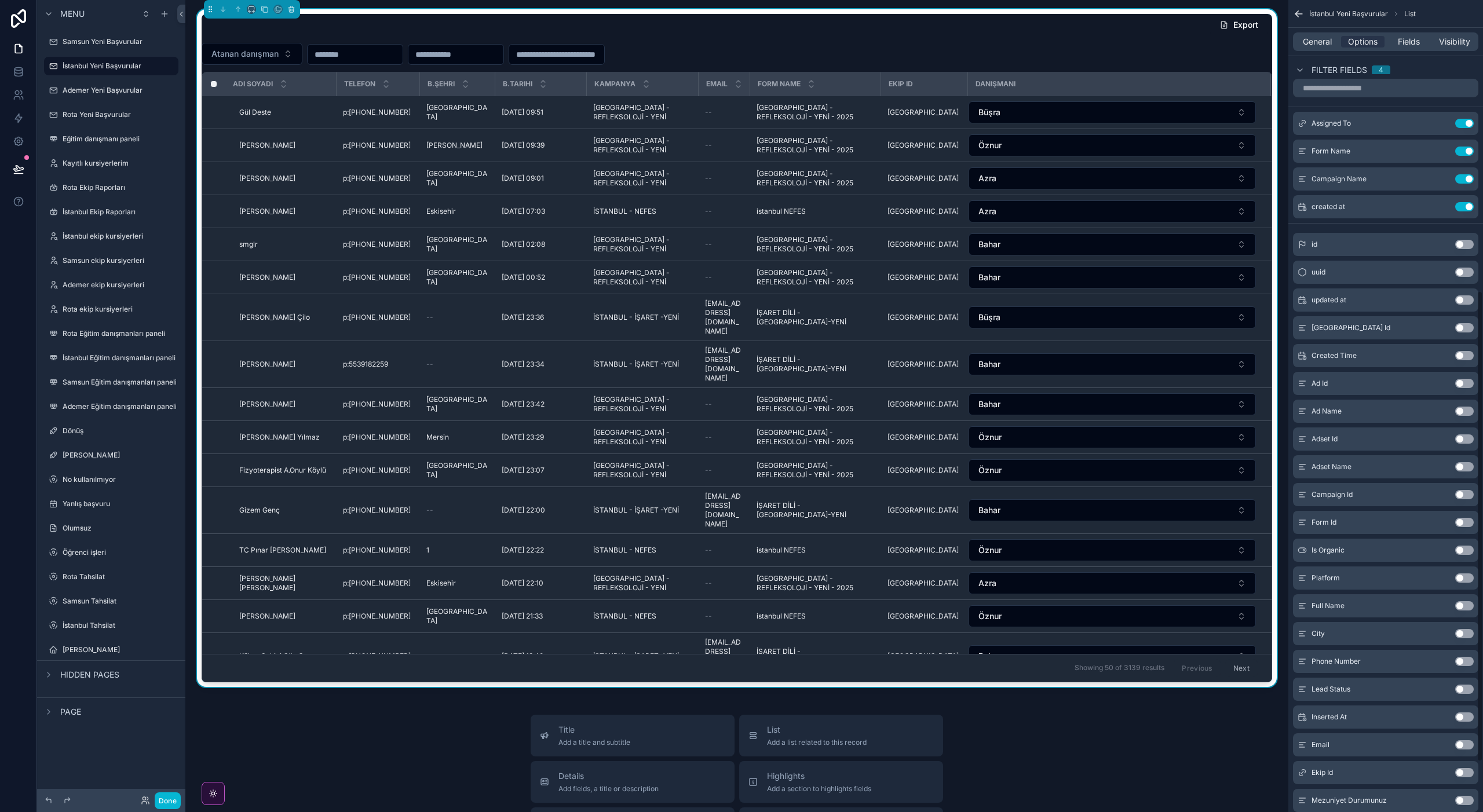
scroll to position [586, 0]
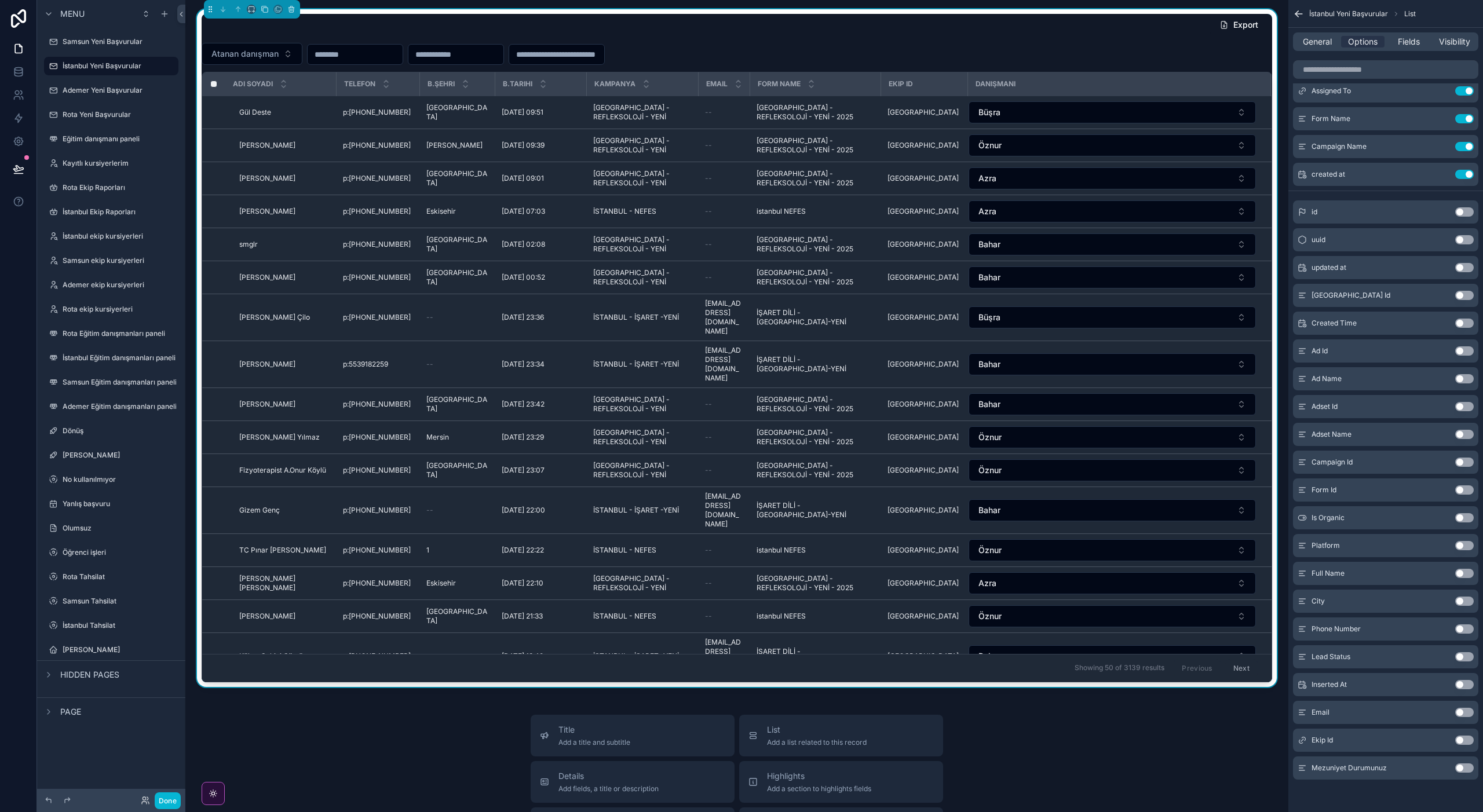
drag, startPoint x: 1464, startPoint y: 632, endPoint x: 1390, endPoint y: 656, distance: 77.8
click at [1463, 632] on button "Use setting" at bounding box center [1464, 628] width 19 height 9
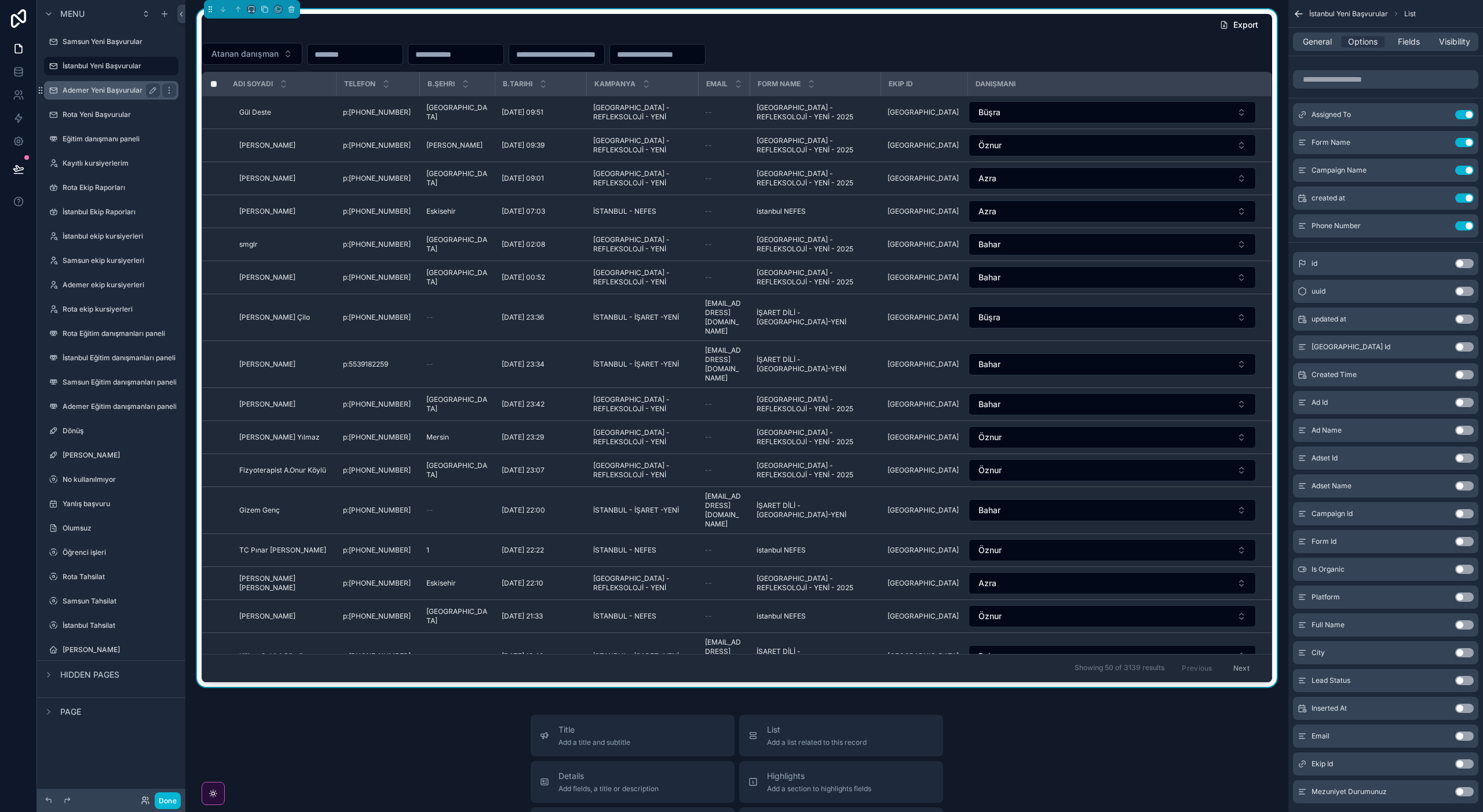
click at [96, 90] on label "Ademer Yeni Başvurular" at bounding box center [109, 90] width 92 height 9
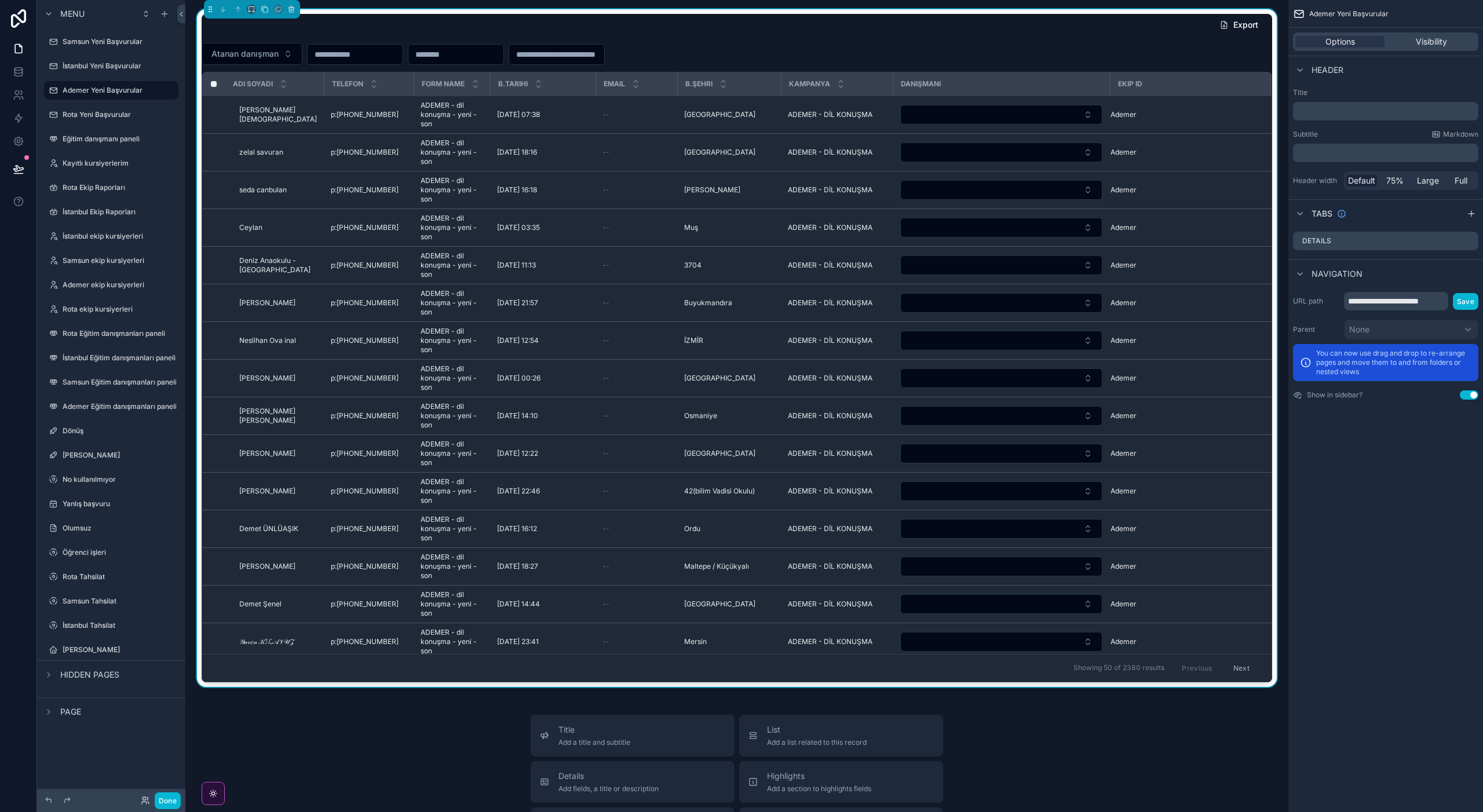
drag, startPoint x: 1142, startPoint y: 58, endPoint x: 1323, endPoint y: 261, distance: 272.0
click at [1141, 58] on div "Atanan danışman" at bounding box center [736, 54] width 1070 height 22
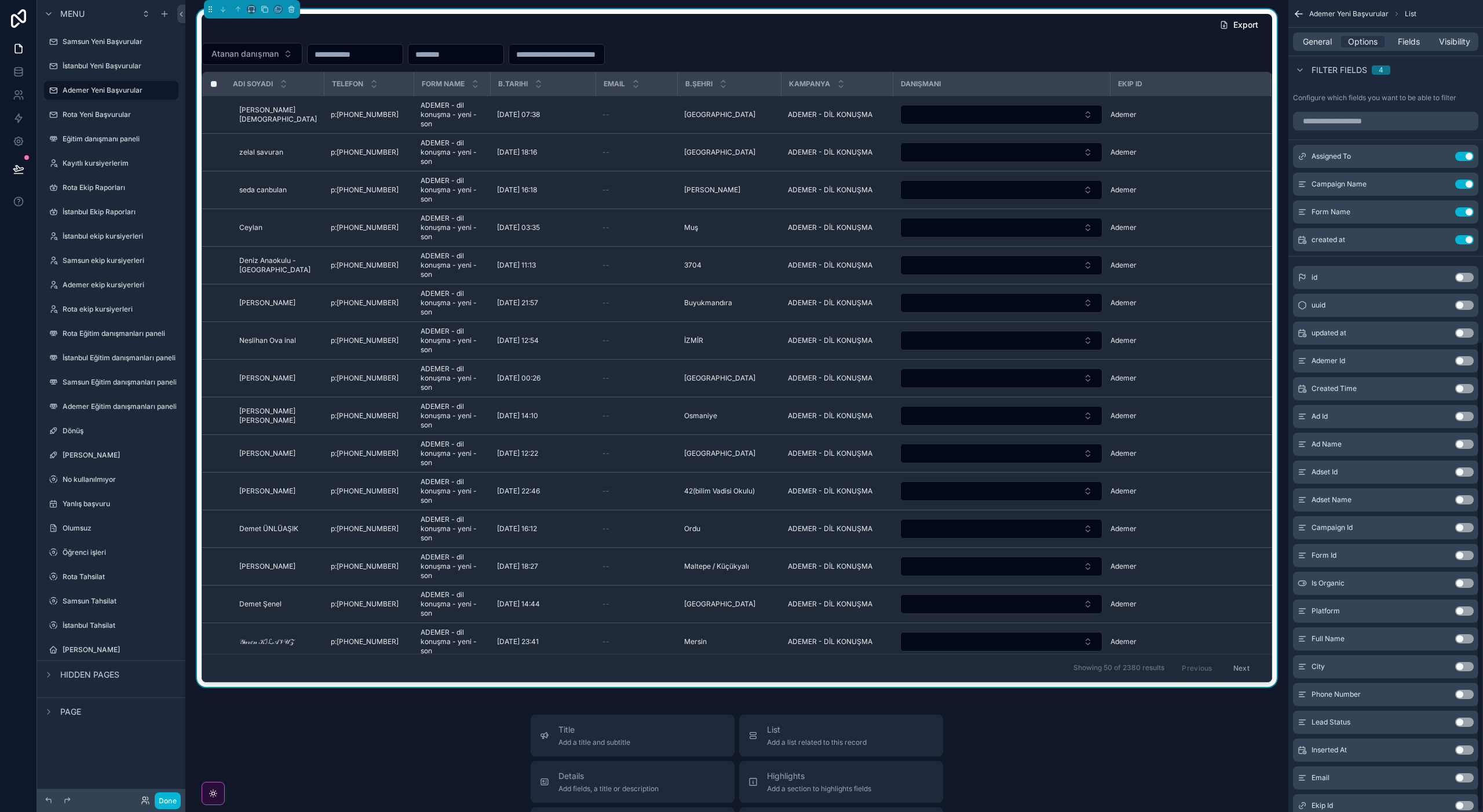
scroll to position [586, 0]
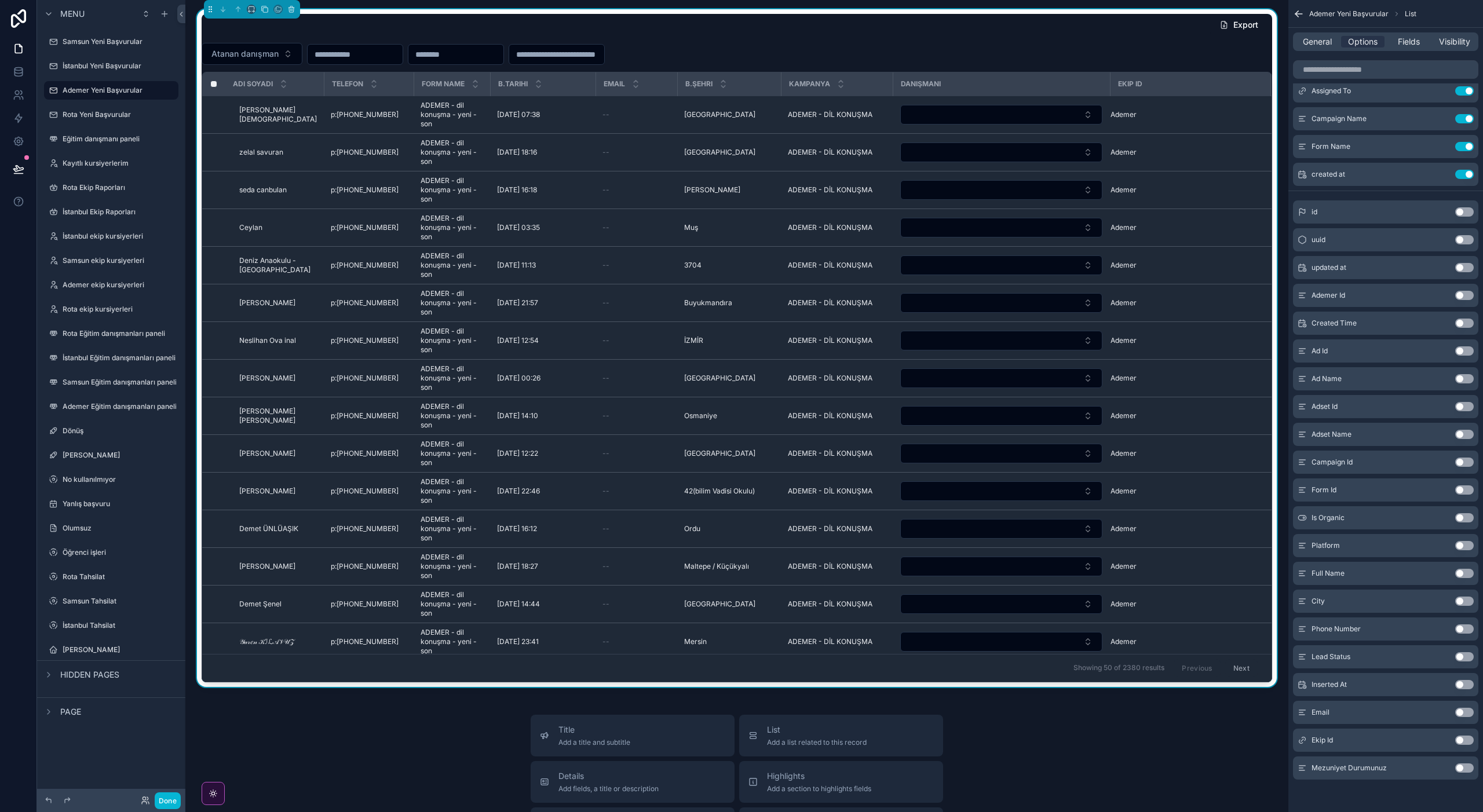
click at [1468, 631] on button "Use setting" at bounding box center [1464, 628] width 19 height 9
click at [108, 116] on label "Rota Yeni Başvurular" at bounding box center [109, 114] width 92 height 9
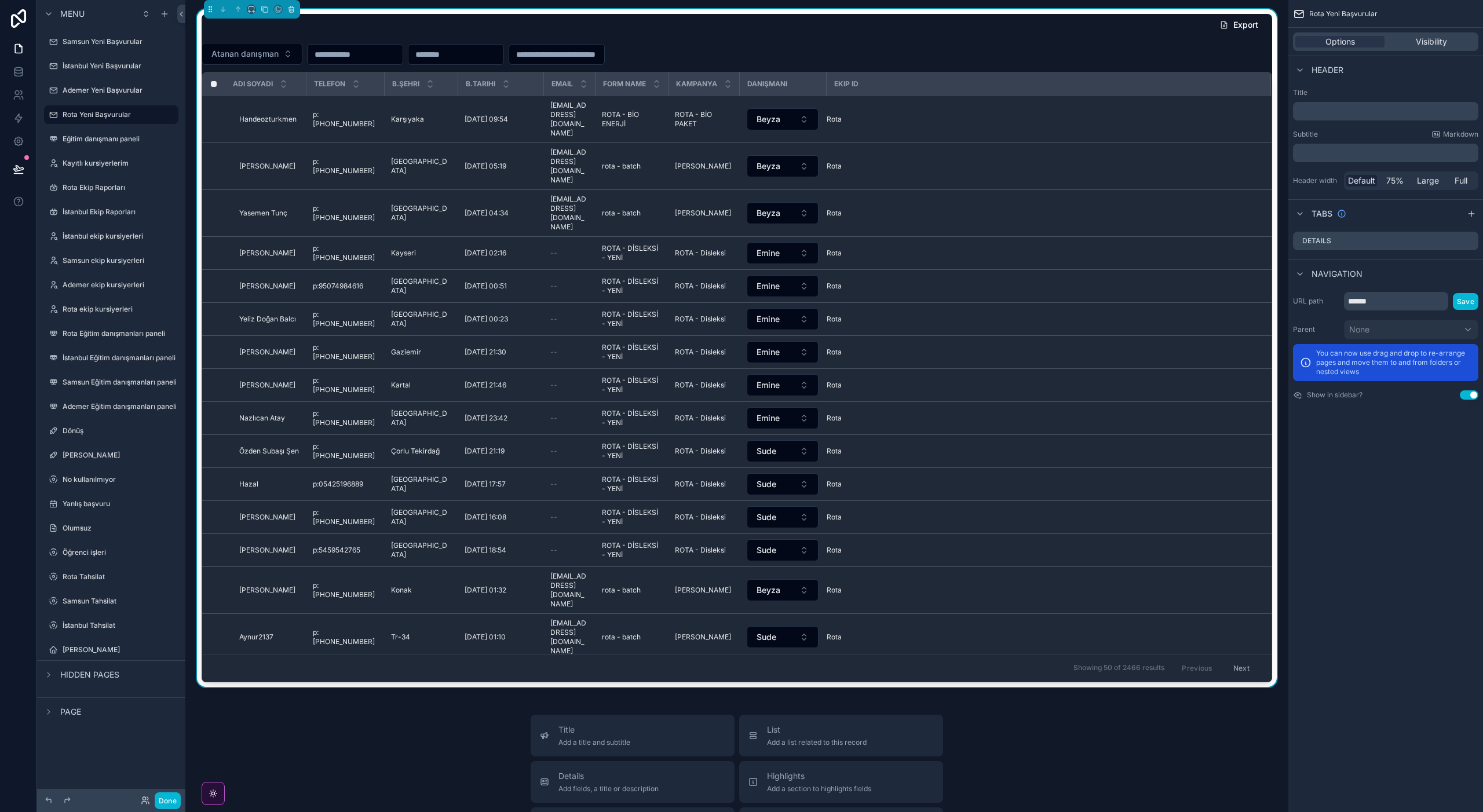
click at [1073, 68] on div "Export Atanan danışman adı soyadı telefon b.şehri b.tarihi Email Form Name kamp…" at bounding box center [736, 348] width 1070 height 669
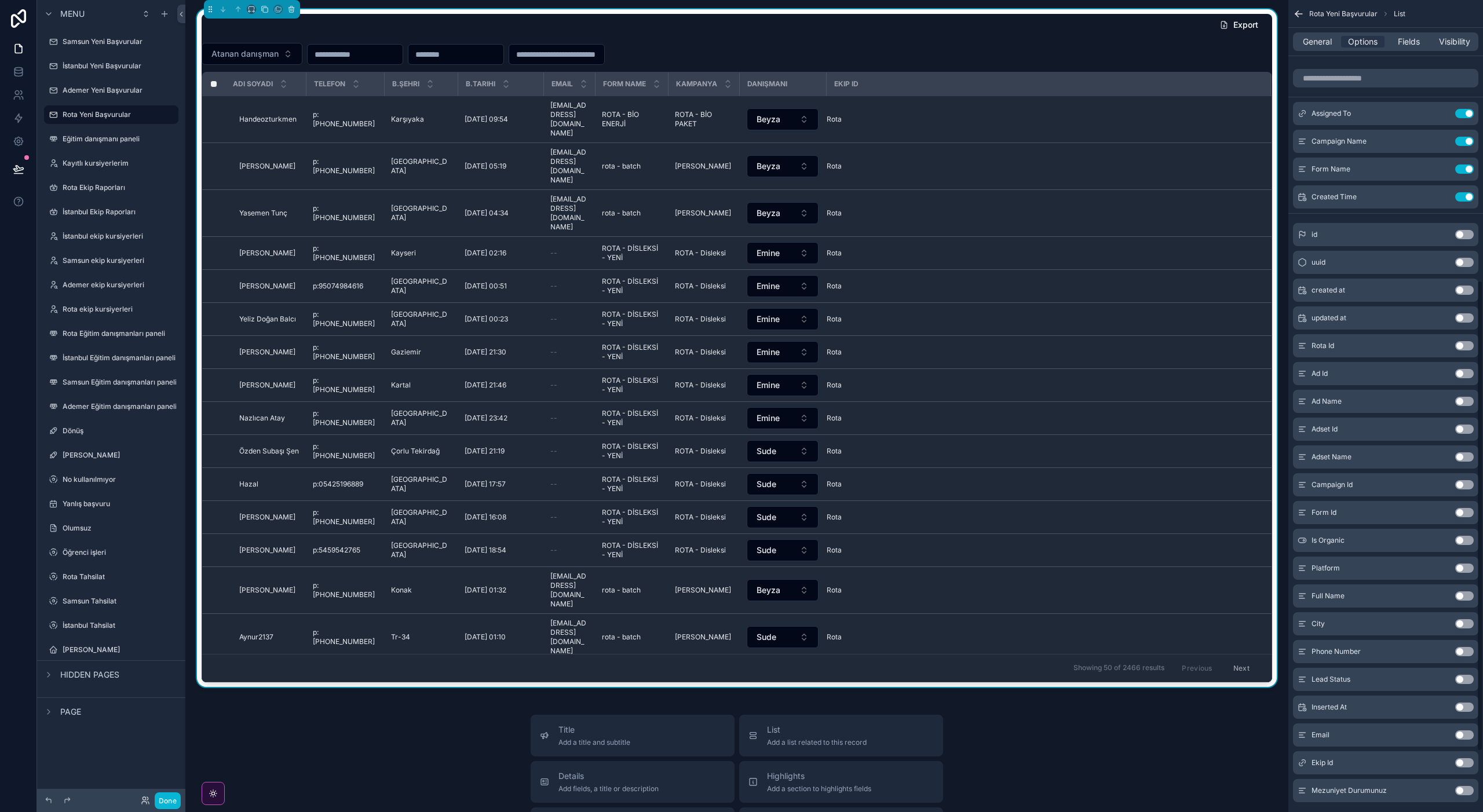
scroll to position [586, 0]
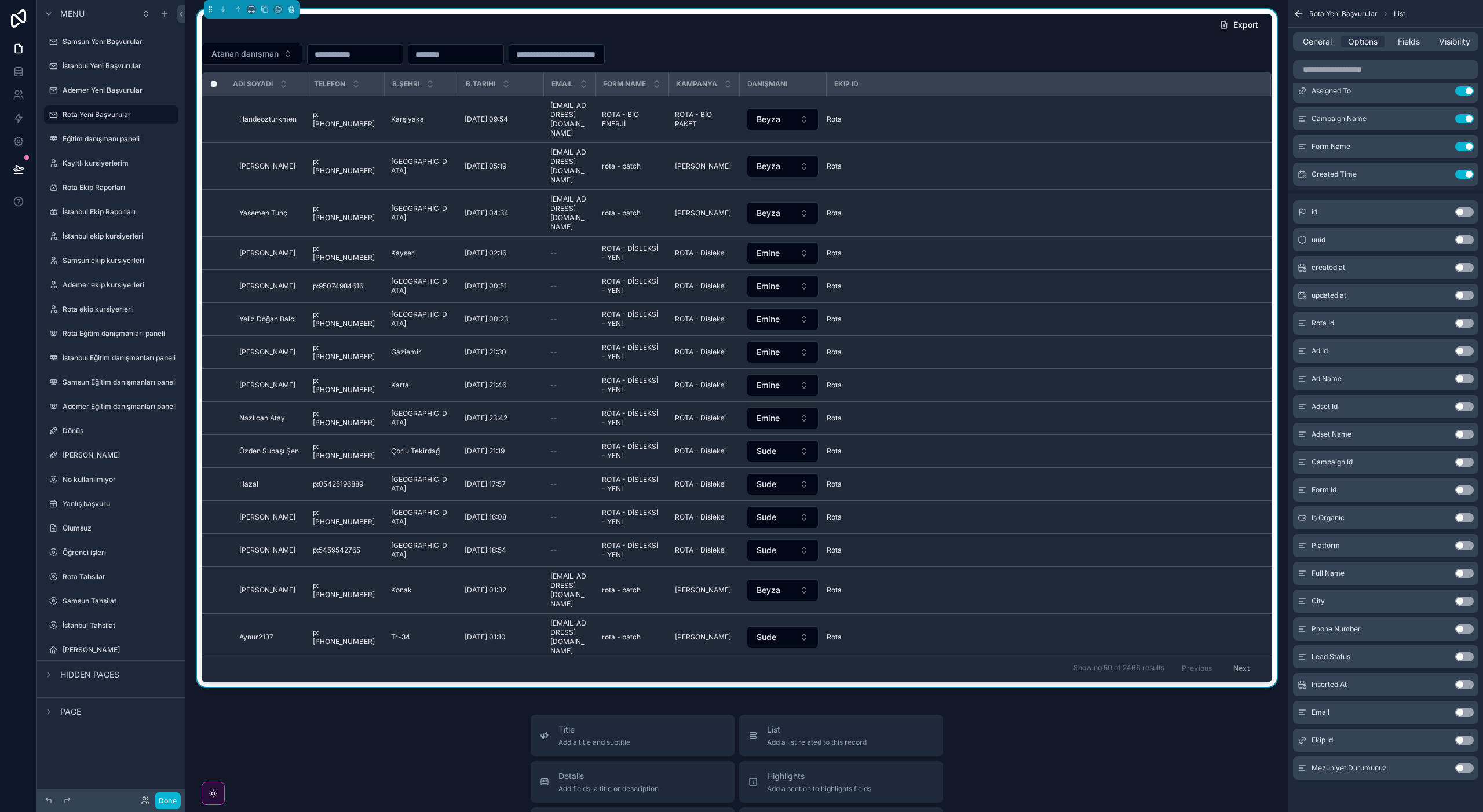
click at [1468, 627] on button "Use setting" at bounding box center [1464, 628] width 19 height 9
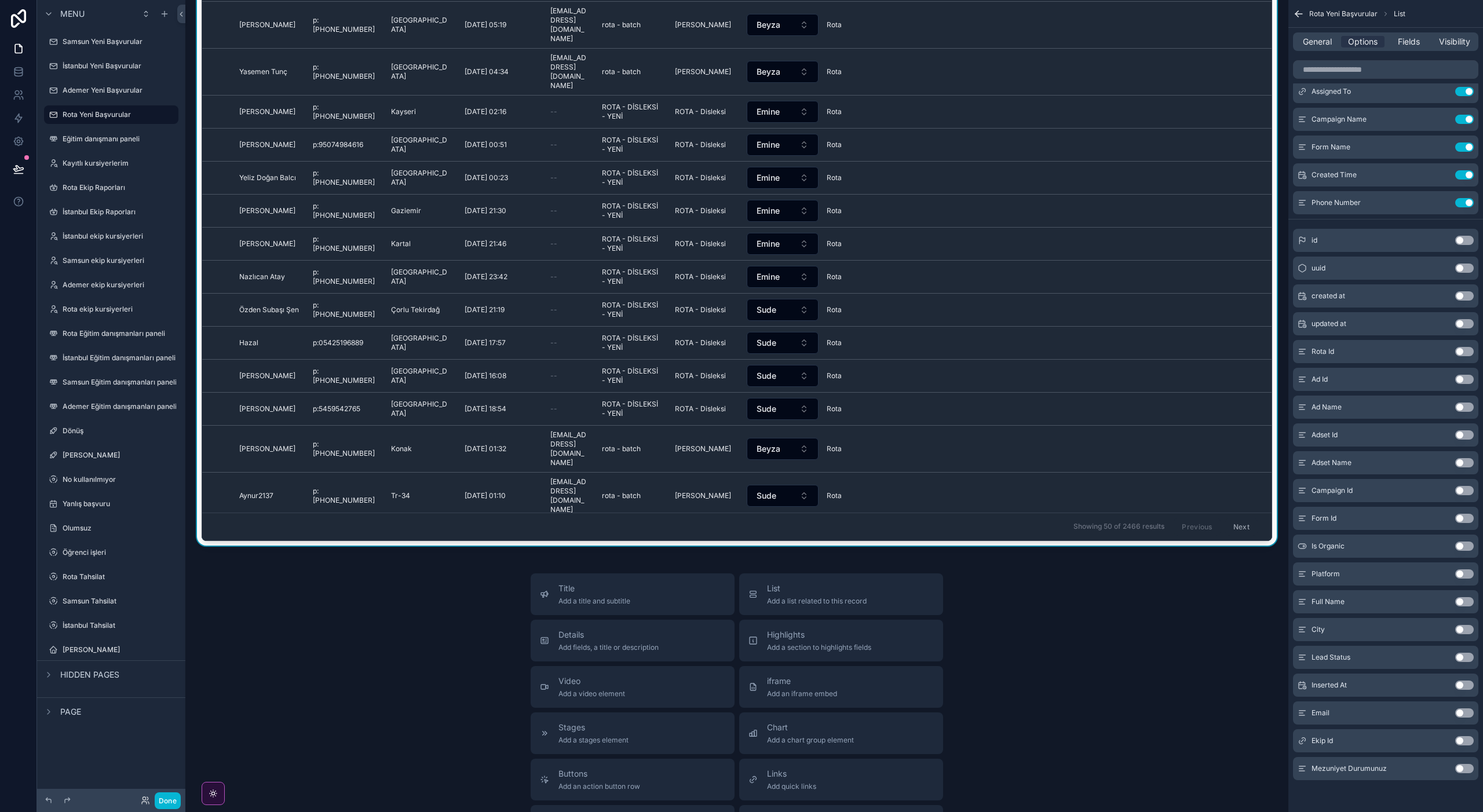
scroll to position [0, 0]
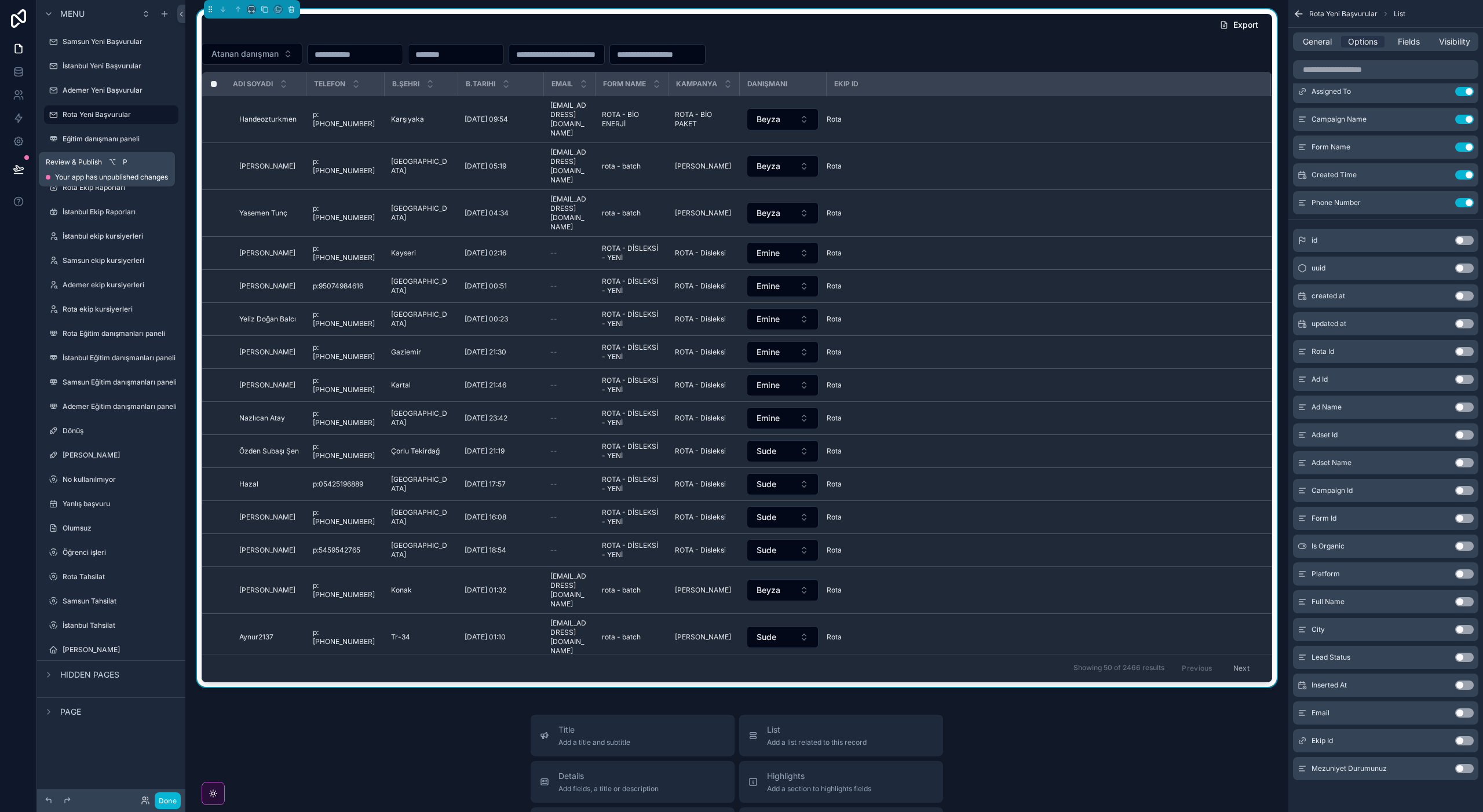
click at [12, 168] on icon at bounding box center [18, 169] width 12 height 12
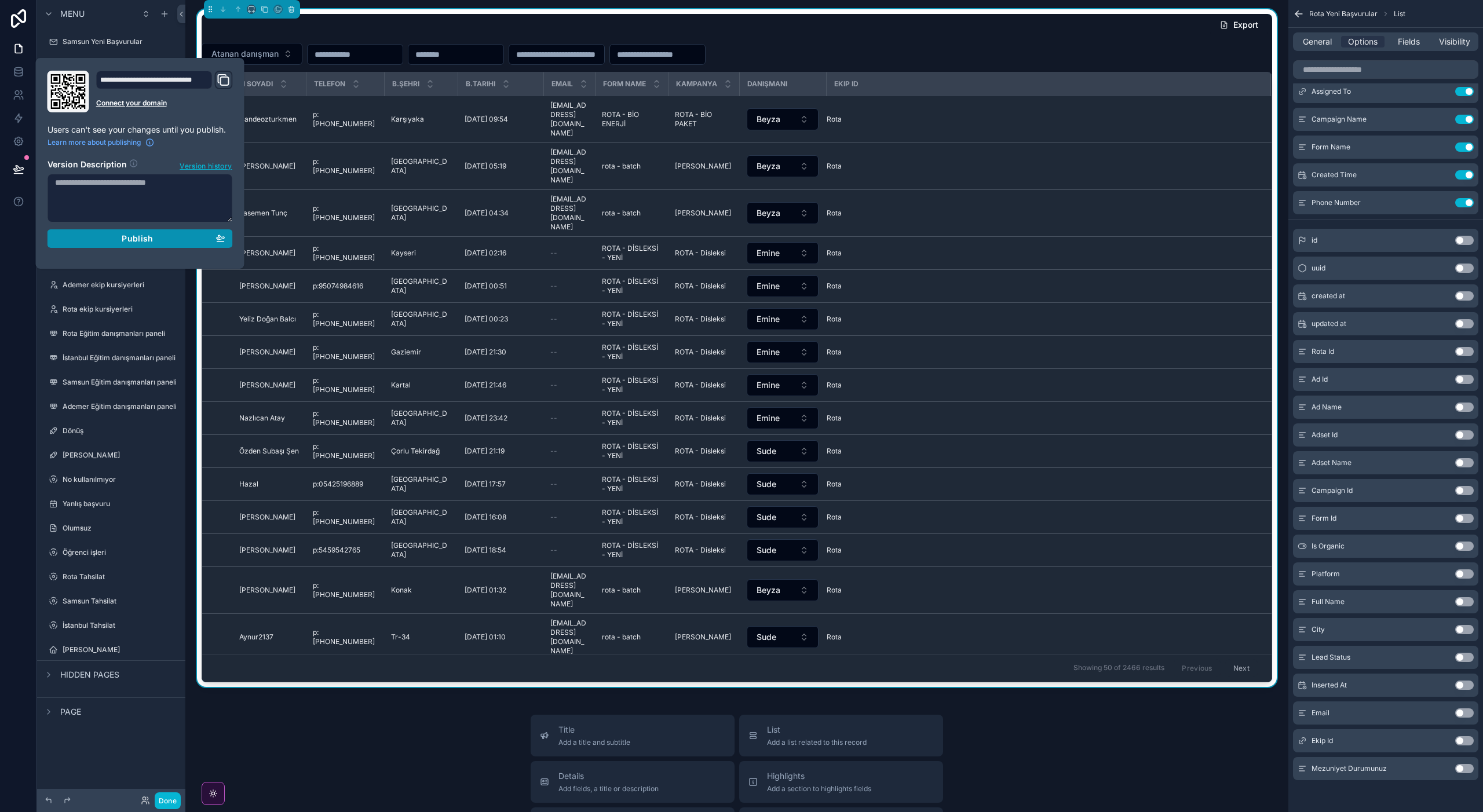
click at [138, 239] on span "Publish" at bounding box center [137, 238] width 31 height 10
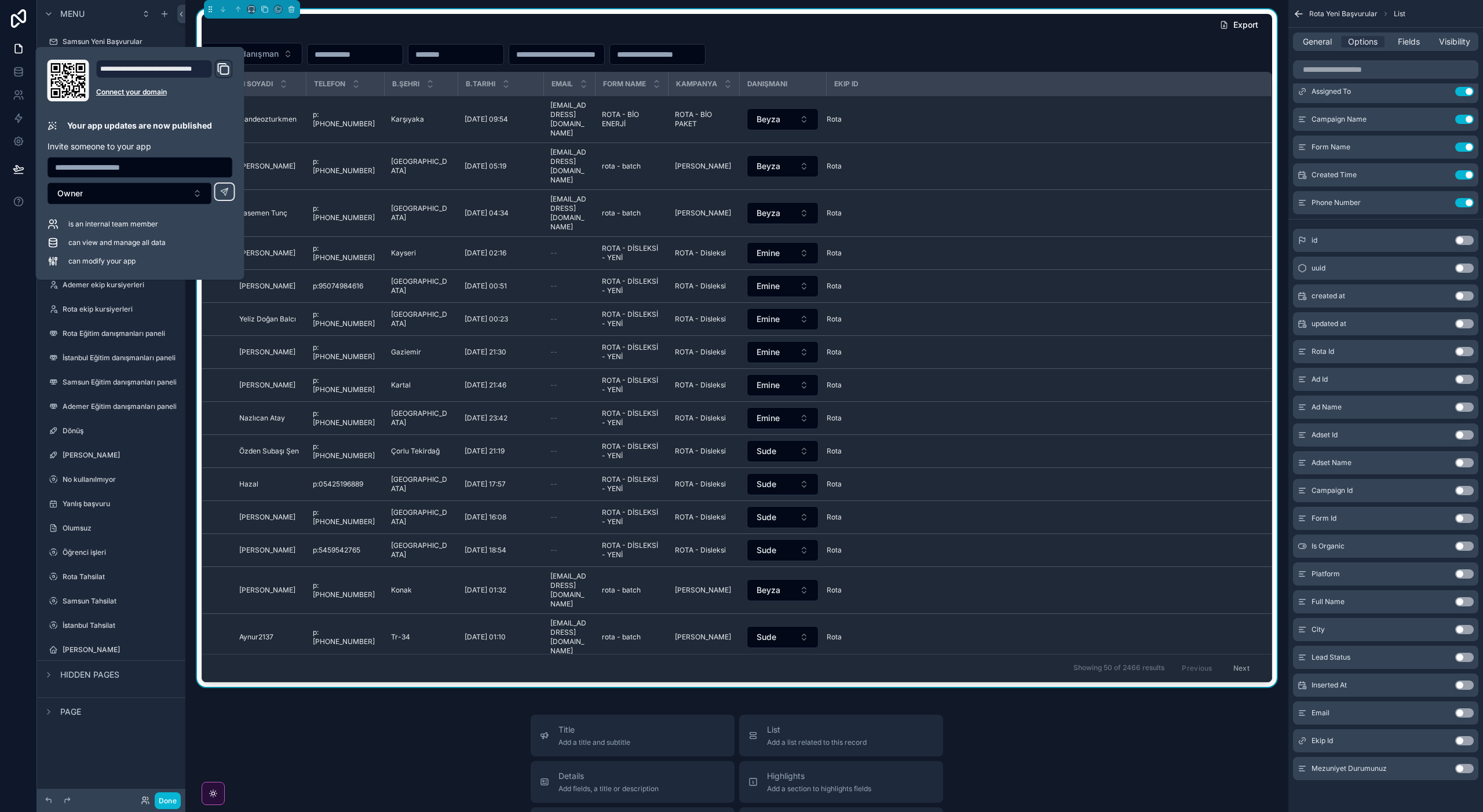
click at [19, 330] on div at bounding box center [19, 406] width 37 height 812
